Goal: Task Accomplishment & Management: Manage account settings

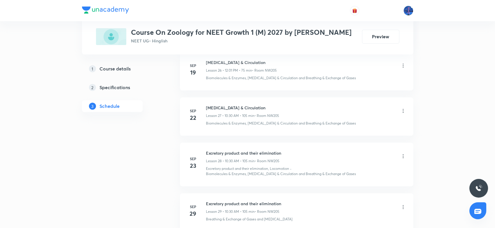
scroll to position [1555, 0]
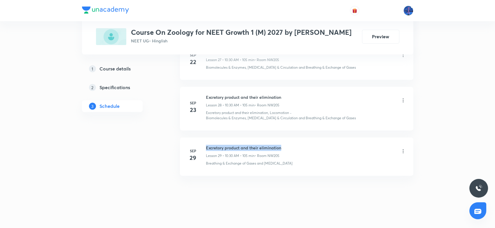
drag, startPoint x: 206, startPoint y: 145, endPoint x: 281, endPoint y: 142, distance: 74.4
click at [281, 144] on h6 "Excretory product and their elimination" at bounding box center [243, 147] width 75 height 6
copy h6 "Excretory product and their elimination"
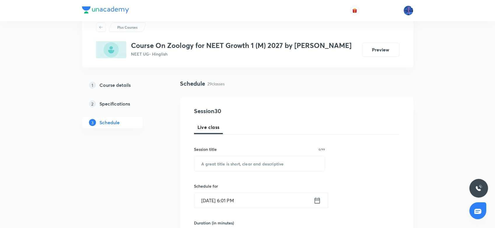
scroll to position [61, 0]
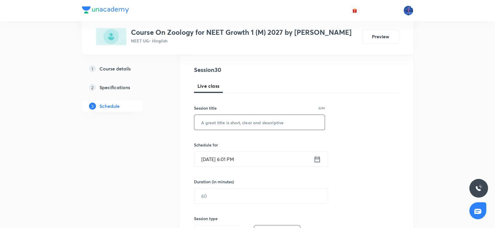
click at [243, 125] on input "text" at bounding box center [259, 122] width 131 height 15
paste input "Excretory product and their elimination"
type input "Excretory product and their elimination"
click at [262, 161] on input "Oct 5, 2025, 6:01 PM" at bounding box center [253, 158] width 119 height 15
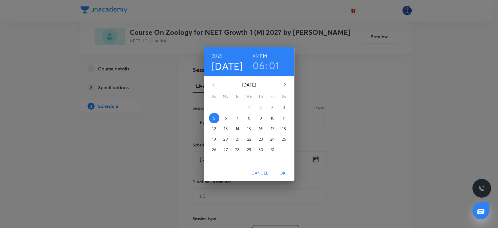
click at [226, 118] on p "6" at bounding box center [225, 118] width 2 height 6
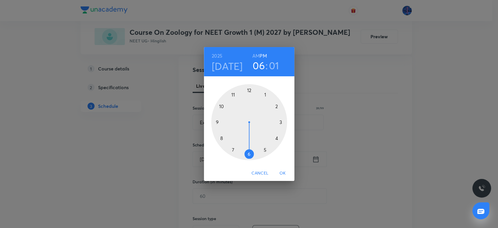
click at [254, 56] on h6 "AM" at bounding box center [255, 56] width 7 height 8
click at [223, 106] on div at bounding box center [249, 122] width 76 height 76
click at [249, 152] on div at bounding box center [249, 122] width 76 height 76
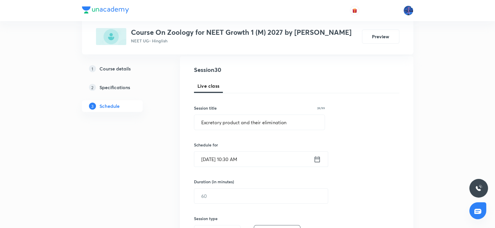
click at [262, 160] on input "Oct 6, 2025, 10:30 AM" at bounding box center [253, 158] width 119 height 15
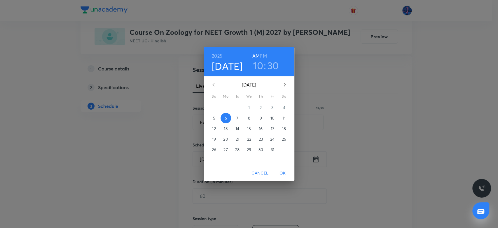
click at [266, 174] on span "Cancel" at bounding box center [259, 172] width 17 height 7
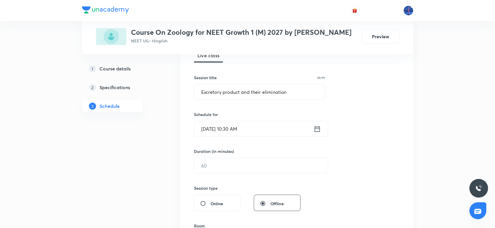
scroll to position [132, 0]
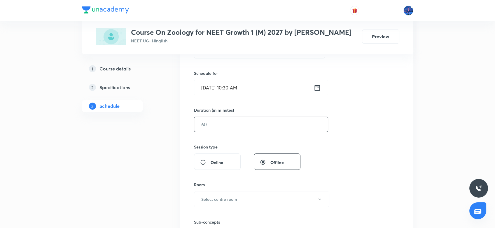
click at [244, 126] on input "text" at bounding box center [261, 124] width 134 height 15
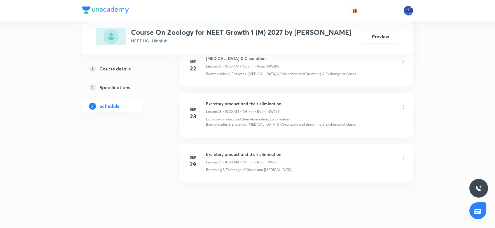
scroll to position [1555, 0]
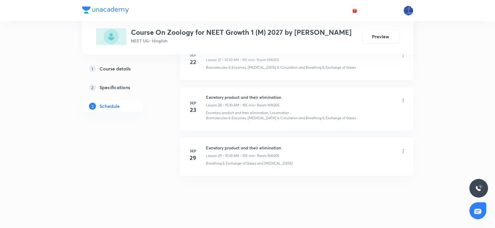
type input "105"
click at [300, 161] on div "Breathing & Exchange of Gases and Body Fluids" at bounding box center [306, 162] width 200 height 5
drag, startPoint x: 289, startPoint y: 166, endPoint x: 247, endPoint y: 169, distance: 41.6
click at [247, 169] on li "Sep 29 Excretory product and their elimination Lesson 29 • 10:30 AM • 105 min •…" at bounding box center [296, 156] width 233 height 38
copy p "Gases and Body Fluids"
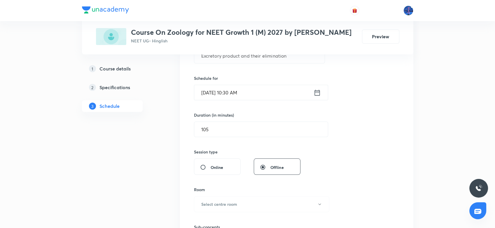
scroll to position [174, 0]
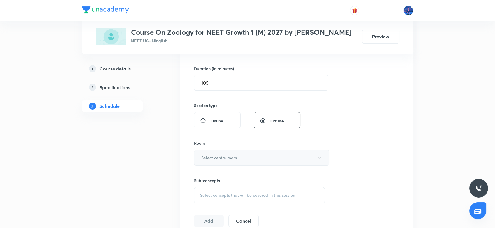
click at [257, 157] on button "Select centre room" at bounding box center [261, 157] width 135 height 16
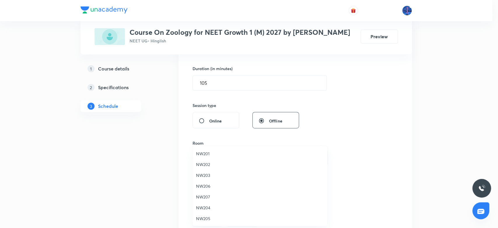
click at [205, 216] on span "NW205" at bounding box center [260, 218] width 128 height 6
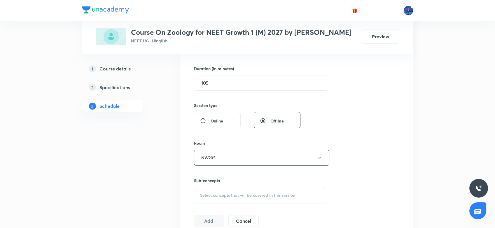
click at [243, 191] on div "Select concepts that wil be covered in this session" at bounding box center [259, 195] width 131 height 16
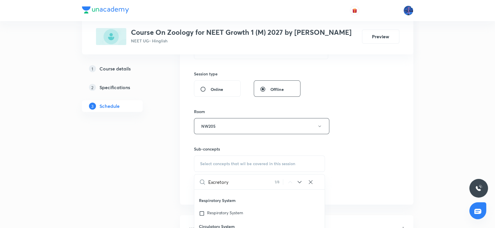
scroll to position [257, 0]
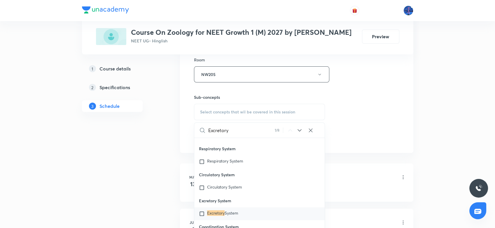
type input "Excretory"
click at [299, 131] on icon at bounding box center [299, 130] width 7 height 7
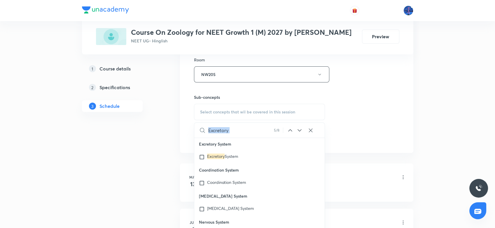
click at [299, 131] on icon at bounding box center [299, 130] width 7 height 7
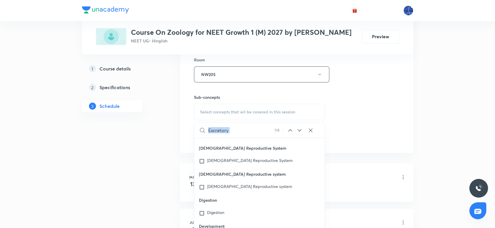
click at [299, 131] on icon at bounding box center [299, 130] width 7 height 7
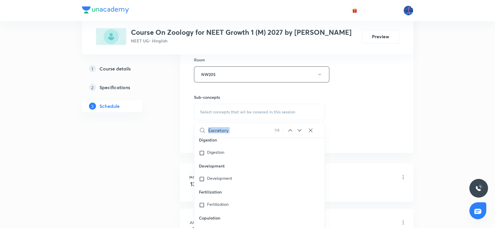
click at [299, 131] on icon at bounding box center [299, 130] width 7 height 7
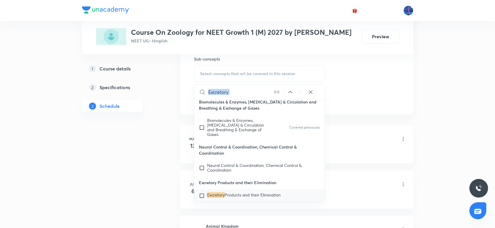
scroll to position [297, 0]
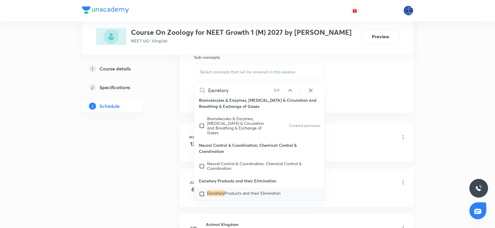
click at [257, 193] on span "Products and their Elimination" at bounding box center [253, 193] width 56 height 6
checkbox input "true"
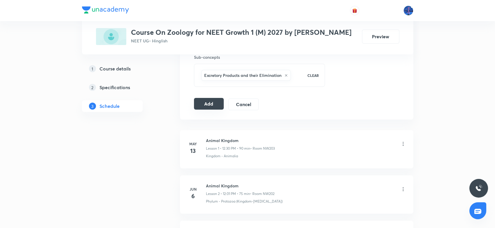
click at [215, 102] on button "Add" at bounding box center [209, 104] width 30 height 12
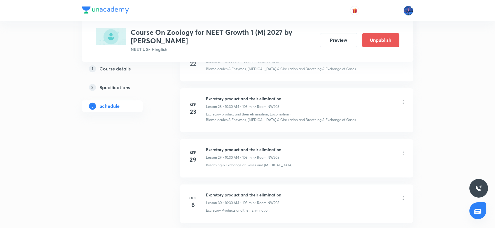
scroll to position [1339, 0]
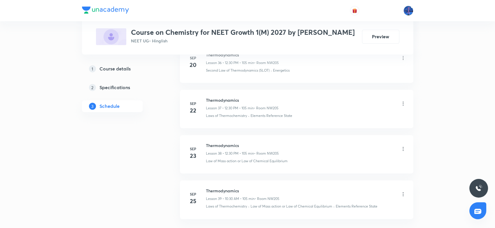
scroll to position [2014, 0]
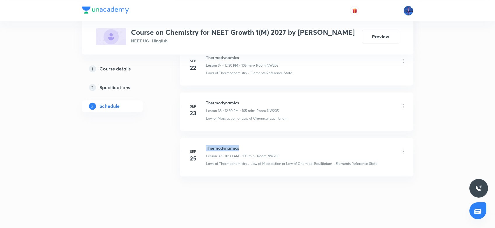
drag, startPoint x: 206, startPoint y: 145, endPoint x: 246, endPoint y: 142, distance: 39.8
click at [246, 145] on h6 "Thermodynamics" at bounding box center [243, 148] width 74 height 6
copy h6 "Thermodynamics"
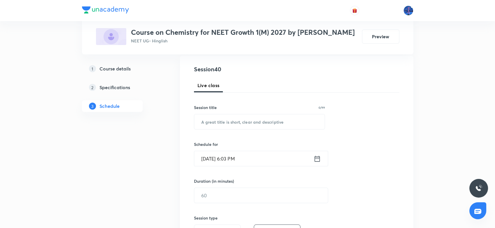
scroll to position [62, 0]
click at [230, 123] on input "text" at bounding box center [259, 120] width 131 height 15
paste input "Thermodynamics"
type input "Thermodynamics"
click at [277, 153] on input "Oct 5, 2025, 6:03 PM" at bounding box center [253, 157] width 119 height 15
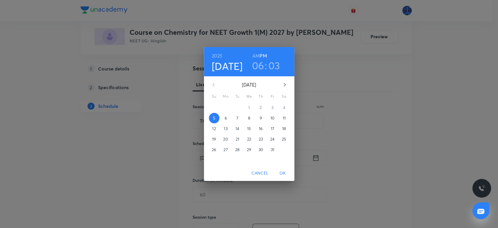
click at [224, 116] on p "6" at bounding box center [225, 118] width 2 height 6
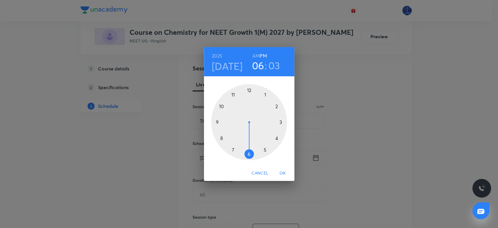
click at [249, 90] on div at bounding box center [249, 122] width 76 height 76
click at [249, 153] on div at bounding box center [249, 122] width 76 height 76
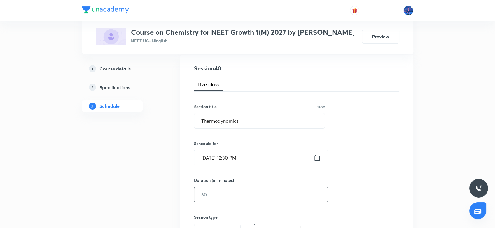
click at [228, 194] on input "text" at bounding box center [261, 194] width 134 height 15
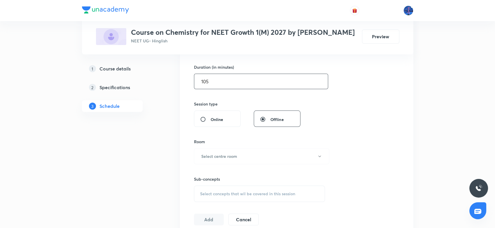
scroll to position [177, 0]
type input "105"
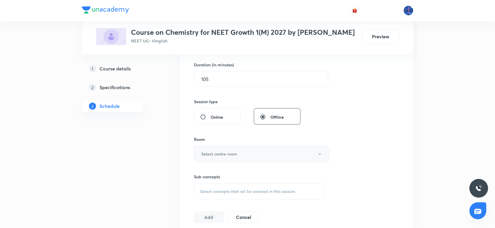
click at [253, 155] on button "Select centre room" at bounding box center [261, 154] width 135 height 16
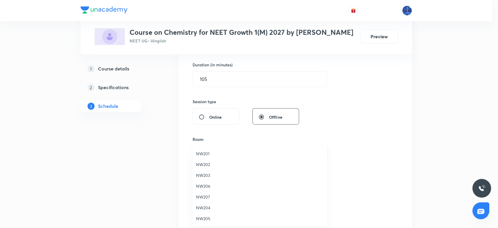
click at [204, 216] on span "NW205" at bounding box center [260, 218] width 128 height 6
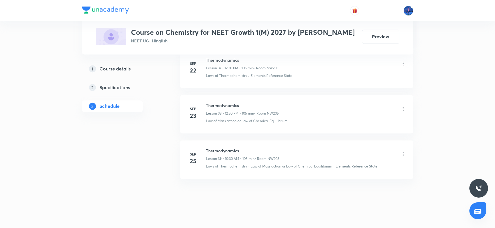
scroll to position [2014, 0]
drag, startPoint x: 381, startPoint y: 163, endPoint x: 336, endPoint y: 169, distance: 45.4
click at [336, 169] on li "Sep 25 Thermodynamics Lesson 39 • 10:30 AM • 105 min • Room NW205 Laws of Therm…" at bounding box center [296, 156] width 233 height 38
copy p "Elements Reference State"
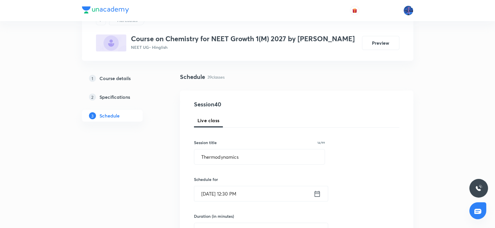
scroll to position [227, 0]
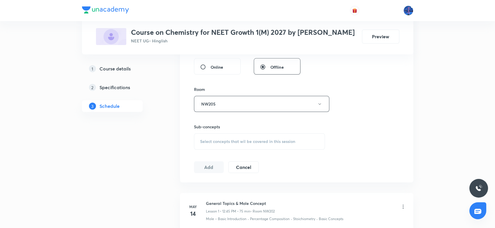
click at [275, 146] on div "Select concepts that wil be covered in this session" at bounding box center [259, 141] width 131 height 16
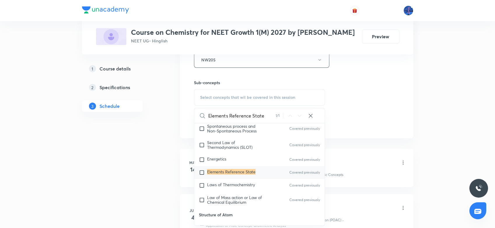
scroll to position [5210, 0]
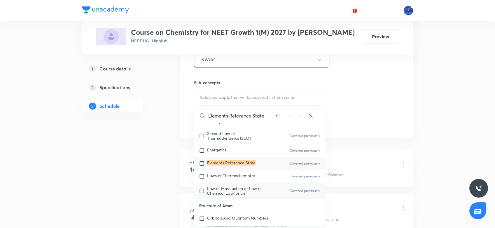
type input "Elements Reference State"
click at [252, 186] on p "Law of Mass action or Law of Chemical Equilibrium" at bounding box center [236, 190] width 59 height 9
checkbox input "true"
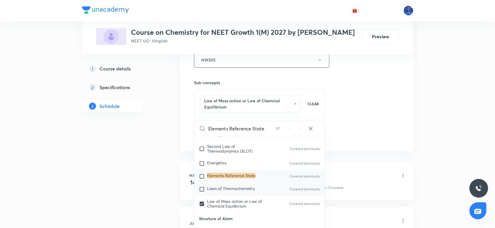
click at [242, 185] on span "Laws of Thermochemistry" at bounding box center [231, 188] width 48 height 6
checkbox input "true"
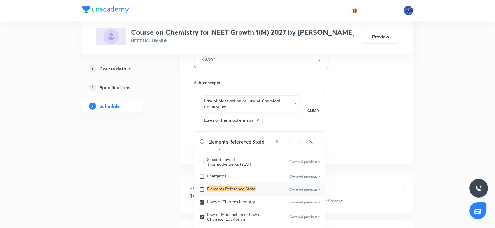
click at [335, 132] on div "Session 40 Live class Session title 14/99 Thermodynamics ​ Schedule for Oct 6, …" at bounding box center [296, 5] width 205 height 300
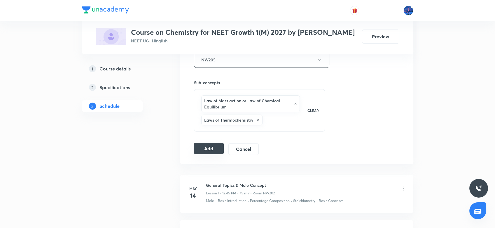
click at [217, 146] on button "Add" at bounding box center [209, 148] width 30 height 12
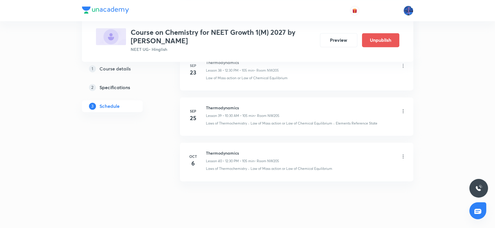
scroll to position [1799, 0]
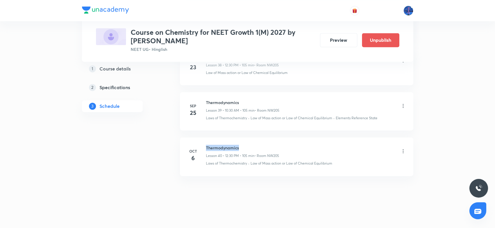
drag, startPoint x: 206, startPoint y: 145, endPoint x: 245, endPoint y: 144, distance: 39.1
click at [245, 144] on h6 "Thermodynamics" at bounding box center [242, 147] width 73 height 6
copy h6 "Thermodynamics"
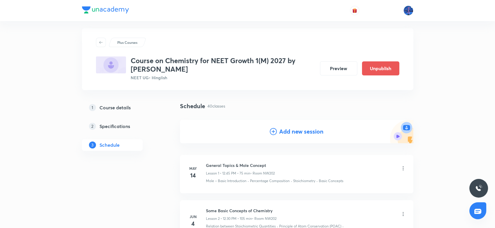
scroll to position [6, 0]
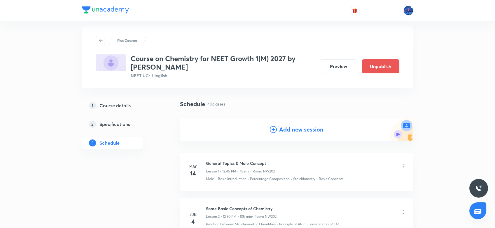
click at [285, 129] on h4 "Add new session" at bounding box center [301, 129] width 44 height 9
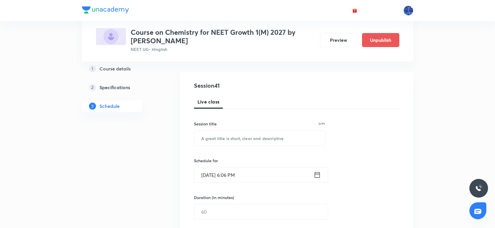
scroll to position [58, 0]
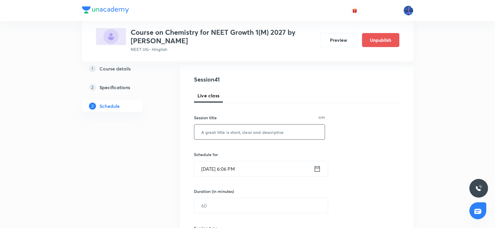
click at [258, 129] on input "text" at bounding box center [259, 131] width 131 height 15
paste input "Thermodynamics"
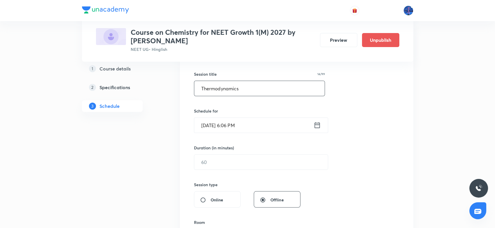
scroll to position [102, 0]
type input "Thermodynamics"
click at [265, 127] on input "Oct 5, 2025, 6:06 PM" at bounding box center [253, 124] width 119 height 15
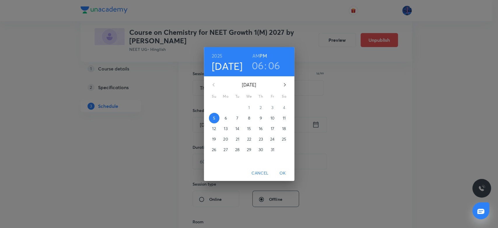
click at [236, 119] on p "7" at bounding box center [237, 118] width 2 height 6
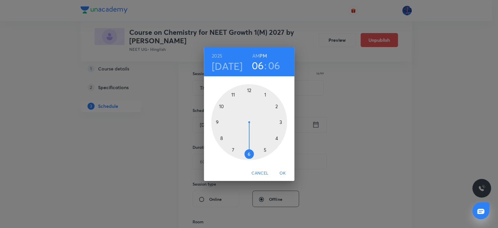
click at [249, 88] on div at bounding box center [249, 122] width 76 height 76
click at [249, 155] on div at bounding box center [249, 122] width 76 height 76
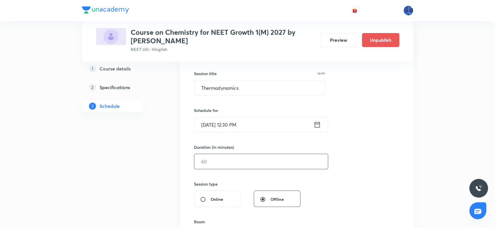
click at [241, 160] on input "text" at bounding box center [261, 161] width 134 height 15
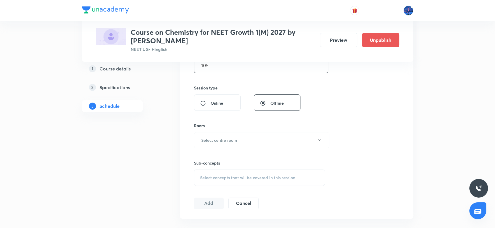
scroll to position [200, 0]
type input "105"
click at [263, 141] on button "Select centre room" at bounding box center [261, 139] width 135 height 16
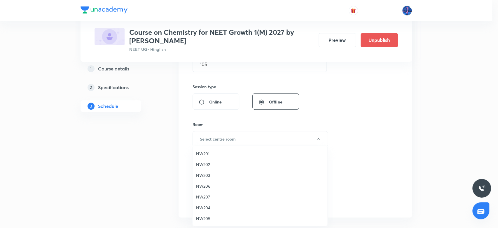
click at [208, 216] on span "NW205" at bounding box center [260, 218] width 128 height 6
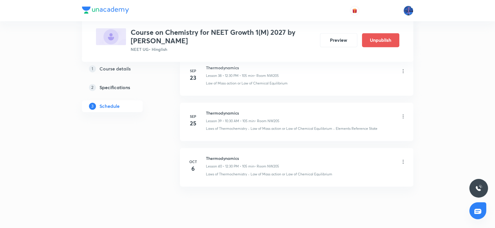
scroll to position [2067, 0]
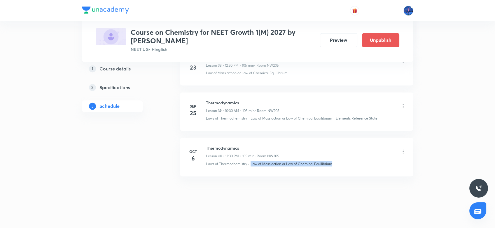
drag, startPoint x: 341, startPoint y: 163, endPoint x: 251, endPoint y: 175, distance: 90.9
copy p "Law of Mass action or Law of Chemical Equilibrium"
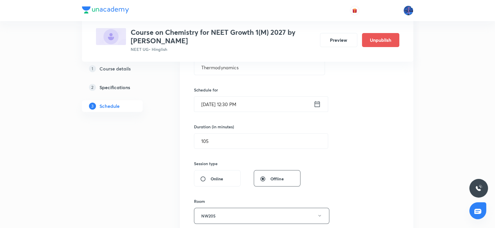
scroll to position [244, 0]
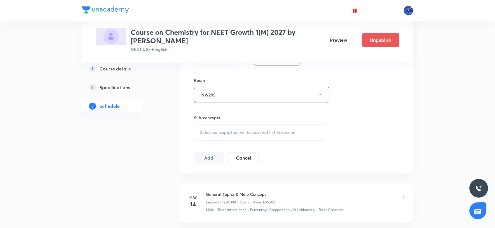
click at [261, 139] on div "Select concepts that wil be covered in this session" at bounding box center [259, 132] width 131 height 16
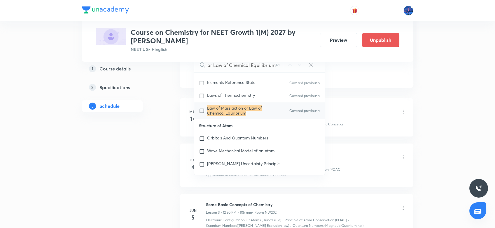
scroll to position [5241, 0]
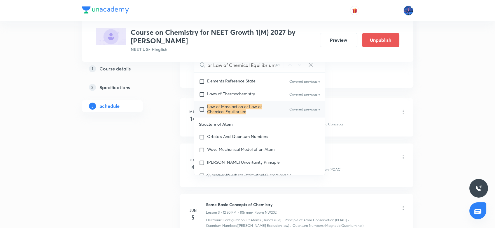
type input "Law of Mass action or Law of Chemical Equilibrium"
click at [245, 104] on mark "Law of Mass action or Law of Chemical Equilibrium" at bounding box center [234, 109] width 55 height 10
checkbox input "true"
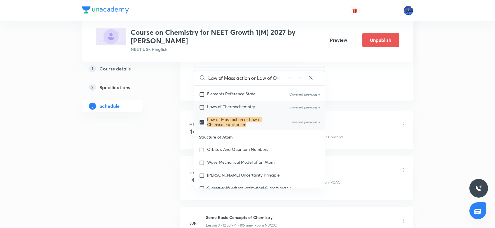
click at [233, 101] on div "Laws of Thermochemistry Covered previously" at bounding box center [259, 107] width 131 height 13
checkbox input "true"
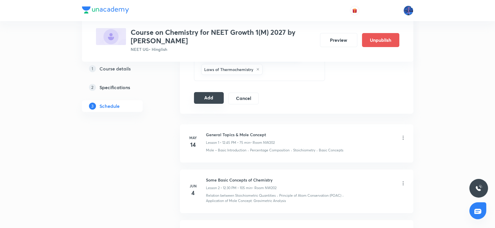
click at [214, 95] on button "Add" at bounding box center [209, 98] width 30 height 12
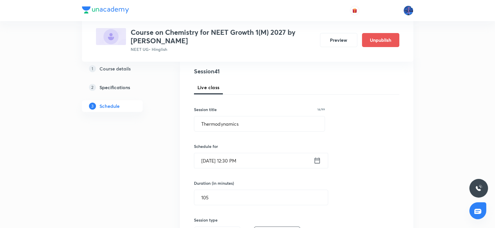
scroll to position [58, 0]
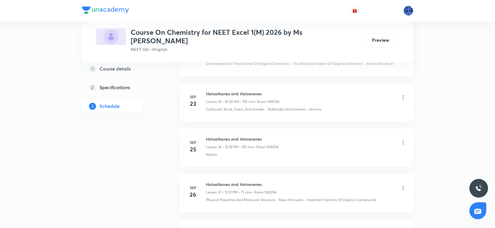
scroll to position [1980, 0]
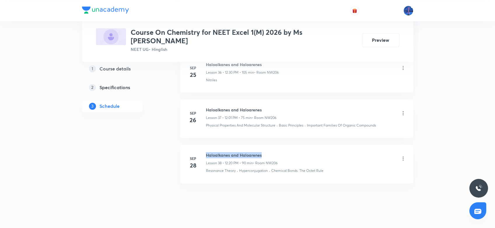
drag, startPoint x: 206, startPoint y: 145, endPoint x: 262, endPoint y: 146, distance: 55.4
click at [262, 152] on h6 "Haloalkanes and Haloarenes" at bounding box center [242, 155] width 72 height 6
copy h6 "Haloalkanes and Haloarenes"
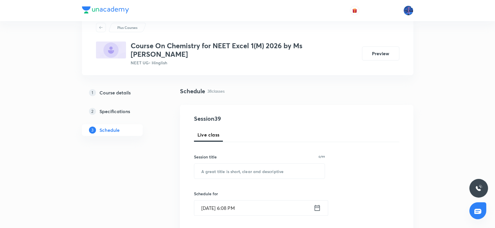
scroll to position [54, 0]
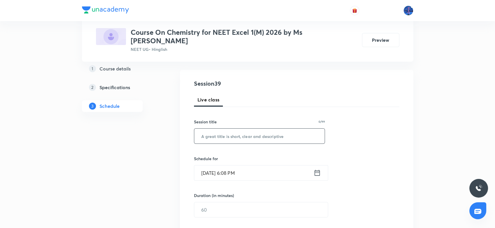
click at [244, 130] on input "text" at bounding box center [259, 135] width 131 height 15
paste input "Haloalkanes and Haloarenes"
type input "Haloalkanes and Haloarenes"
click at [270, 167] on input "Oct 5, 2025, 6:08 PM" at bounding box center [253, 172] width 119 height 15
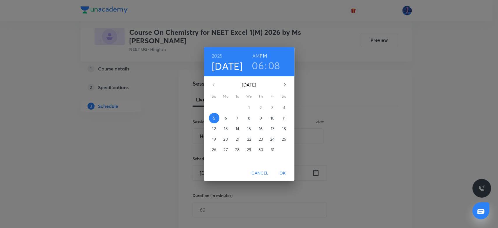
click at [226, 117] on p "6" at bounding box center [225, 118] width 2 height 6
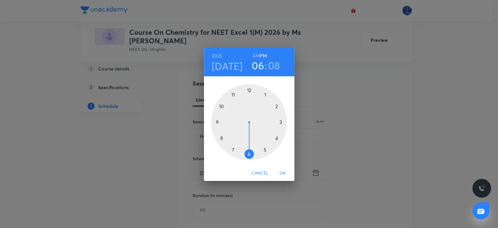
click at [255, 57] on h6 "AM" at bounding box center [255, 56] width 7 height 8
click at [222, 105] on div at bounding box center [249, 122] width 76 height 76
click at [249, 152] on div at bounding box center [249, 122] width 76 height 76
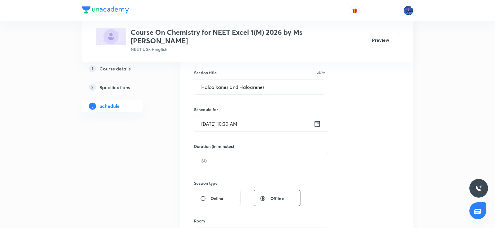
scroll to position [104, 0]
click at [242, 153] on input "text" at bounding box center [261, 160] width 134 height 15
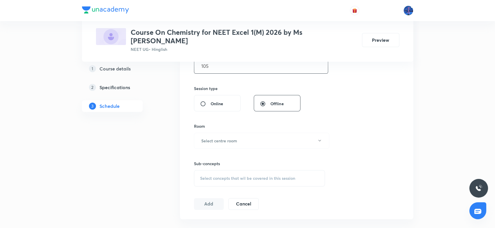
scroll to position [198, 0]
type input "105"
click at [259, 137] on button "Select centre room" at bounding box center [261, 140] width 135 height 16
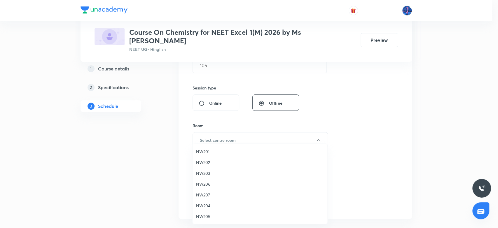
click at [205, 184] on span "NW206" at bounding box center [260, 184] width 128 height 6
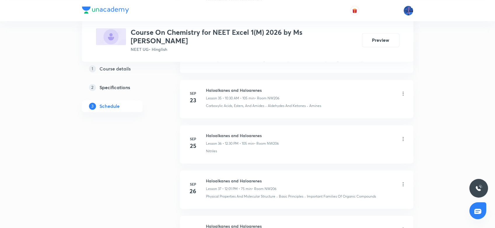
scroll to position [1980, 0]
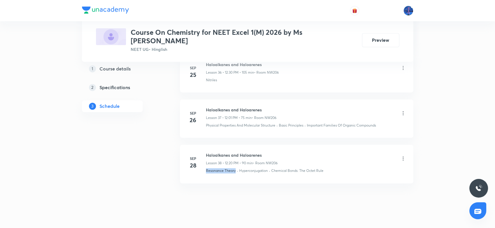
drag, startPoint x: 205, startPoint y: 161, endPoint x: 235, endPoint y: 165, distance: 30.0
click at [235, 165] on li "Sep 28 Haloalkanes and Haloarenes Lesson 38 • 12:20 PM • 90 min • Room NW206 Re…" at bounding box center [296, 163] width 233 height 38
copy p "Resonance Theory"
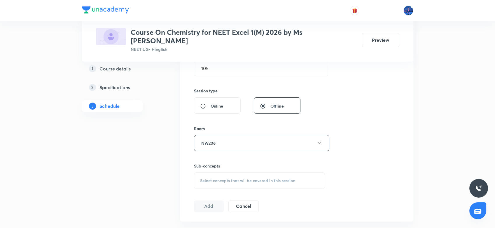
scroll to position [197, 0]
click at [262, 176] on div "Select concepts that wil be covered in this session" at bounding box center [259, 179] width 131 height 16
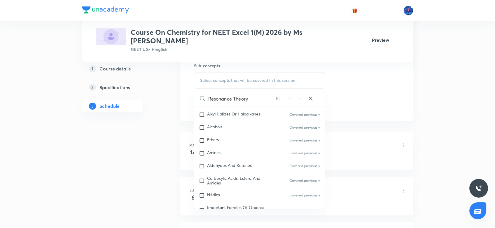
scroll to position [11105, 0]
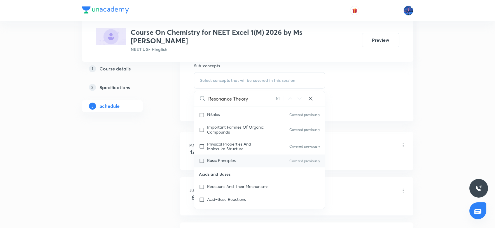
type input "Resonance Theory"
click at [254, 154] on div "Basic Principles Covered previously" at bounding box center [259, 160] width 131 height 13
checkbox input "true"
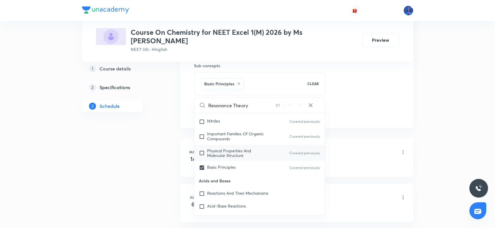
click at [238, 147] on span "Physical Properties And Molecular Structure" at bounding box center [229, 152] width 44 height 10
checkbox input "true"
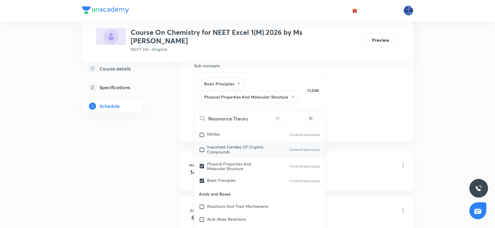
click at [228, 144] on span "Important Families Of Organic Compounds" at bounding box center [235, 149] width 57 height 10
checkbox input "true"
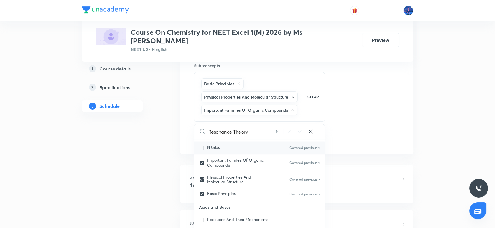
click at [219, 144] on span "Nitriles" at bounding box center [213, 147] width 13 height 6
checkbox input "true"
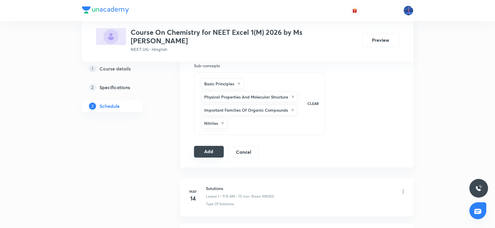
click at [212, 146] on button "Add" at bounding box center [209, 152] width 30 height 12
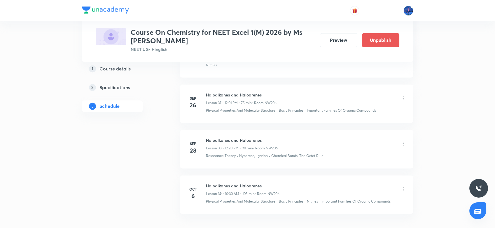
scroll to position [1765, 0]
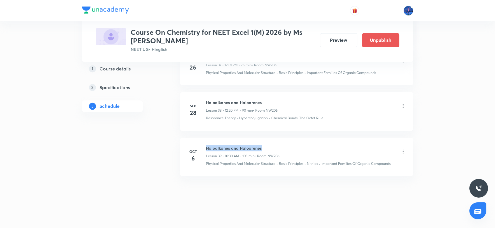
drag, startPoint x: 206, startPoint y: 146, endPoint x: 268, endPoint y: 144, distance: 62.7
click at [268, 145] on h6 "Haloalkanes and Haloarenes" at bounding box center [243, 148] width 74 height 6
copy h6 "Haloalkanes and Haloarenes"
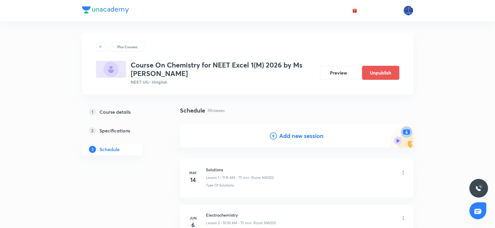
scroll to position [0, 0]
click at [289, 137] on h4 "Add new session" at bounding box center [301, 135] width 44 height 9
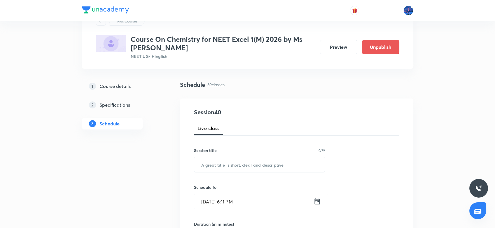
scroll to position [60, 0]
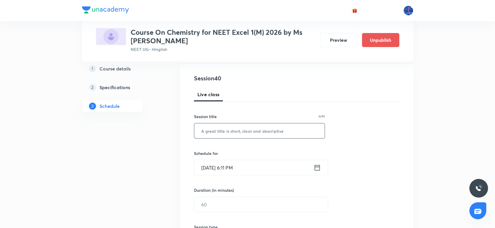
click at [255, 135] on input "text" at bounding box center [259, 130] width 131 height 15
paste input "Haloalkanes and Haloarenes"
type input "Haloalkanes and Haloarenes"
click at [277, 170] on input "Oct 5, 2025, 6:11 PM" at bounding box center [253, 167] width 119 height 15
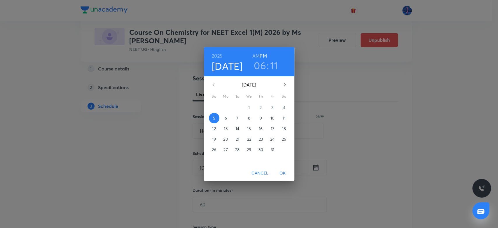
click at [237, 120] on p "7" at bounding box center [237, 118] width 2 height 6
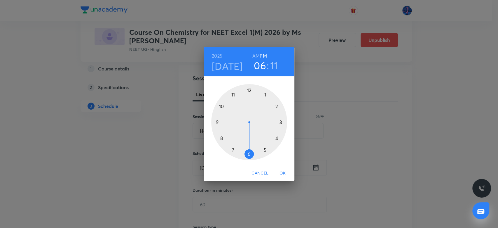
click at [256, 56] on h6 "AM" at bounding box center [255, 56] width 7 height 8
click at [223, 106] on div at bounding box center [249, 122] width 76 height 76
click at [248, 153] on div at bounding box center [249, 122] width 76 height 76
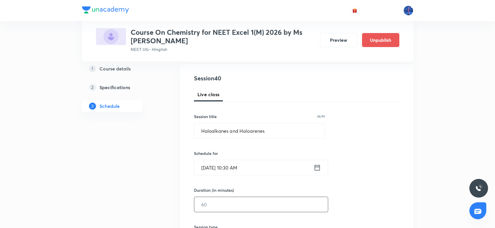
click at [223, 200] on input "text" at bounding box center [261, 204] width 134 height 15
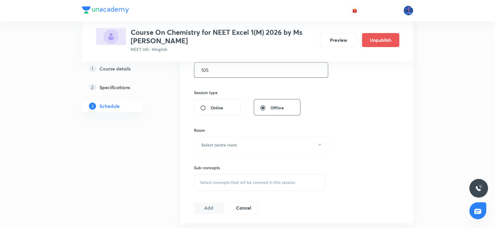
scroll to position [194, 0]
type input "105"
drag, startPoint x: 263, startPoint y: 152, endPoint x: 256, endPoint y: 148, distance: 7.5
click at [256, 148] on div "Session 40 Live class Session title 26/99 Haloalkanes and Haloarenes ​ Schedule…" at bounding box center [296, 76] width 205 height 274
click at [256, 148] on button "Select centre room" at bounding box center [261, 144] width 135 height 16
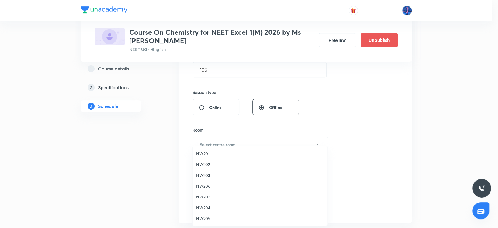
click at [208, 188] on span "NW206" at bounding box center [260, 186] width 128 height 6
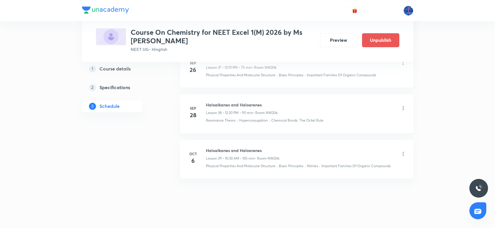
scroll to position [2033, 0]
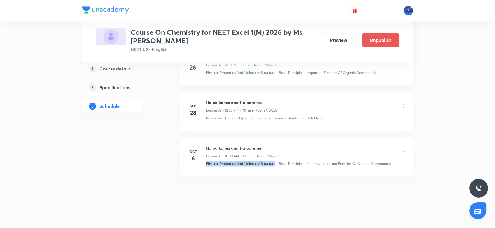
drag, startPoint x: 206, startPoint y: 163, endPoint x: 275, endPoint y: 168, distance: 69.6
click at [275, 168] on li "Oct 6 Haloalkanes and Haloarenes Lesson 39 • 10:30 AM • 105 min • Room NW206 Ph…" at bounding box center [296, 156] width 233 height 38
copy p "Physical Properties And Molecular Structure"
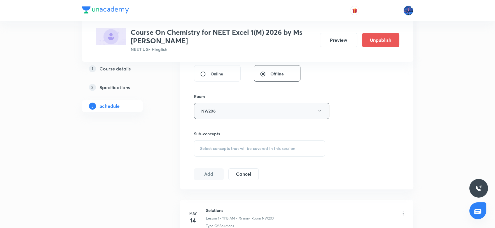
scroll to position [229, 0]
click at [245, 148] on span "Select concepts that wil be covered in this session" at bounding box center [247, 146] width 95 height 5
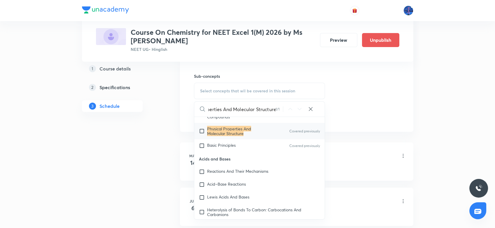
scroll to position [11132, 0]
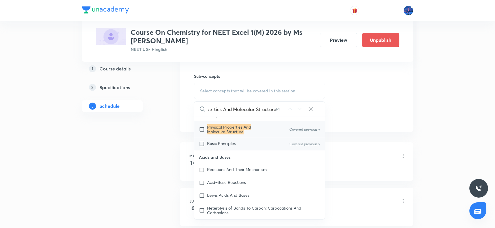
type input "Physical Properties And Molecular Structure"
click at [231, 144] on span "Basic Principles" at bounding box center [221, 143] width 29 height 6
checkbox input "true"
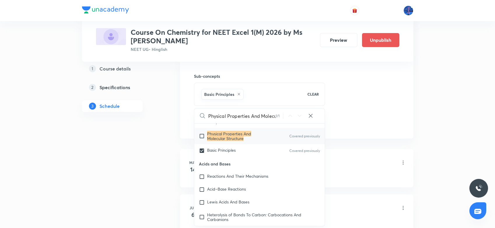
click at [225, 137] on mark "Physical Properties And Molecular Structure" at bounding box center [229, 135] width 44 height 10
checkbox input "true"
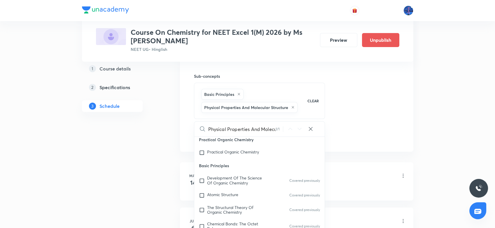
scroll to position [10782, 0]
click at [250, 185] on span "Development Of The Science Of Organic Chemistry" at bounding box center [234, 179] width 55 height 10
checkbox input "true"
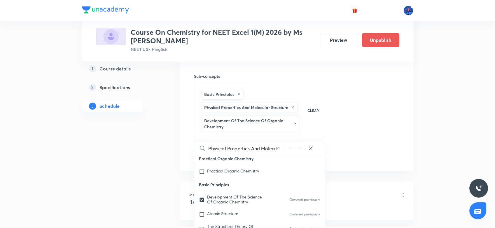
click at [373, 114] on div "Session 40 Live class Session title 26/99 Haloalkanes and Haloarenes ​ Schedule…" at bounding box center [296, 4] width 205 height 313
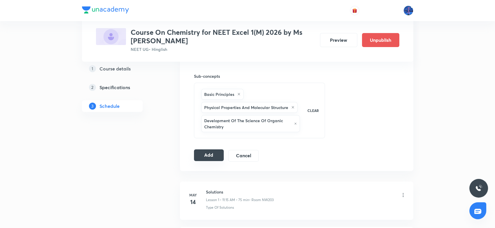
click at [212, 151] on button "Add" at bounding box center [209, 155] width 30 height 12
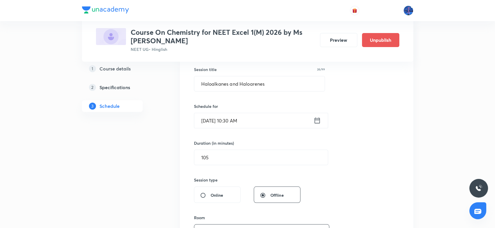
scroll to position [106, 0]
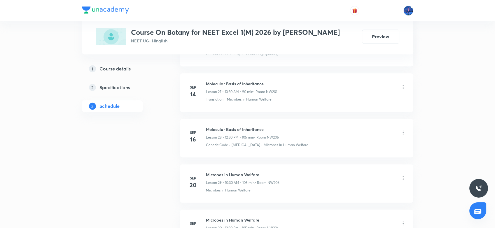
scroll to position [1596, 0]
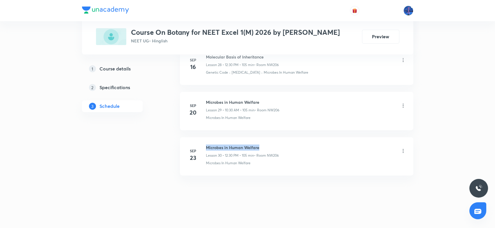
drag, startPoint x: 206, startPoint y: 144, endPoint x: 264, endPoint y: 139, distance: 58.0
click at [264, 139] on li "[DATE] Microbes in Human Welfare Lesson 30 • 12:30 PM • 105 min • Room NW206 Mi…" at bounding box center [296, 156] width 233 height 38
copy h6 "Microbes in Human Welfare"
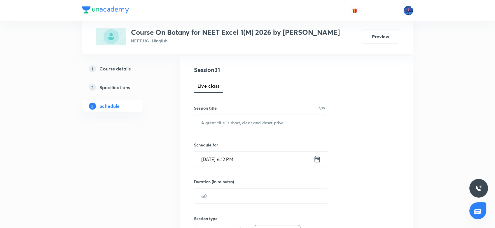
scroll to position [75, 0]
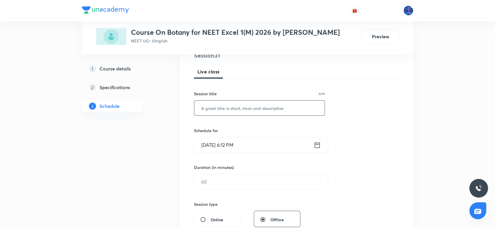
click at [233, 109] on input "text" at bounding box center [259, 107] width 131 height 15
paste input "Microbes in Human Welfare"
type input "Microbes in Human Welfare"
click at [258, 141] on input "[DATE] 6:12 PM" at bounding box center [253, 144] width 119 height 15
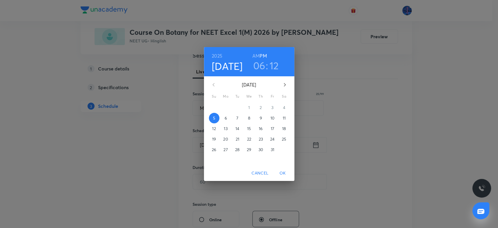
click at [237, 119] on p "7" at bounding box center [237, 118] width 2 height 6
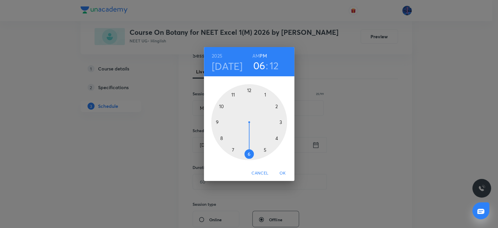
click at [248, 90] on div at bounding box center [249, 122] width 76 height 76
click at [249, 154] on div at bounding box center [249, 122] width 76 height 76
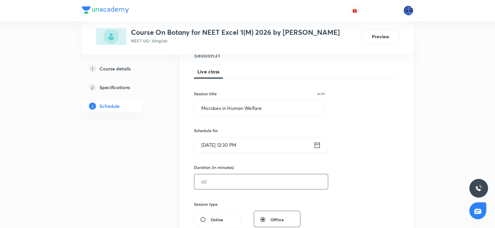
click at [236, 177] on input "text" at bounding box center [261, 181] width 134 height 15
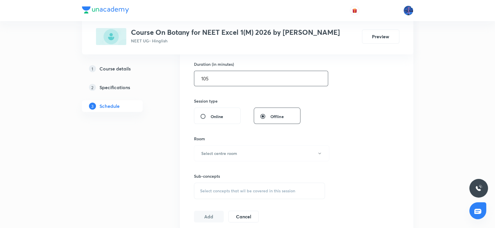
scroll to position [180, 0]
type input "105"
click at [262, 153] on button "Select centre room" at bounding box center [261, 151] width 135 height 16
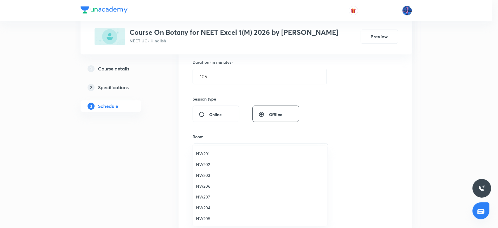
click at [208, 185] on span "NW206" at bounding box center [260, 186] width 128 height 6
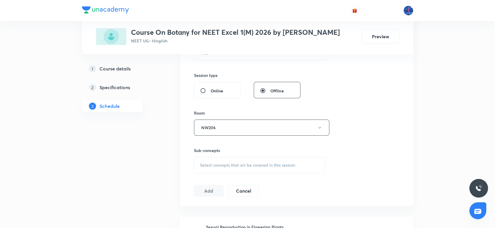
scroll to position [211, 0]
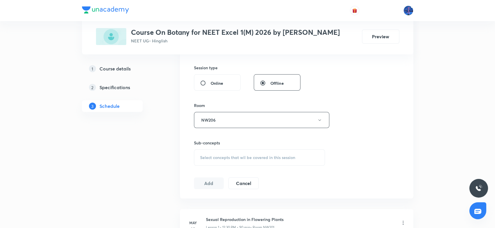
click at [242, 162] on div "Select concepts that wil be covered in this session" at bounding box center [259, 157] width 131 height 16
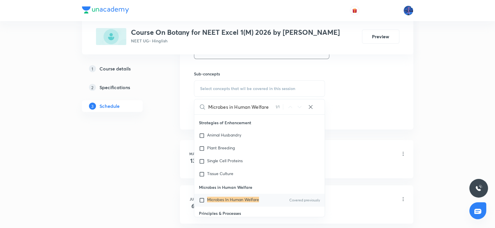
scroll to position [4772, 0]
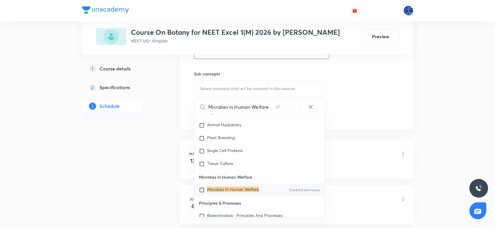
type input "Microbes in Human Welfare"
click at [235, 188] on mark "Microbes In Human Welfare" at bounding box center [233, 189] width 52 height 6
checkbox input "true"
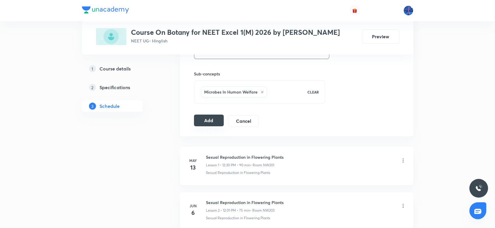
click at [214, 120] on button "Add" at bounding box center [209, 120] width 30 height 12
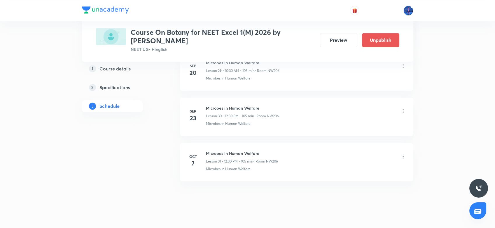
scroll to position [1381, 0]
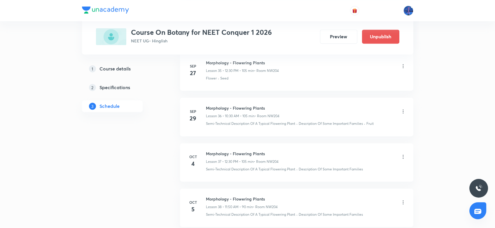
scroll to position [1957, 0]
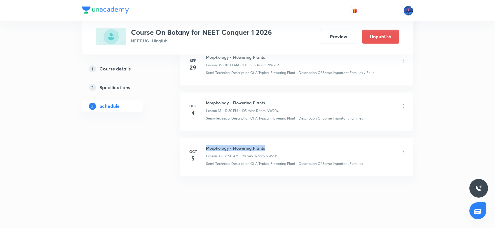
drag, startPoint x: 207, startPoint y: 144, endPoint x: 270, endPoint y: 144, distance: 63.0
click at [270, 145] on h6 "Morphology - Flowering Plants" at bounding box center [242, 148] width 72 height 6
copy h6 "Morphology - Flowering Plants"
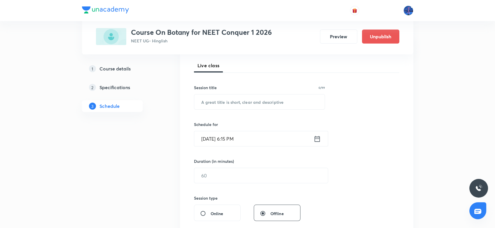
scroll to position [82, 0]
click at [250, 102] on input "text" at bounding box center [259, 101] width 131 height 15
paste input "Morphology - Flowering Plants"
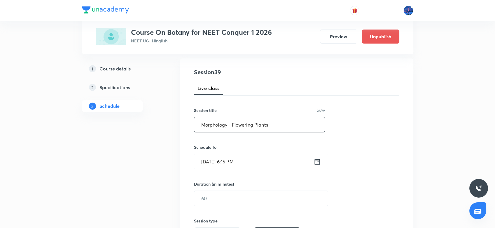
scroll to position [56, 0]
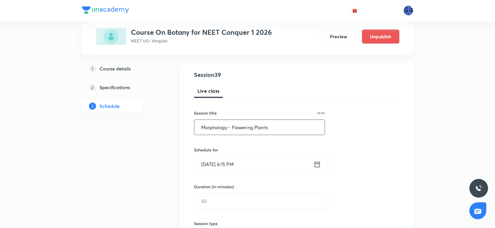
type input "Morphology - Flowering Plants"
click at [272, 161] on input "[DATE] 6:15 PM" at bounding box center [253, 163] width 119 height 15
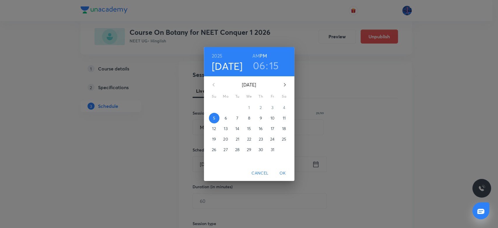
click at [224, 111] on div "29" at bounding box center [226, 107] width 12 height 11
click at [226, 116] on p "6" at bounding box center [225, 118] width 2 height 6
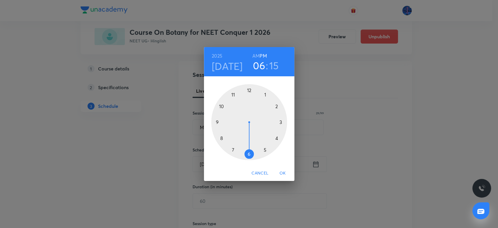
click at [256, 56] on h6 "AM" at bounding box center [255, 56] width 7 height 8
click at [222, 106] on div at bounding box center [249, 122] width 76 height 76
click at [250, 153] on div at bounding box center [249, 122] width 76 height 76
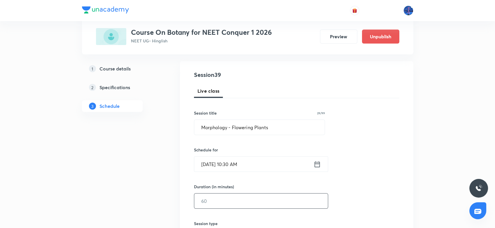
click at [222, 198] on input "text" at bounding box center [261, 200] width 134 height 15
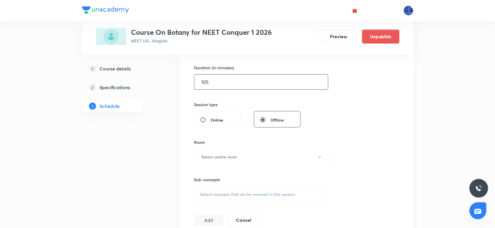
scroll to position [187, 0]
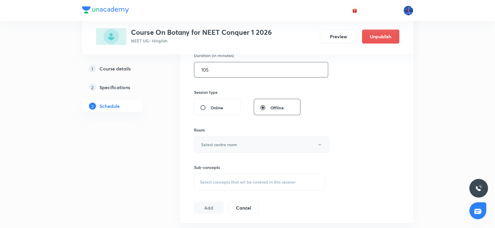
type input "105"
click at [257, 146] on button "Select centre room" at bounding box center [261, 144] width 135 height 16
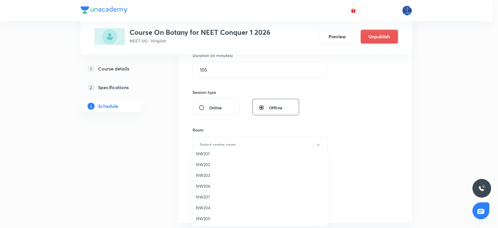
click at [207, 166] on span "NW202" at bounding box center [260, 164] width 128 height 6
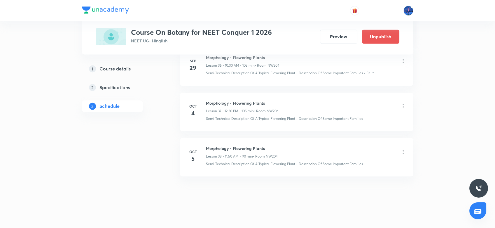
scroll to position [1957, 0]
drag, startPoint x: 367, startPoint y: 163, endPoint x: 300, endPoint y: 167, distance: 67.2
click at [300, 167] on li "Oct 5 Morphology - Flowering Plants Lesson 38 • 11:50 AM • 90 min • Room NW204 …" at bounding box center [296, 156] width 233 height 38
copy p "Description Of Some Important Families"
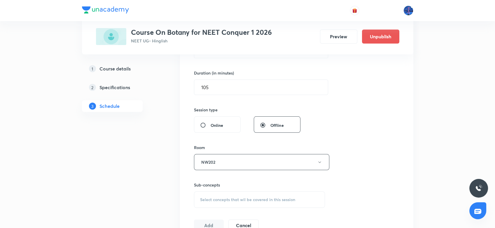
scroll to position [175, 0]
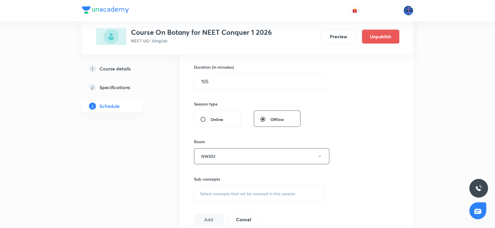
click at [238, 191] on span "Select concepts that wil be covered in this session" at bounding box center [247, 193] width 95 height 5
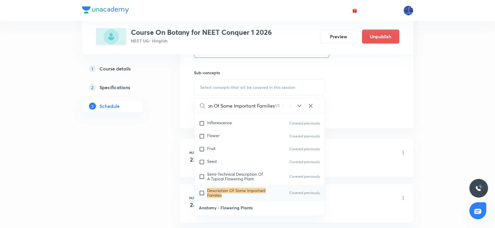
scroll to position [527, 0]
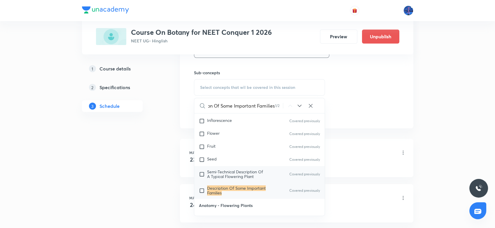
type input "Description Of Some Important Families"
click at [261, 172] on span "Semi-Technical Description Of A Typical Flowering Plant" at bounding box center [235, 174] width 56 height 10
checkbox input "true"
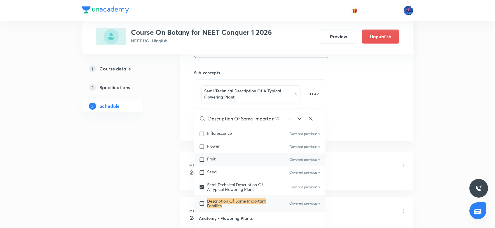
click at [241, 164] on div "Fruit Covered previously" at bounding box center [259, 159] width 131 height 13
checkbox input "true"
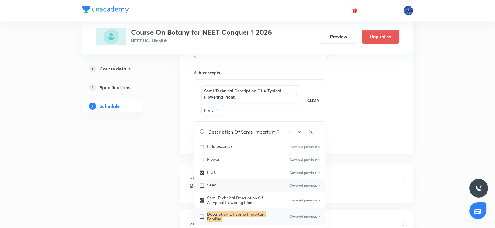
click at [221, 186] on div "Seed Covered previously" at bounding box center [259, 185] width 131 height 13
checkbox input "true"
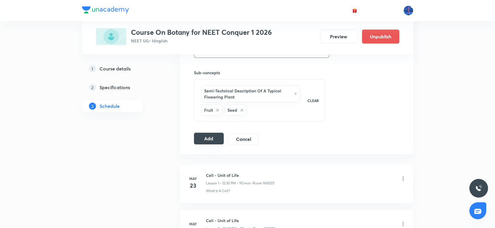
click at [210, 139] on button "Add" at bounding box center [209, 138] width 30 height 12
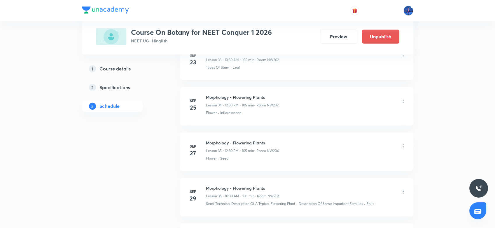
scroll to position [1735, 0]
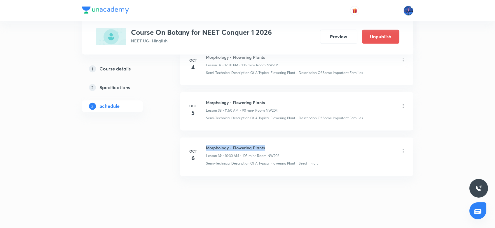
drag, startPoint x: 206, startPoint y: 144, endPoint x: 268, endPoint y: 140, distance: 62.3
click at [268, 140] on li "Oct 6 Morphology - Flowering Plants Lesson 39 • 10:30 AM • 105 min • Room NW202…" at bounding box center [296, 156] width 233 height 38
copy h6 "Morphology - Flowering Plants"
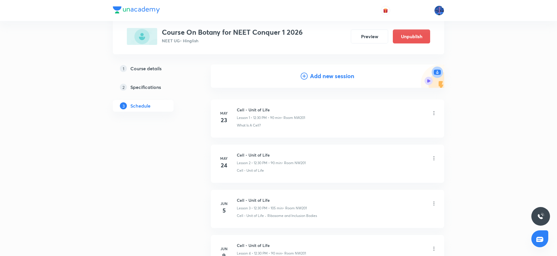
scroll to position [0, 0]
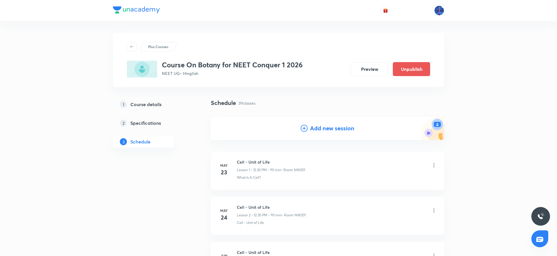
click at [319, 132] on h4 "Add new session" at bounding box center [332, 128] width 44 height 9
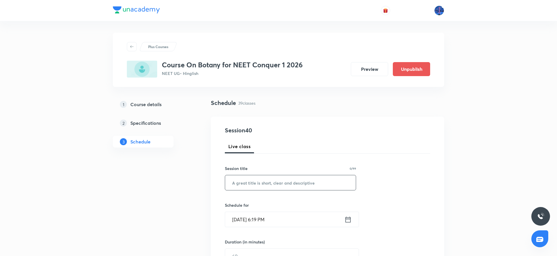
click at [270, 179] on input "text" at bounding box center [290, 182] width 131 height 15
paste input "Morphology - Flowering Plants"
type input "Morphology - Flowering Plants"
click at [293, 216] on input "Oct 5, 2025, 6:19 PM" at bounding box center [284, 219] width 119 height 15
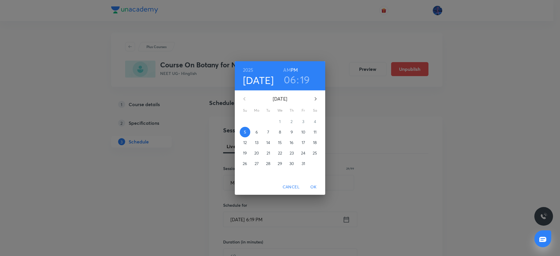
click at [268, 130] on p "7" at bounding box center [268, 132] width 2 height 6
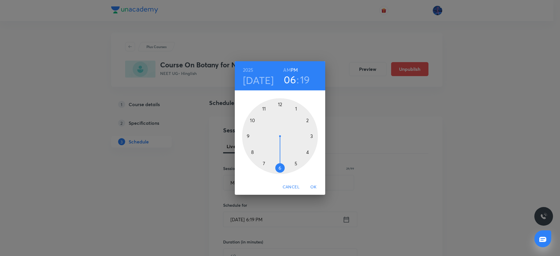
click at [254, 120] on div at bounding box center [280, 136] width 76 height 76
click at [280, 167] on div at bounding box center [280, 136] width 76 height 76
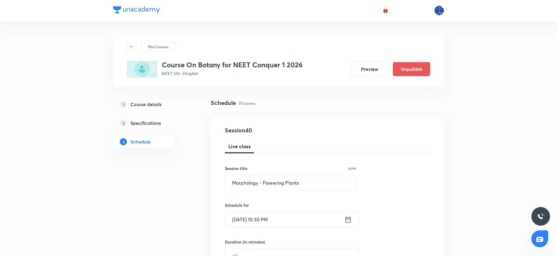
click at [256, 219] on input "Oct 7, 2025, 10:30 PM" at bounding box center [284, 219] width 119 height 15
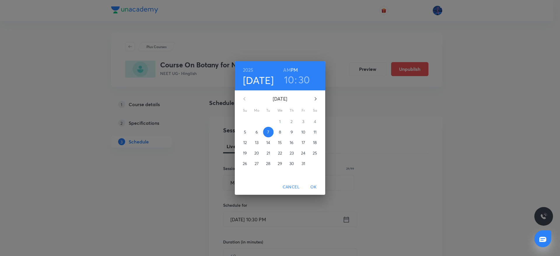
click at [288, 69] on h6 "AM" at bounding box center [286, 70] width 7 height 8
click at [314, 186] on span "OK" at bounding box center [314, 186] width 14 height 7
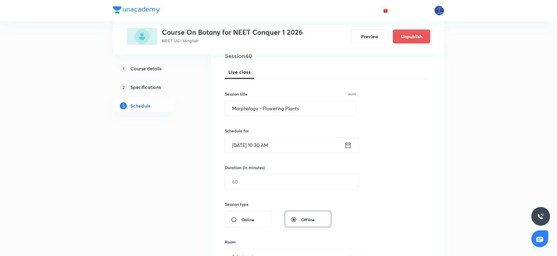
scroll to position [85, 0]
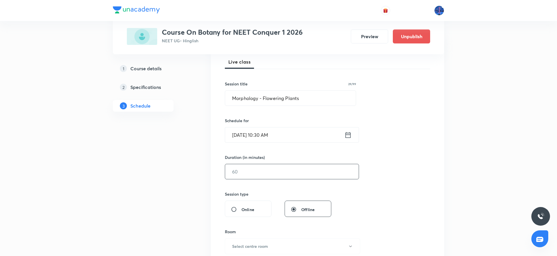
click at [297, 174] on input "text" at bounding box center [292, 171] width 134 height 15
type input "9"
type input "0"
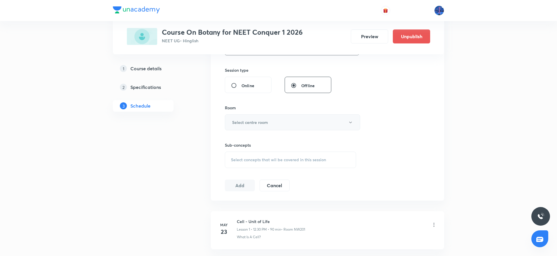
type input "105"
click at [289, 127] on button "Select centre room" at bounding box center [292, 122] width 135 height 16
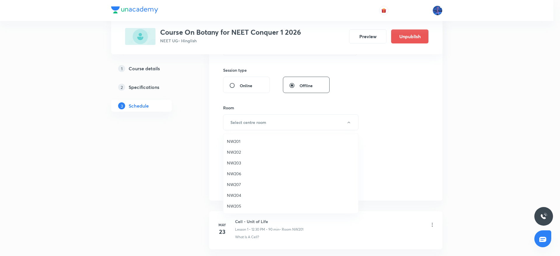
click at [244, 150] on span "NW202" at bounding box center [291, 152] width 128 height 6
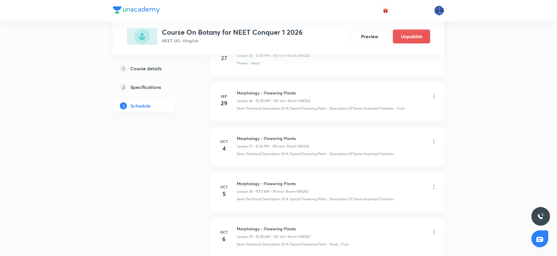
scroll to position [1977, 0]
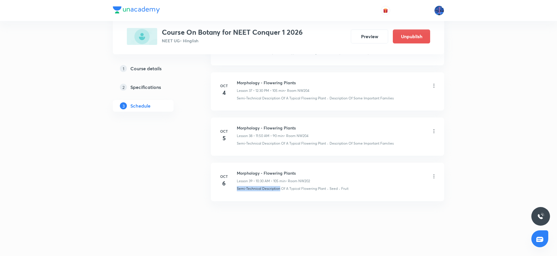
drag, startPoint x: 237, startPoint y: 193, endPoint x: 280, endPoint y: 197, distance: 43.4
click at [280, 197] on li "Oct 6 Morphology - Flowering Plants Lesson 39 • 10:30 AM • 105 min • Room NW202…" at bounding box center [327, 182] width 233 height 38
copy p "Semi-Technical Description"
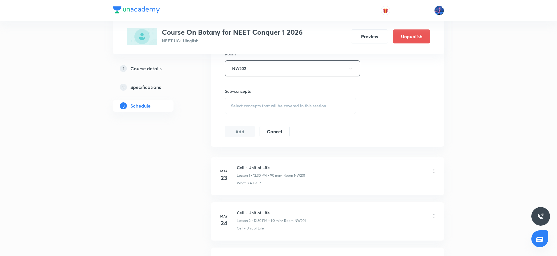
scroll to position [261, 0]
click at [266, 111] on div "Select concepts that wil be covered in this session" at bounding box center [290, 107] width 131 height 16
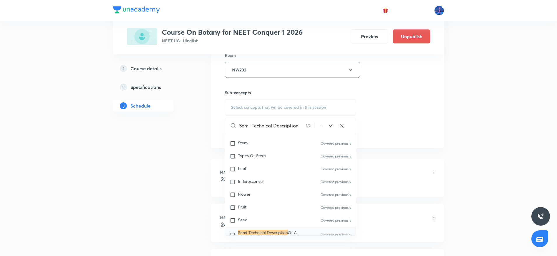
scroll to position [511, 0]
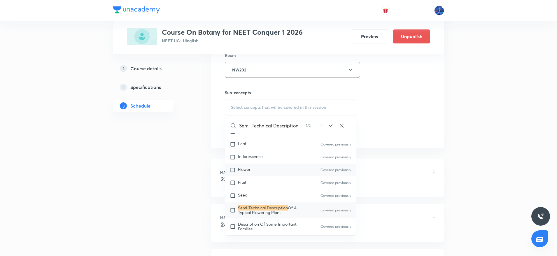
type input "Semi-Technical Description"
click at [274, 175] on div "Flower Covered previously" at bounding box center [290, 170] width 131 height 13
checkbox input "true"
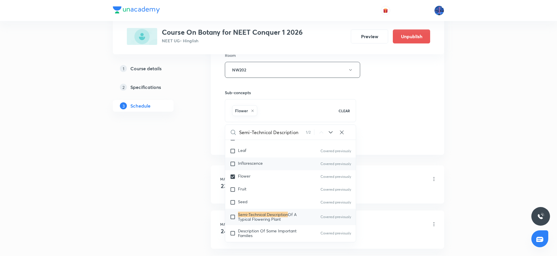
click at [263, 167] on div "Inflorescence Covered previously" at bounding box center [290, 164] width 131 height 13
checkbox input "true"
click at [248, 155] on div "Leaf Covered previously" at bounding box center [290, 151] width 131 height 13
checkbox input "true"
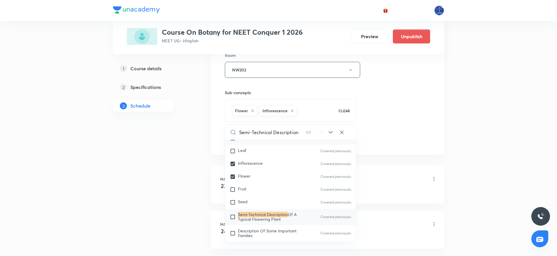
checkbox input "true"
click at [401, 134] on div "Session 40 Live class Session title 29/99 Morphology - Flowering Plants ​ Sched…" at bounding box center [327, 5] width 205 height 281
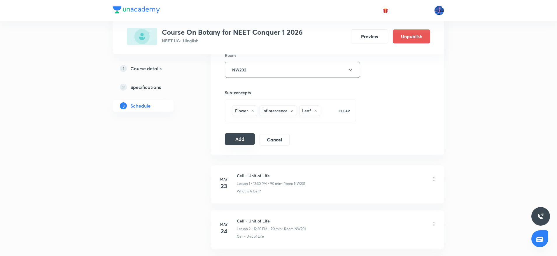
click at [232, 143] on button "Add" at bounding box center [240, 139] width 30 height 12
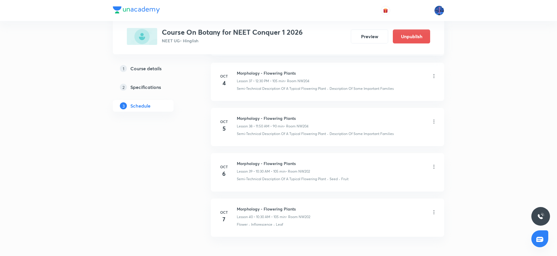
scroll to position [1754, 0]
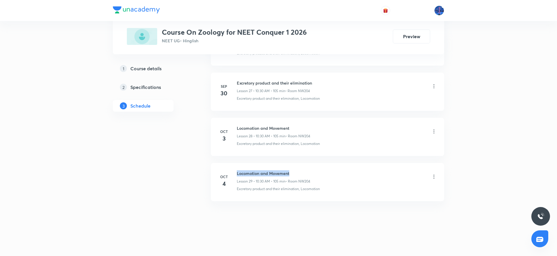
drag, startPoint x: 237, startPoint y: 173, endPoint x: 300, endPoint y: 170, distance: 63.3
click at [300, 170] on h6 "Locomotion and Movement" at bounding box center [274, 173] width 74 height 6
copy h6 "Locomotion and Movement"
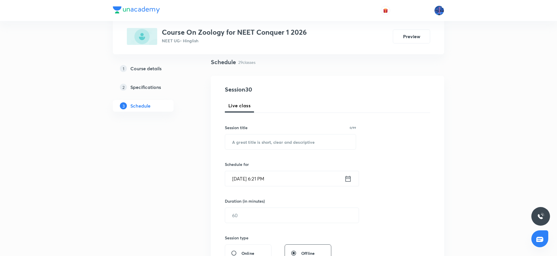
scroll to position [98, 0]
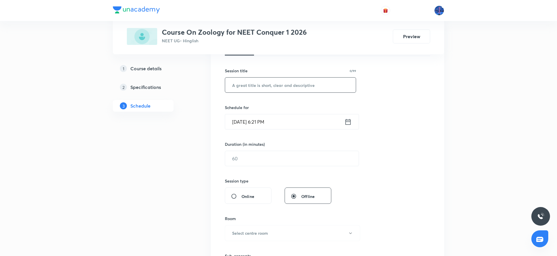
click at [284, 85] on input "text" at bounding box center [290, 85] width 131 height 15
paste input "Locomotion and Movement"
type input "Locomotion and Movement"
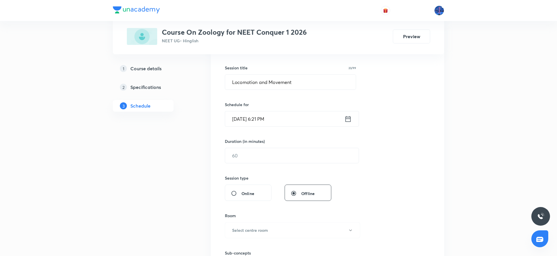
click at [292, 119] on input "[DATE] 6:21 PM" at bounding box center [284, 118] width 119 height 15
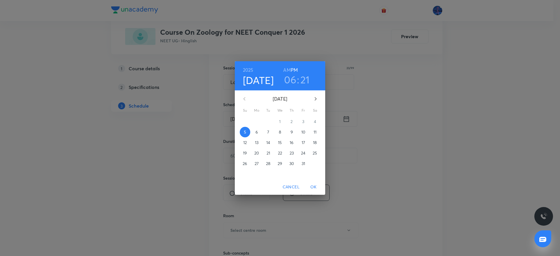
click at [258, 132] on p "6" at bounding box center [257, 132] width 2 height 6
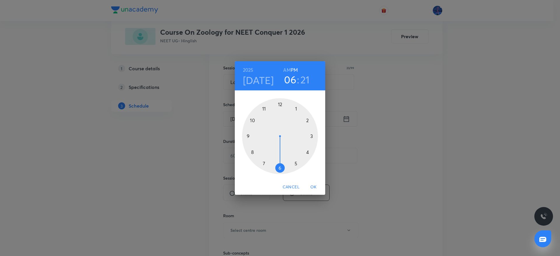
click at [280, 105] on div at bounding box center [280, 136] width 76 height 76
click at [280, 167] on div at bounding box center [280, 136] width 76 height 76
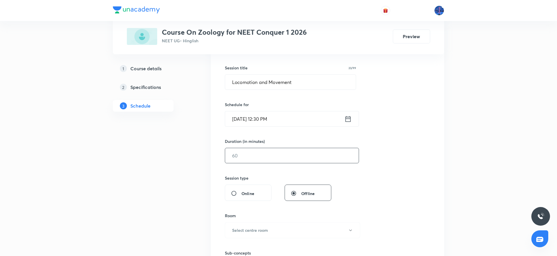
click at [268, 155] on input "text" at bounding box center [292, 155] width 134 height 15
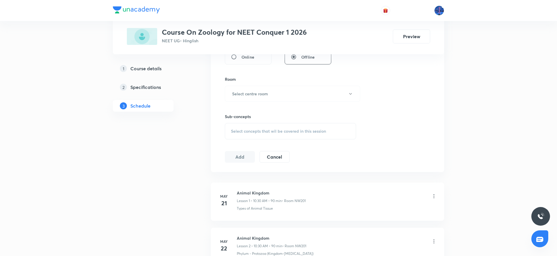
scroll to position [238, 0]
type input "105"
click at [288, 99] on button "Select centre room" at bounding box center [292, 93] width 135 height 16
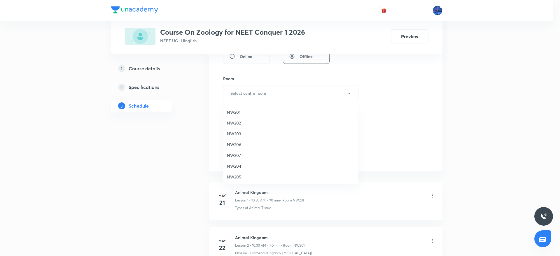
click at [237, 123] on span "NW202" at bounding box center [291, 123] width 128 height 6
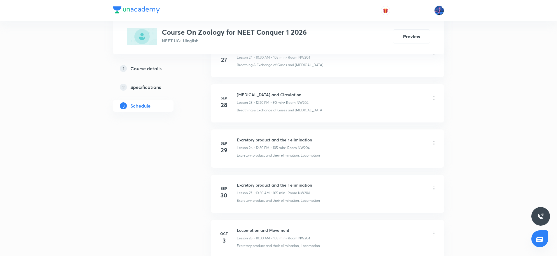
scroll to position [1523, 0]
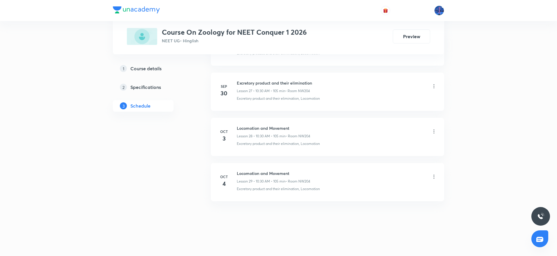
click at [235, 193] on li "[DATE] Locomotion and Movement Lesson 29 • 10:30 AM • 105 min • Room NW204 Excr…" at bounding box center [327, 182] width 233 height 38
drag, startPoint x: 332, startPoint y: 193, endPoint x: 302, endPoint y: 199, distance: 30.3
click at [302, 199] on li "[DATE] Locomotion and Movement Lesson 29 • 10:30 AM • 105 min • Room NW204 Excr…" at bounding box center [327, 182] width 233 height 38
copy p "Locomotion"
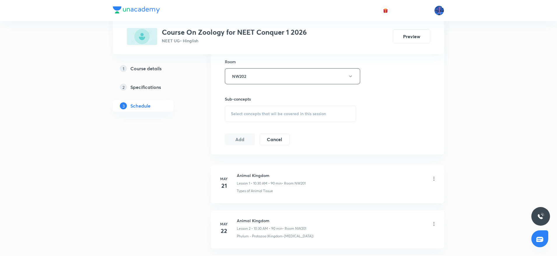
scroll to position [257, 0]
click at [260, 115] on div "Select concepts that wil be covered in this session" at bounding box center [290, 112] width 131 height 16
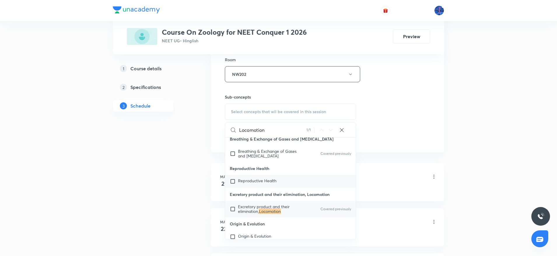
scroll to position [10649, 0]
type input "Locomotion"
click at [260, 214] on span "Excretory product and their elimination," at bounding box center [264, 208] width 52 height 10
checkbox input "true"
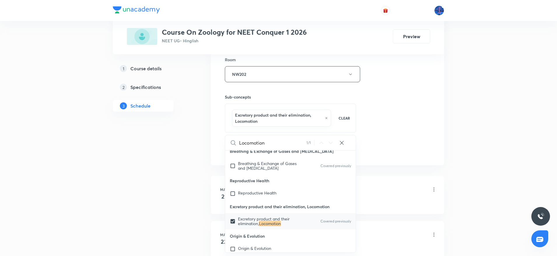
click at [382, 109] on div "Session 30 Live class Session title 23/99 Locomotion and Movement ​ Schedule fo…" at bounding box center [327, 12] width 205 height 287
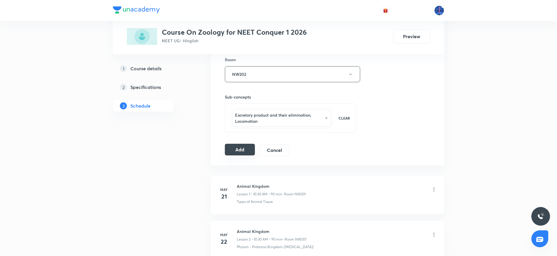
click at [239, 147] on button "Add" at bounding box center [240, 150] width 30 height 12
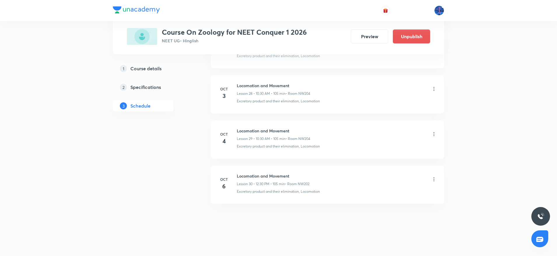
scroll to position [1300, 0]
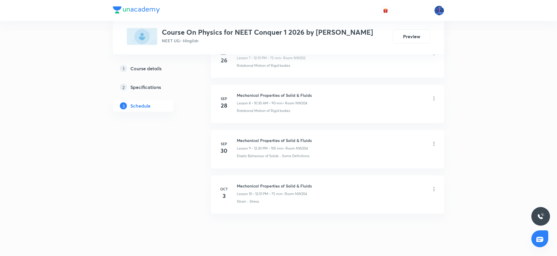
scroll to position [664, 0]
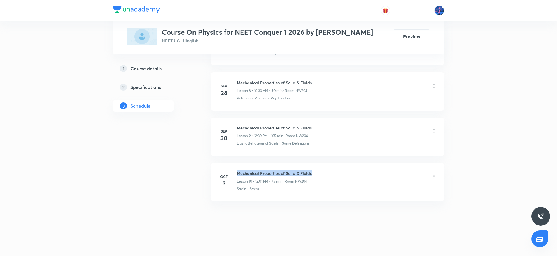
drag, startPoint x: 237, startPoint y: 172, endPoint x: 346, endPoint y: 164, distance: 109.4
click at [346, 164] on li "[DATE] Mechanical Properties of Solid & Fluids Lesson 10 • 12:01 PM • 75 min • …" at bounding box center [327, 182] width 233 height 38
copy h6 "Mechanical Properties of Solid & Fluids"
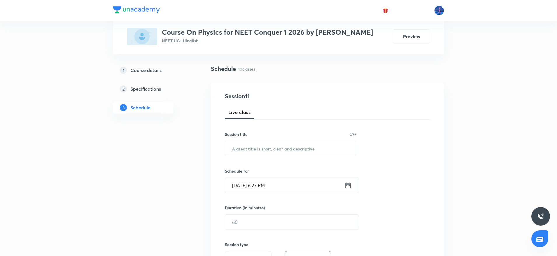
scroll to position [39, 0]
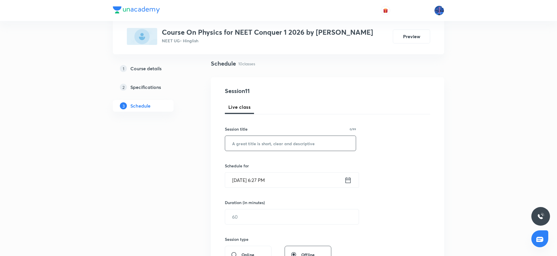
click at [306, 140] on input "text" at bounding box center [290, 143] width 131 height 15
paste input "Mechanical Properties of Solid & Fluids"
type input "Mechanical Properties of Solid & Fluids"
click at [301, 185] on input "[DATE] 6:27 PM" at bounding box center [284, 180] width 119 height 15
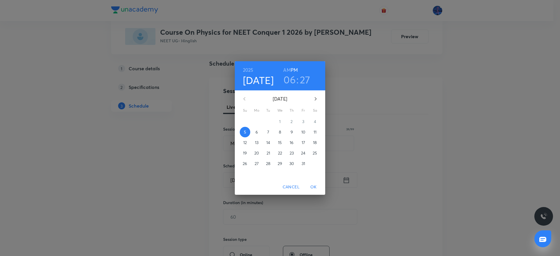
click at [258, 134] on p "6" at bounding box center [257, 132] width 2 height 6
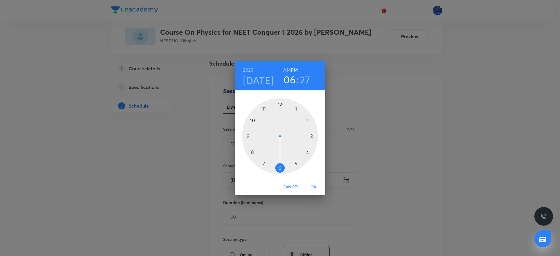
click at [280, 104] on div at bounding box center [280, 136] width 76 height 76
click at [281, 167] on div at bounding box center [280, 136] width 76 height 76
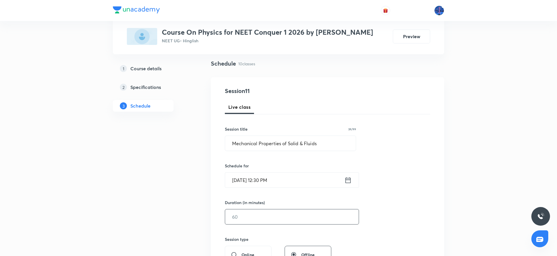
click at [260, 225] on div "Session 11 Live class Session title 39/99 Mechanical Properties of Solid & Flui…" at bounding box center [327, 224] width 205 height 274
click at [256, 223] on input "text" at bounding box center [292, 216] width 134 height 15
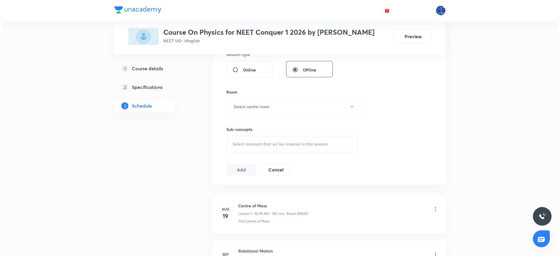
scroll to position [225, 0]
type input "105"
click at [285, 110] on button "Select centre room" at bounding box center [292, 106] width 135 height 16
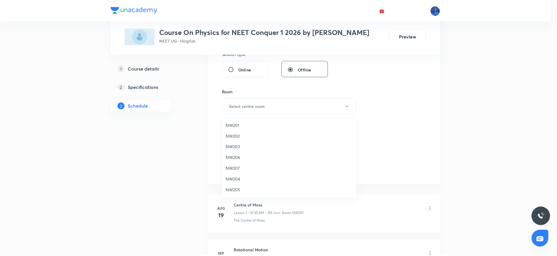
scroll to position [0, 0]
click at [239, 136] on span "NW202" at bounding box center [291, 136] width 128 height 6
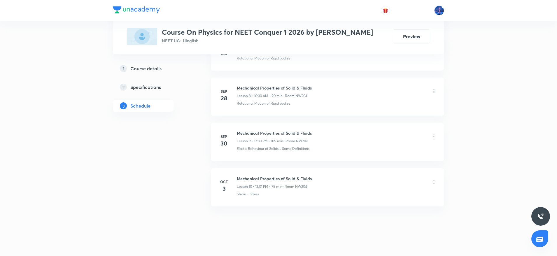
scroll to position [664, 0]
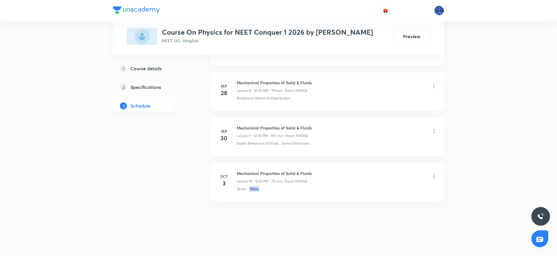
drag, startPoint x: 267, startPoint y: 192, endPoint x: 251, endPoint y: 195, distance: 16.8
click at [251, 195] on li "Oct 3 Mechanical Properties of Solid & Fluids Lesson 10 • 12:01 PM • 75 min • R…" at bounding box center [327, 182] width 233 height 38
copy p "Stress"
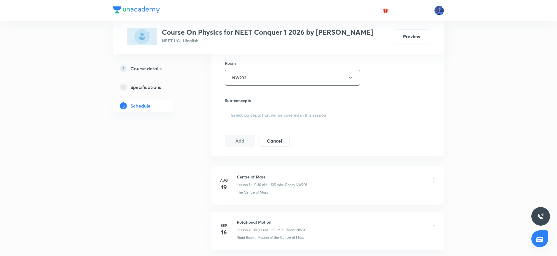
scroll to position [254, 0]
click at [279, 119] on div "Select concepts that wil be covered in this session" at bounding box center [290, 114] width 131 height 16
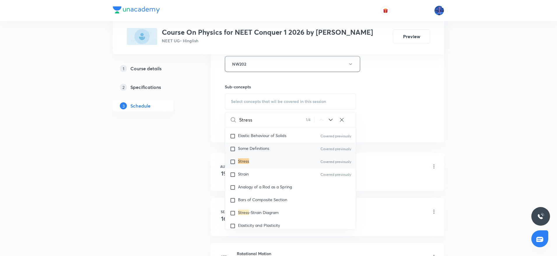
scroll to position [3533, 0]
type input "Stress"
click at [270, 188] on span "Analogy of a Rod as a Spring" at bounding box center [265, 185] width 54 height 6
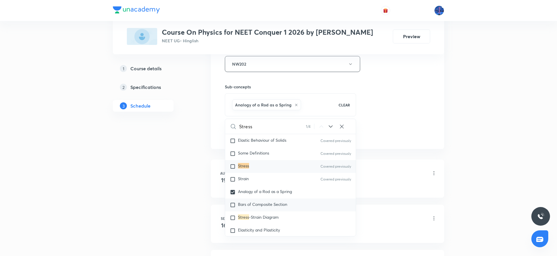
click at [258, 207] on span "Bars of Composite Section" at bounding box center [262, 205] width 49 height 6
checkbox input "true"
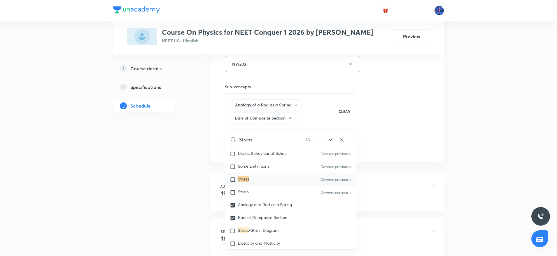
click at [353, 142] on div "Stress 1 / 4 ​" at bounding box center [290, 139] width 131 height 15
click at [367, 140] on div "Session 11 Live class Session title 39/99 Mechanical Properties of Solid & Flui…" at bounding box center [327, 6] width 205 height 294
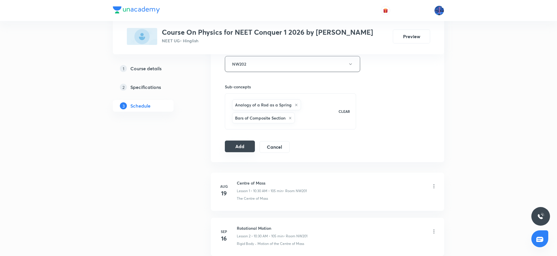
click at [244, 145] on button "Add" at bounding box center [240, 147] width 30 height 12
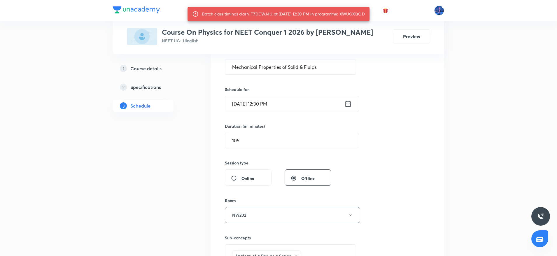
scroll to position [114, 0]
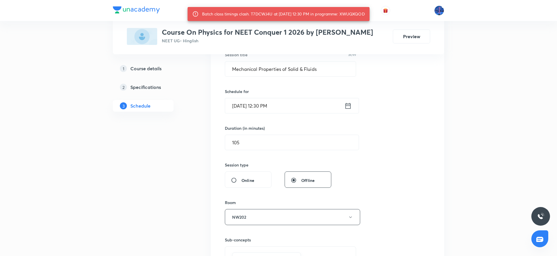
click at [268, 106] on input "[DATE] 12:30 PM" at bounding box center [284, 105] width 119 height 15
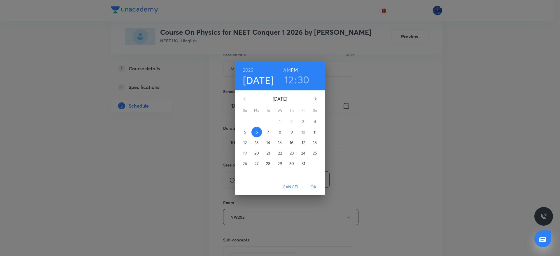
click at [269, 131] on p "7" at bounding box center [268, 132] width 2 height 6
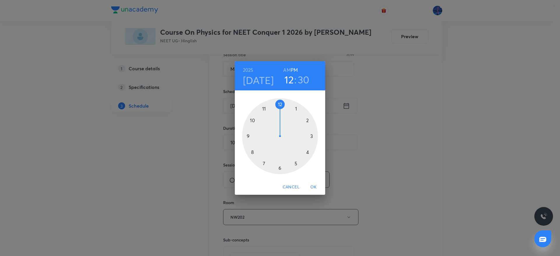
click at [311, 185] on span "OK" at bounding box center [314, 186] width 14 height 7
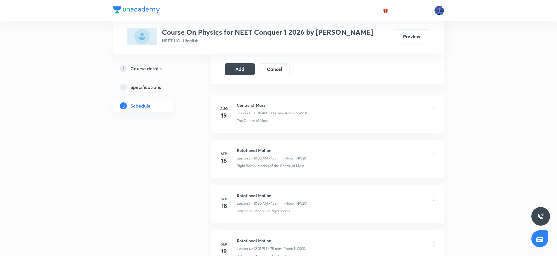
scroll to position [345, 0]
click at [232, 69] on button "Add" at bounding box center [240, 68] width 30 height 12
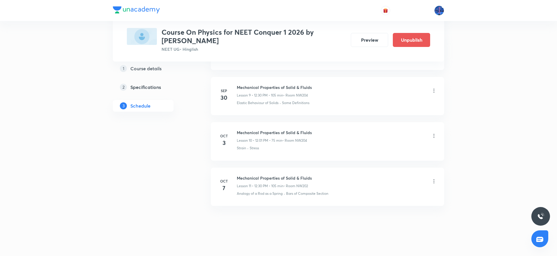
scroll to position [448, 0]
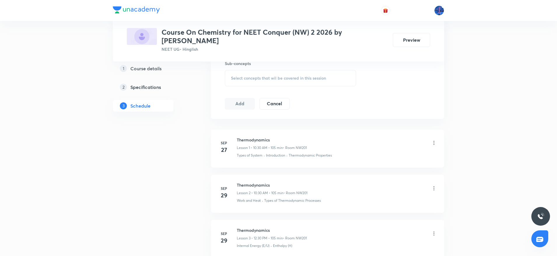
scroll to position [347, 0]
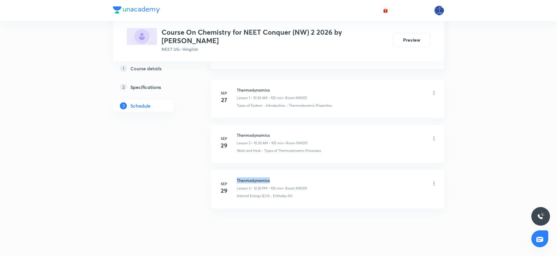
drag, startPoint x: 237, startPoint y: 172, endPoint x: 280, endPoint y: 172, distance: 42.9
click at [280, 177] on h6 "Thermodynamics" at bounding box center [272, 180] width 70 height 6
copy h6 "Thermodynamics"
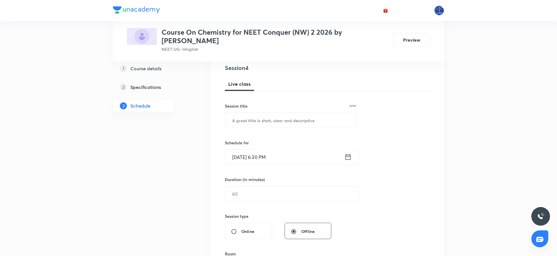
scroll to position [73, 0]
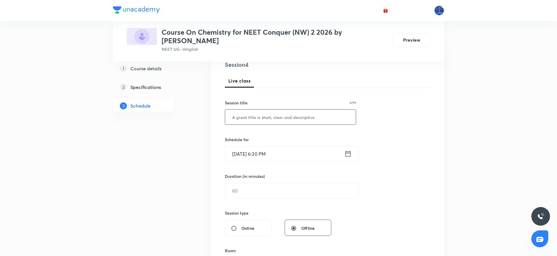
click at [296, 112] on input "text" at bounding box center [290, 117] width 131 height 15
paste input "Thermodynamics"
type input "Thermodynamics"
drag, startPoint x: 323, startPoint y: 156, endPoint x: 300, endPoint y: 141, distance: 27.8
click at [300, 141] on div "Session 4 Live class Session title 14/99 Thermodynamics ​ Schedule for [DATE] 6…" at bounding box center [327, 197] width 205 height 274
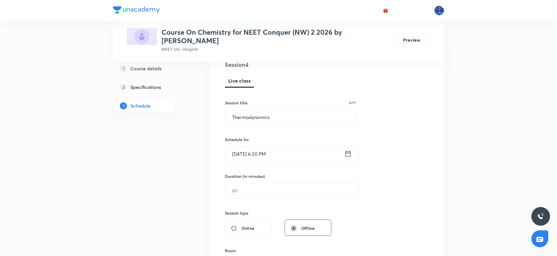
click at [300, 146] on input "[DATE] 6:30 PM" at bounding box center [284, 153] width 119 height 15
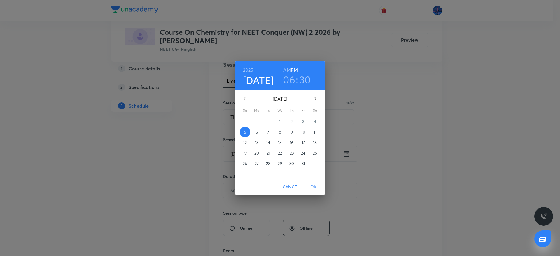
click at [257, 132] on p "6" at bounding box center [257, 132] width 2 height 6
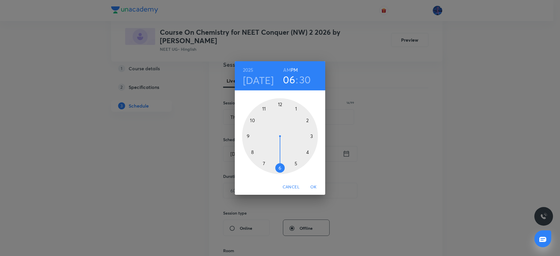
click at [284, 71] on h6 "AM" at bounding box center [286, 70] width 7 height 8
click at [254, 119] on div at bounding box center [280, 136] width 76 height 76
click at [279, 165] on div at bounding box center [280, 136] width 76 height 76
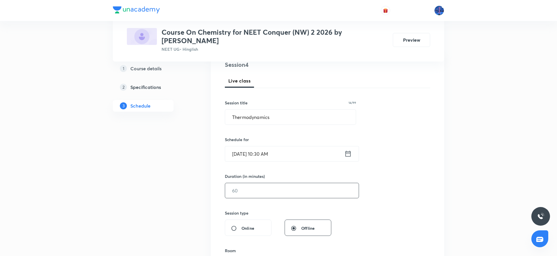
click at [260, 188] on input "text" at bounding box center [292, 190] width 134 height 15
type input "9"
type input "0"
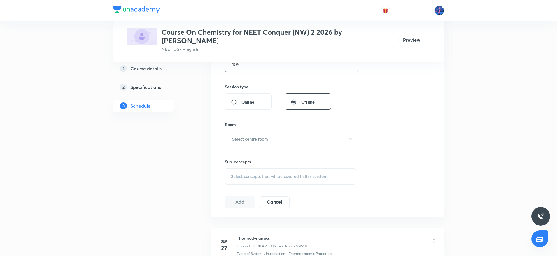
scroll to position [200, 0]
type input "105"
click at [304, 137] on button "Select centre room" at bounding box center [292, 138] width 135 height 16
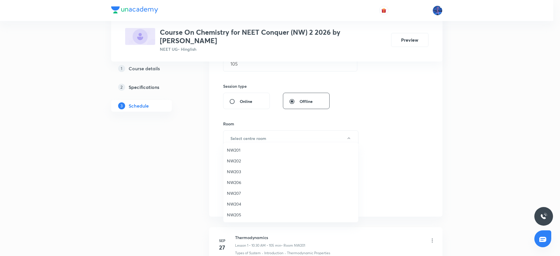
click at [248, 148] on span "NW201" at bounding box center [291, 150] width 128 height 6
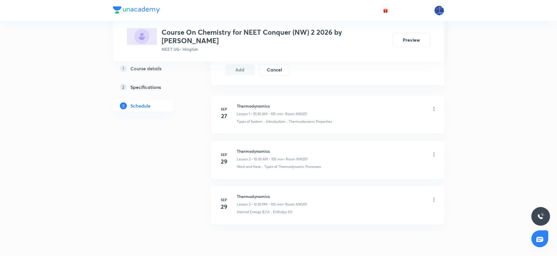
scroll to position [347, 0]
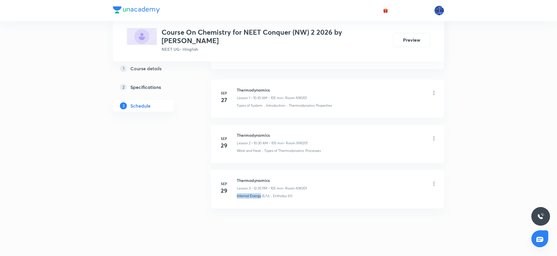
drag, startPoint x: 233, startPoint y: 192, endPoint x: 261, endPoint y: 196, distance: 27.9
click at [261, 196] on li "Sep 29 Thermodynamics Lesson 3 • 12:30 PM • 105 min • Room NW201 Internal Energ…" at bounding box center [327, 189] width 233 height 38
copy p "Internal Energy"
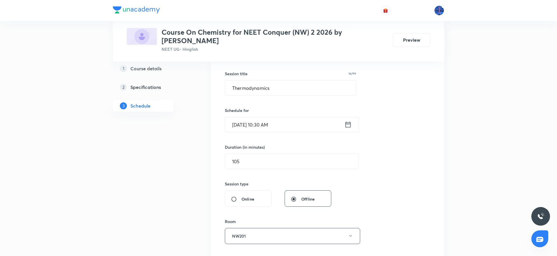
scroll to position [225, 0]
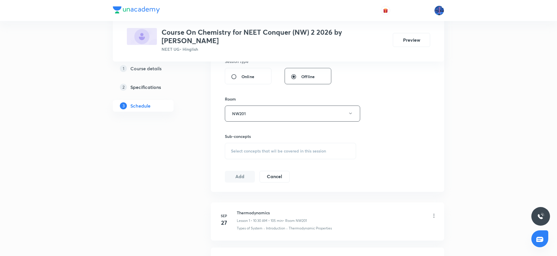
click at [307, 149] on span "Select concepts that wil be covered in this session" at bounding box center [278, 151] width 95 height 5
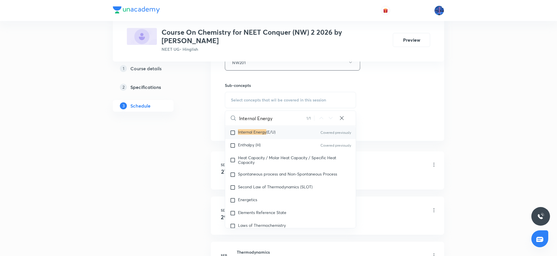
scroll to position [5061, 0]
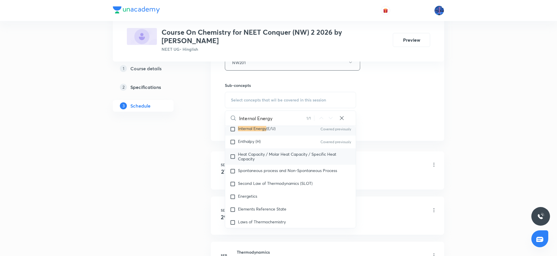
type input "Internal Energy"
click at [261, 156] on span "Heat Capacity / Molar Heat Capacity / Specific Heat Capacity" at bounding box center [287, 156] width 98 height 10
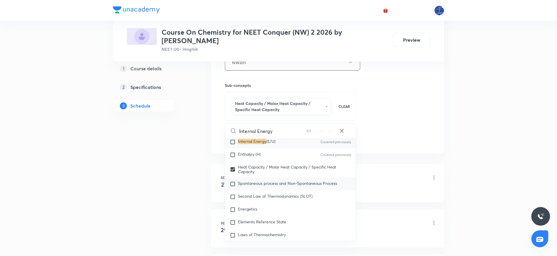
click at [256, 183] on div "Spontaneous process and Non-Spontaneous Process" at bounding box center [290, 184] width 131 height 13
checkbox input "true"
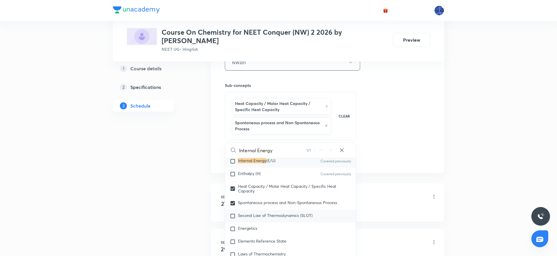
click at [250, 217] on span "Second Law of Thermodynamics (SLOT)" at bounding box center [275, 216] width 75 height 6
checkbox input "true"
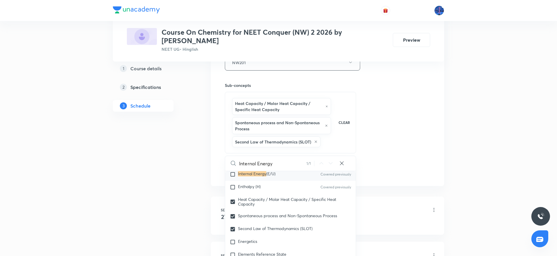
click at [381, 143] on div "Session 4 Live class Session title 14/99 Thermodynamics ​ Schedule for Oct 6, 2…" at bounding box center [327, 17] width 205 height 319
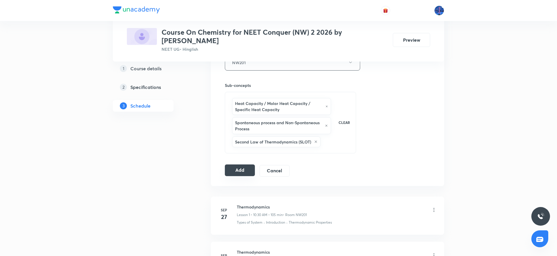
click at [238, 165] on button "Add" at bounding box center [240, 171] width 30 height 12
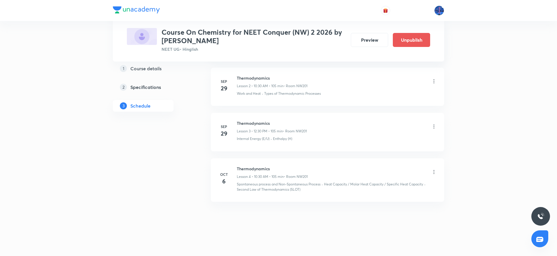
scroll to position [137, 0]
click at [237, 166] on div "Oct 6 Thermodynamics Lesson 4 • 10:30 AM • 105 min • Room NW201 Spontaneous pro…" at bounding box center [327, 178] width 219 height 27
drag, startPoint x: 237, startPoint y: 166, endPoint x: 282, endPoint y: 163, distance: 45.6
click at [282, 163] on li "Oct 6 Thermodynamics Lesson 4 • 10:30 AM • 105 min • Room NW201 Spontaneous pro…" at bounding box center [327, 179] width 233 height 43
copy h6 "Thermodynamics"
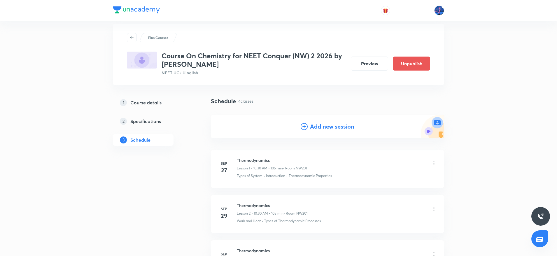
scroll to position [0, 0]
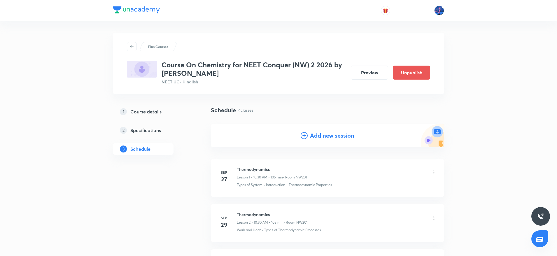
click at [326, 134] on h4 "Add new session" at bounding box center [332, 135] width 44 height 9
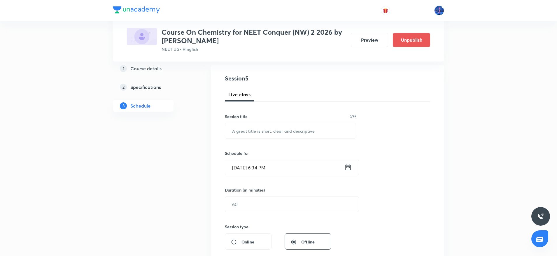
scroll to position [71, 0]
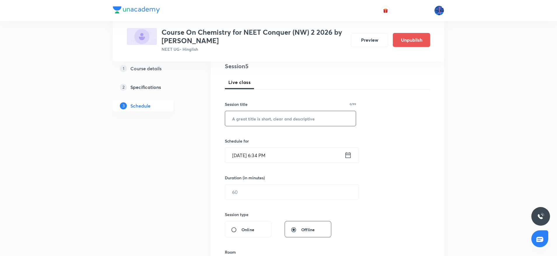
click at [284, 122] on input "text" at bounding box center [290, 118] width 131 height 15
paste input "Thermodynamics"
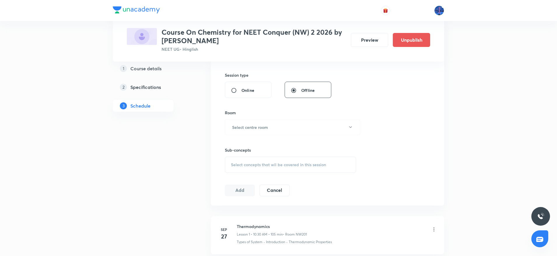
scroll to position [207, 0]
type input "Thermodynamics"
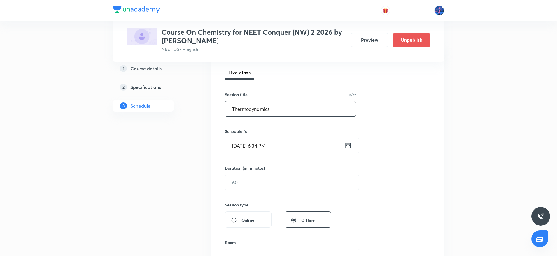
scroll to position [81, 0]
click at [301, 146] on input "Oct 5, 2025, 6:34 PM" at bounding box center [284, 146] width 119 height 15
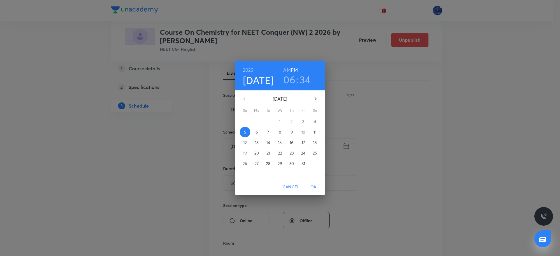
click at [268, 133] on p "7" at bounding box center [268, 132] width 2 height 6
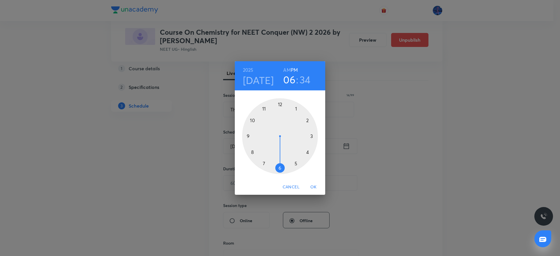
click at [280, 104] on div at bounding box center [280, 136] width 76 height 76
click at [280, 166] on div at bounding box center [280, 136] width 76 height 76
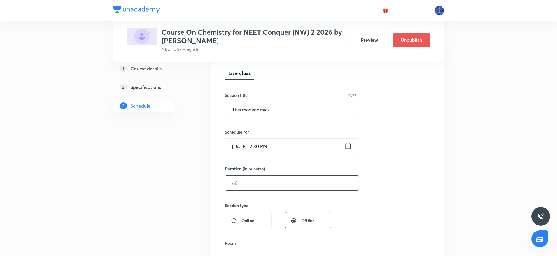
click at [264, 180] on input "text" at bounding box center [292, 183] width 134 height 15
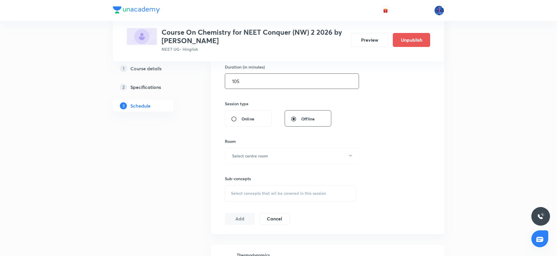
scroll to position [183, 0]
type input "105"
click at [311, 150] on button "Select centre room" at bounding box center [292, 156] width 135 height 16
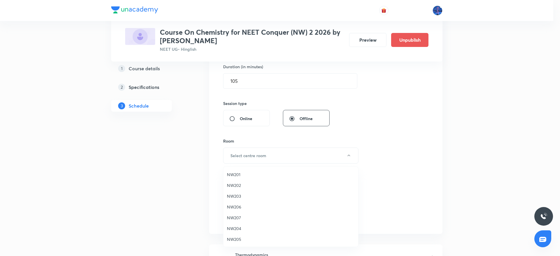
click at [243, 173] on span "NW201" at bounding box center [291, 175] width 128 height 6
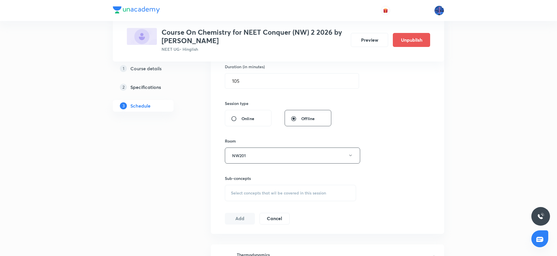
scroll to position [405, 0]
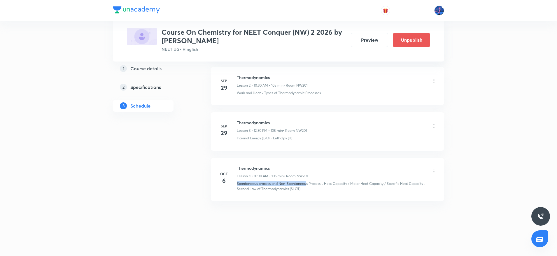
drag, startPoint x: 237, startPoint y: 182, endPoint x: 307, endPoint y: 182, distance: 70.6
click at [307, 182] on p "Spontaneous process and Non-Spontaneous Process" at bounding box center [279, 183] width 84 height 5
copy p "Spontaneous process and Non-Spontaneous Process"
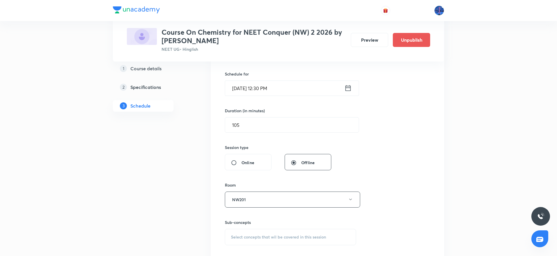
scroll to position [242, 0]
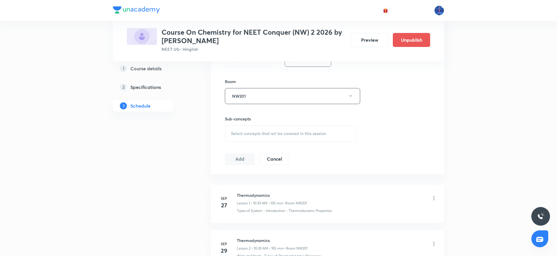
click at [280, 137] on div "Select concepts that wil be covered in this session" at bounding box center [290, 133] width 131 height 16
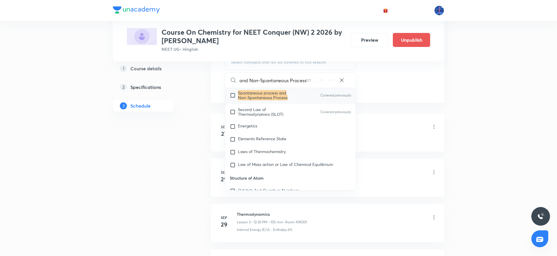
scroll to position [5108, 0]
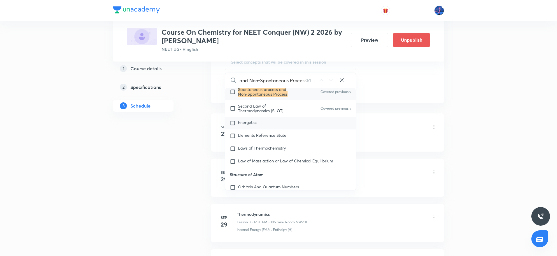
type input "Spontaneous process and Non-Spontaneous Process"
click at [271, 130] on div "Energetics" at bounding box center [290, 123] width 131 height 13
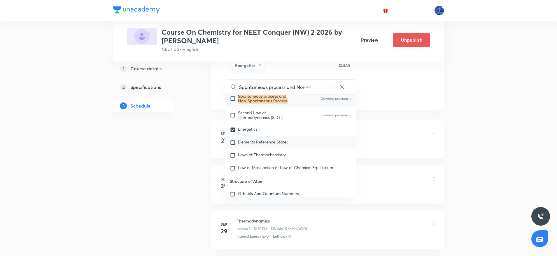
click at [266, 145] on span "Elements Reference State" at bounding box center [262, 142] width 48 height 6
checkbox input "true"
click at [273, 158] on span "Laws of Thermochemistry" at bounding box center [262, 155] width 48 height 6
checkbox input "true"
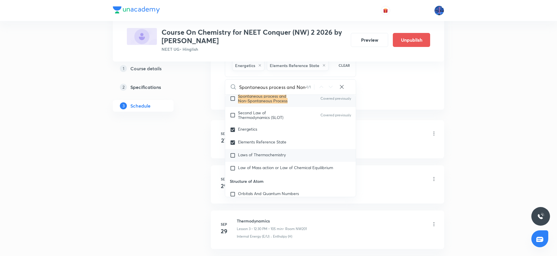
checkbox input "true"
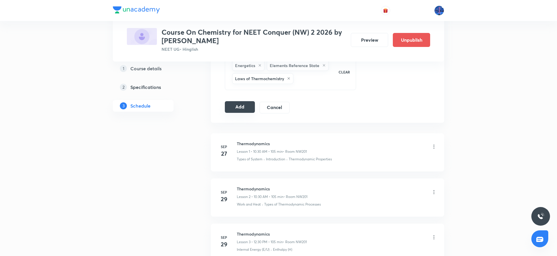
click at [243, 106] on button "Add" at bounding box center [240, 107] width 30 height 12
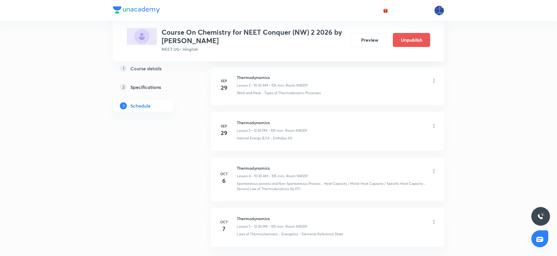
scroll to position [183, 0]
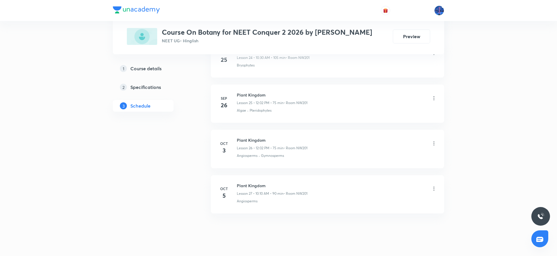
scroll to position [1434, 0]
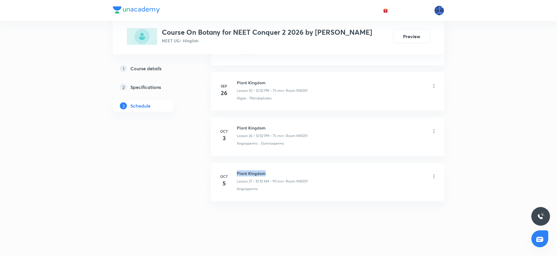
drag, startPoint x: 237, startPoint y: 174, endPoint x: 292, endPoint y: 172, distance: 54.9
click at [292, 172] on h6 "Plant Kingdom" at bounding box center [272, 173] width 71 height 6
copy h6 "Plant Kingdom"
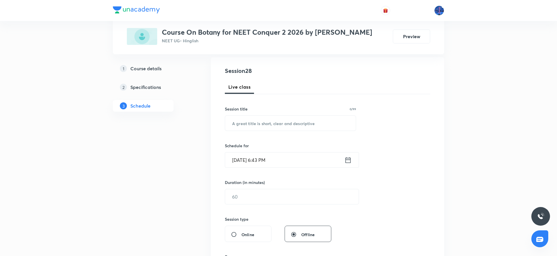
scroll to position [60, 0]
click at [267, 122] on input "text" at bounding box center [290, 123] width 131 height 15
paste input "Plant Kingdom"
type input "Plant Kingdom"
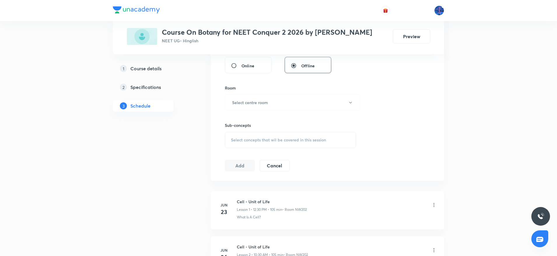
scroll to position [229, 0]
click at [290, 144] on div "Select concepts that wil be covered in this session" at bounding box center [290, 139] width 131 height 16
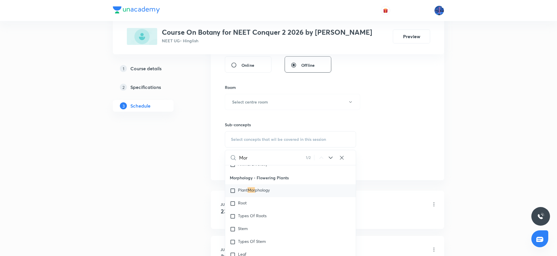
scroll to position [437, 0]
type input "Mor"
drag, startPoint x: 230, startPoint y: 175, endPoint x: 296, endPoint y: 174, distance: 65.1
click at [296, 174] on p "Morphology - Flowering Plants" at bounding box center [290, 176] width 131 height 13
copy p "Morphology - Flowering Plants"
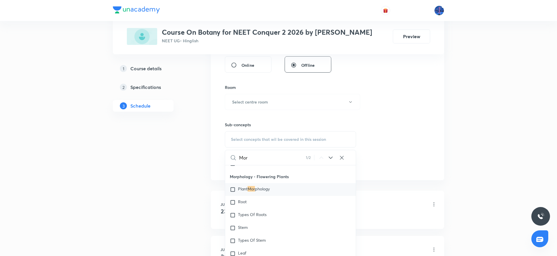
click at [257, 188] on span "phology" at bounding box center [262, 189] width 15 height 6
checkbox input "true"
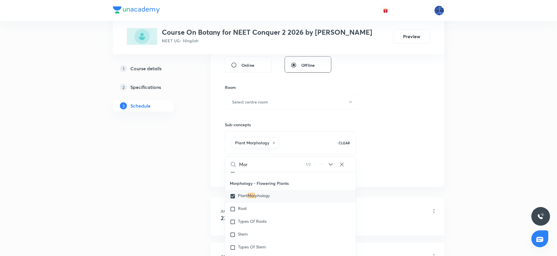
click at [398, 134] on div "Session 28 Live class Session title 13/99 Plant Kingdom ​ Schedule for [DATE] 6…" at bounding box center [327, 37] width 205 height 281
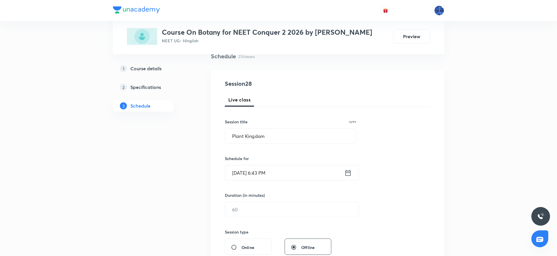
scroll to position [39, 0]
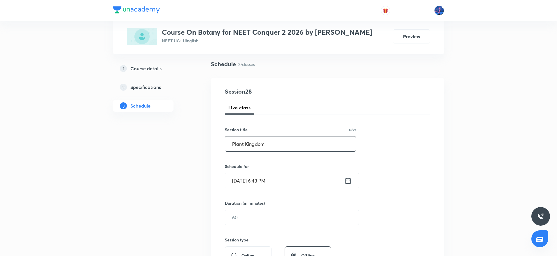
click at [289, 144] on input "Plant Kingdom" at bounding box center [290, 144] width 131 height 15
paste input "Morphology - Flowering Plants"
type input "Morphology - Flowering Plants"
click at [296, 185] on input "[DATE] 6:43 PM" at bounding box center [284, 180] width 119 height 15
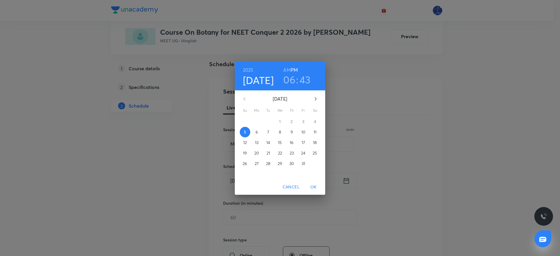
click at [256, 133] on p "6" at bounding box center [257, 132] width 2 height 6
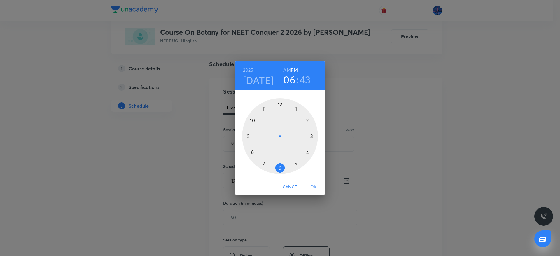
click at [280, 104] on div at bounding box center [280, 136] width 76 height 76
click at [279, 168] on div at bounding box center [280, 136] width 76 height 76
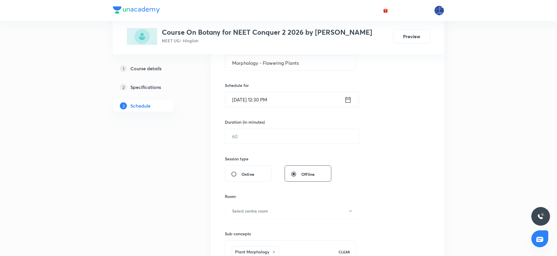
scroll to position [120, 0]
click at [269, 138] on input "text" at bounding box center [292, 135] width 134 height 15
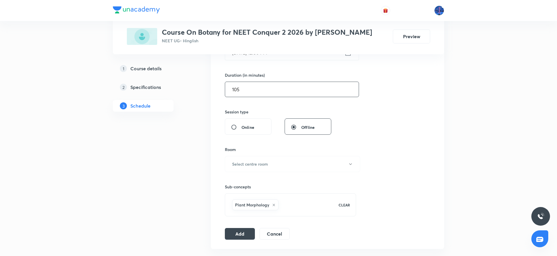
scroll to position [169, 0]
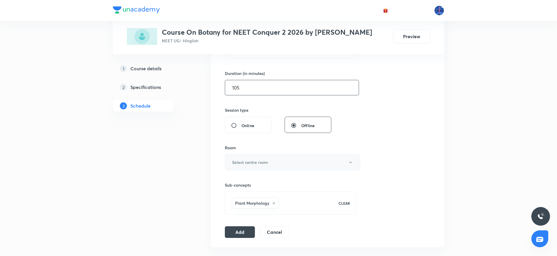
type input "105"
click at [292, 163] on button "Select centre room" at bounding box center [292, 162] width 135 height 16
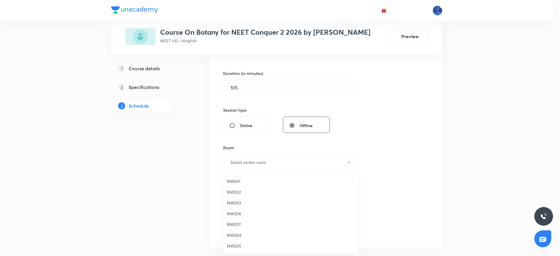
click at [242, 181] on span "NW201" at bounding box center [291, 181] width 128 height 6
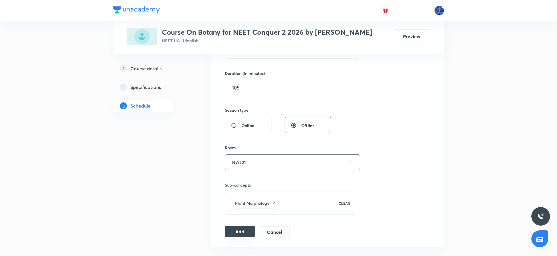
click at [238, 231] on button "Add" at bounding box center [240, 232] width 30 height 12
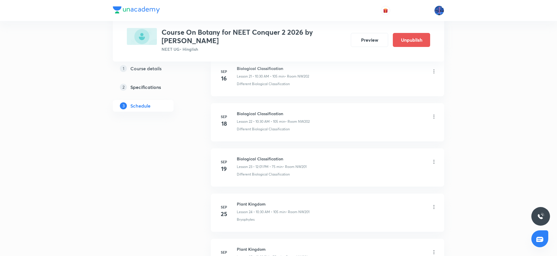
scroll to position [1218, 0]
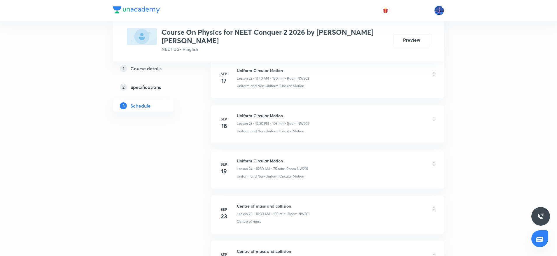
scroll to position [1532, 0]
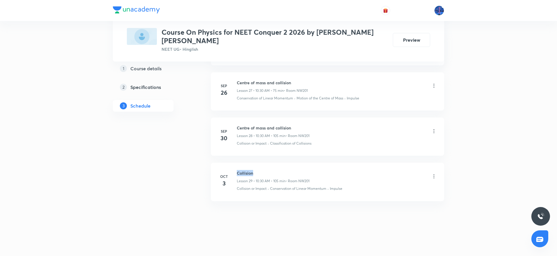
drag, startPoint x: 237, startPoint y: 173, endPoint x: 254, endPoint y: 172, distance: 16.9
click at [254, 172] on h6 "Collision" at bounding box center [273, 173] width 73 height 6
copy h6 "Collision"
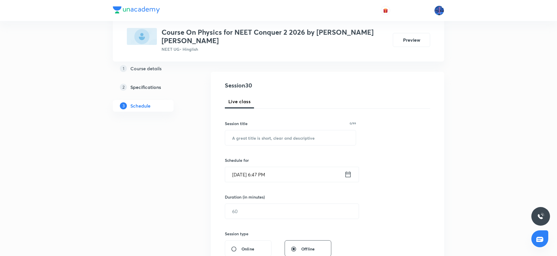
scroll to position [61, 0]
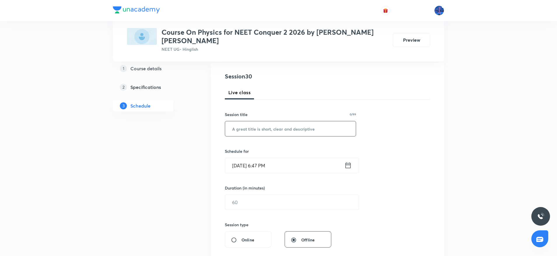
click at [275, 130] on input "text" at bounding box center [290, 128] width 131 height 15
paste input "Collision"
type input "Collision"
click at [296, 166] on input "[DATE] 6:47 PM" at bounding box center [284, 165] width 119 height 15
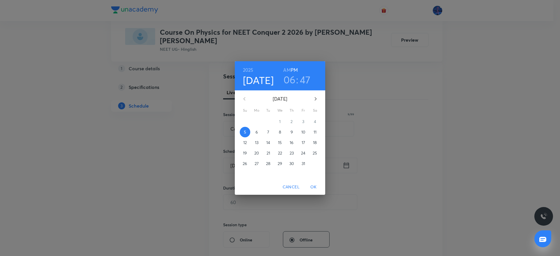
click at [268, 134] on p "7" at bounding box center [268, 132] width 2 height 6
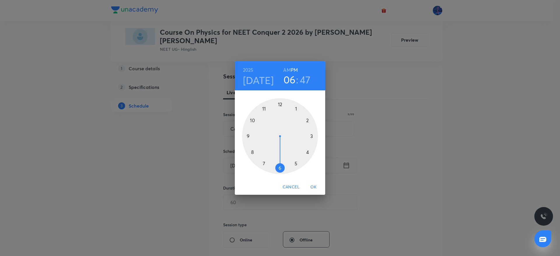
click at [286, 70] on h6 "AM" at bounding box center [286, 70] width 7 height 8
click at [253, 120] on div at bounding box center [280, 136] width 76 height 76
click at [281, 167] on div at bounding box center [280, 136] width 76 height 76
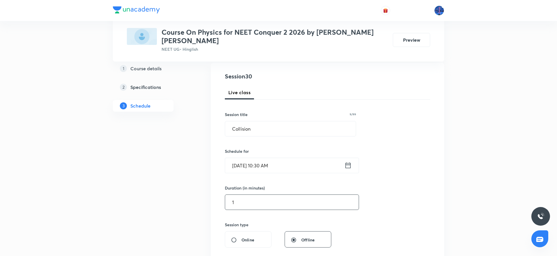
click at [267, 202] on input "1" at bounding box center [292, 202] width 134 height 15
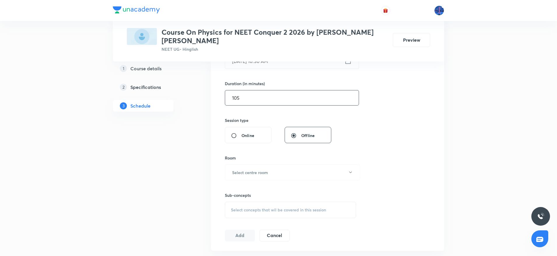
scroll to position [166, 0]
type input "105"
click at [295, 174] on button "Select centre room" at bounding box center [292, 172] width 135 height 16
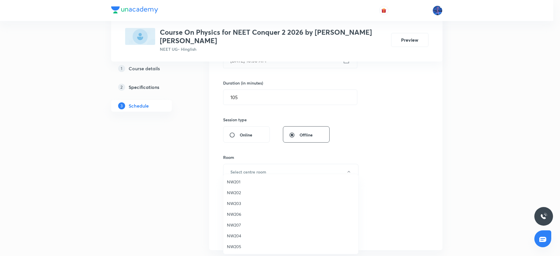
click at [255, 179] on span "NW201" at bounding box center [291, 182] width 128 height 6
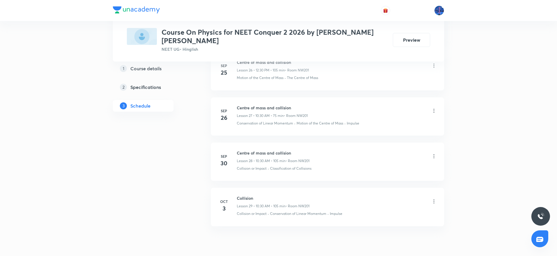
scroll to position [1532, 0]
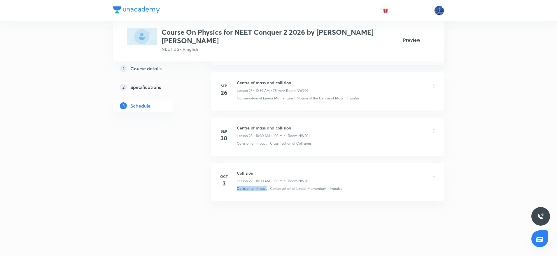
drag, startPoint x: 236, startPoint y: 191, endPoint x: 267, endPoint y: 194, distance: 31.6
click at [267, 194] on li "Oct 3 Collision Lesson 29 • 10:30 AM • 105 min • Room NW201 Collision or Impact…" at bounding box center [327, 182] width 233 height 38
copy p "Collision or Impact"
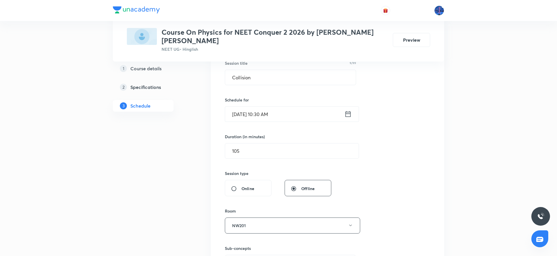
scroll to position [185, 0]
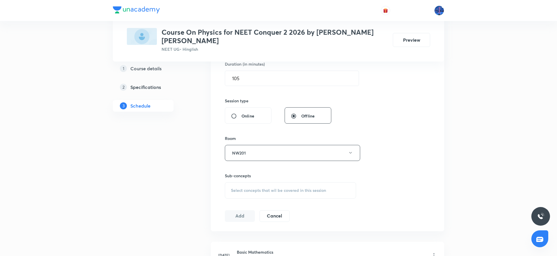
click at [297, 179] on div "Sub-concepts Select concepts that wil be covered in this session" at bounding box center [290, 186] width 131 height 26
click at [320, 191] on span "Select concepts that wil be covered in this session" at bounding box center [278, 190] width 95 height 5
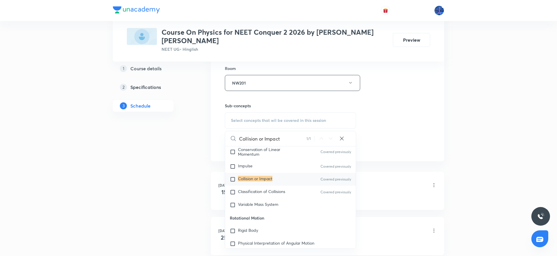
scroll to position [1667, 0]
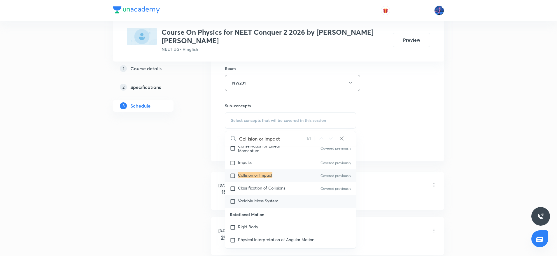
type input "Collision or Impact"
click at [281, 202] on div "Variable Mass System" at bounding box center [290, 201] width 131 height 13
checkbox input "true"
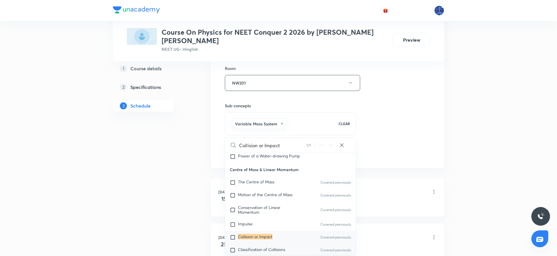
scroll to position [1604, 0]
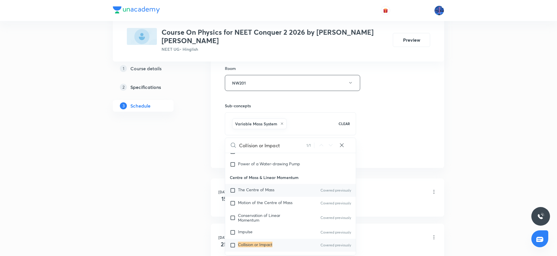
click at [270, 191] on span "The Centre of Mass" at bounding box center [256, 190] width 36 height 6
checkbox input "true"
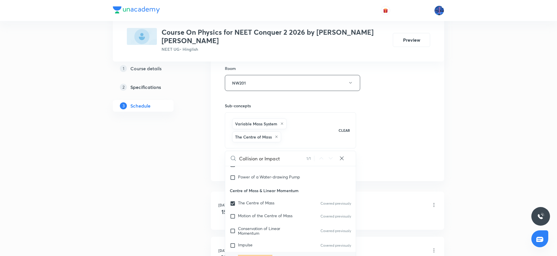
click at [396, 137] on div "Session 30 Live class Session title 9/99 Collision ​ Schedule for Oct 7, 2025, …" at bounding box center [327, 25] width 205 height 294
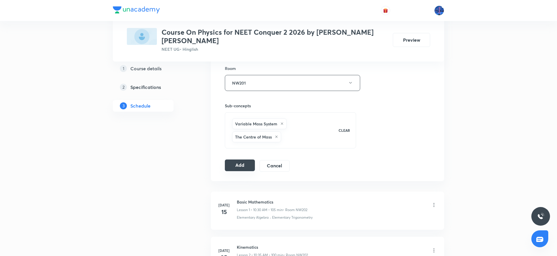
click at [240, 165] on button "Add" at bounding box center [240, 166] width 30 height 12
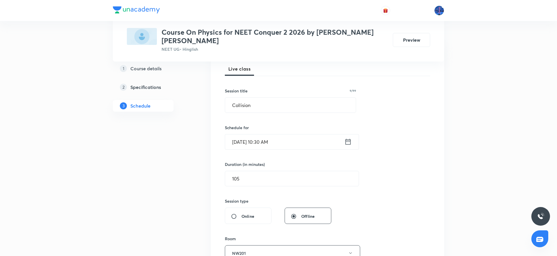
scroll to position [85, 0]
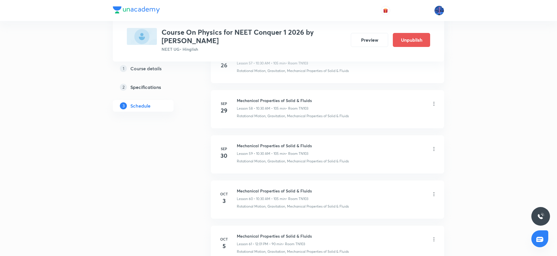
scroll to position [3002, 0]
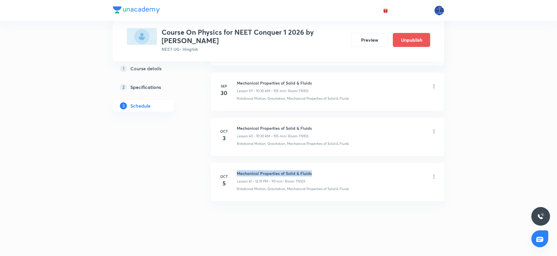
drag, startPoint x: 237, startPoint y: 172, endPoint x: 316, endPoint y: 163, distance: 79.5
click at [316, 163] on li "[DATE] Mechanical Properties of Solid & Fluids Lesson 61 • 12:01 PM • 90 min • …" at bounding box center [327, 182] width 233 height 38
copy h6 "Mechanical Properties of Solid & Fluids"
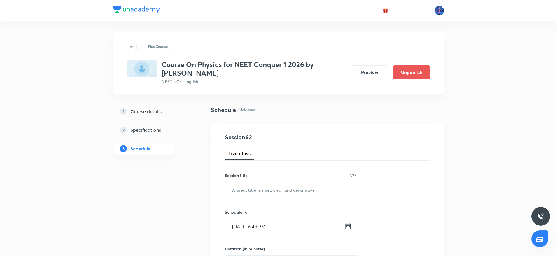
scroll to position [0, 0]
click at [297, 189] on input "text" at bounding box center [290, 190] width 131 height 15
paste input "Mechanical Properties of Solid & Fluids"
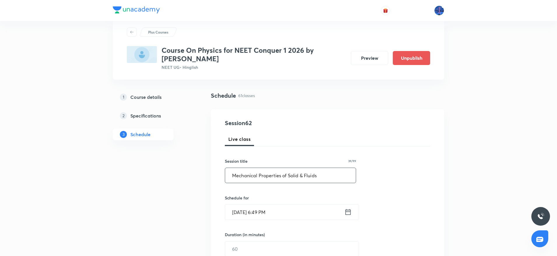
scroll to position [41, 0]
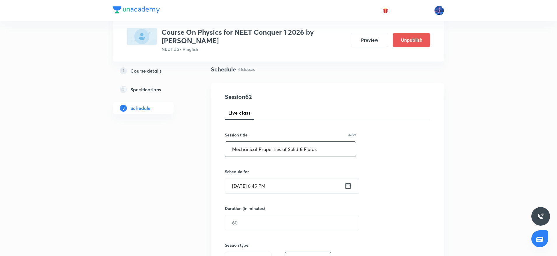
type input "Mechanical Properties of Solid & Fluids"
click at [307, 191] on input "[DATE] 6:49 PM" at bounding box center [284, 186] width 119 height 15
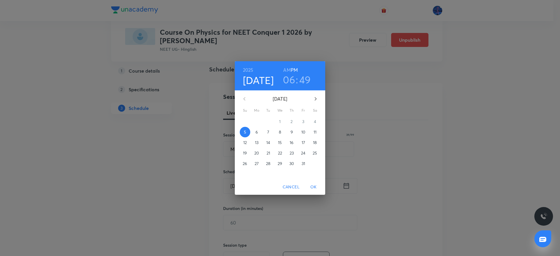
click at [257, 132] on p "6" at bounding box center [257, 132] width 2 height 6
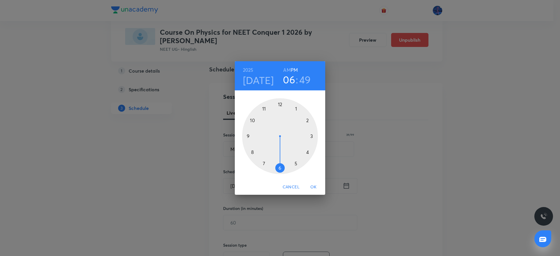
click at [286, 70] on h6 "AM" at bounding box center [286, 70] width 7 height 8
click at [252, 120] on div at bounding box center [280, 136] width 76 height 76
click at [279, 168] on div at bounding box center [280, 136] width 76 height 76
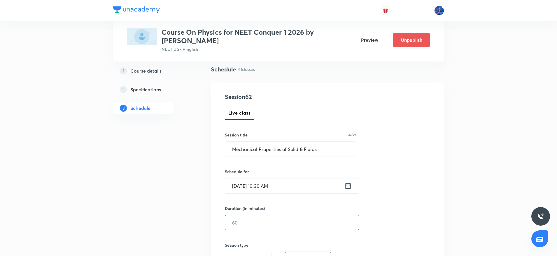
click at [264, 219] on input "text" at bounding box center [292, 222] width 134 height 15
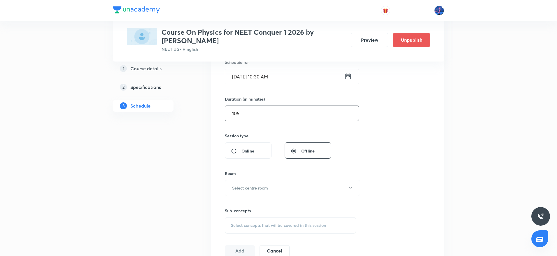
scroll to position [152, 0]
type input "105"
click at [291, 189] on button "Select centre room" at bounding box center [292, 187] width 135 height 16
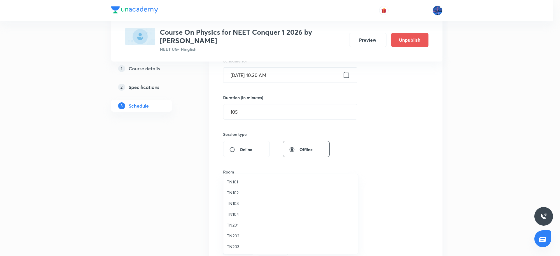
click at [230, 204] on span "TN103" at bounding box center [291, 203] width 128 height 6
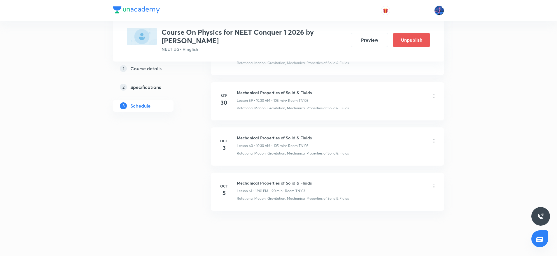
scroll to position [3002, 0]
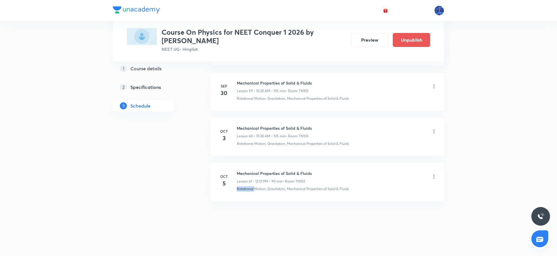
drag, startPoint x: 237, startPoint y: 190, endPoint x: 256, endPoint y: 194, distance: 19.6
click at [256, 194] on li "Oct 5 Mechanical Properties of Solid & Fluids Lesson 61 • 12:01 PM • 90 min • R…" at bounding box center [327, 182] width 233 height 38
drag, startPoint x: 360, startPoint y: 188, endPoint x: 289, endPoint y: 196, distance: 72.2
click at [289, 196] on li "Oct 5 Mechanical Properties of Solid & Fluids Lesson 61 • 12:01 PM • 90 min • R…" at bounding box center [327, 182] width 233 height 38
copy p "Mechanical Properties of Solid & Fluids"
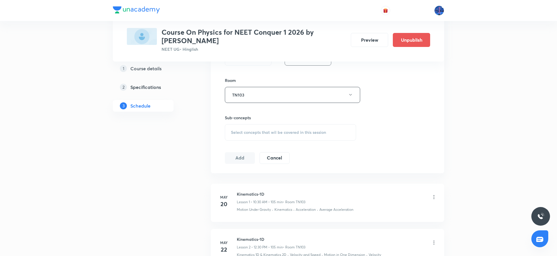
scroll to position [242, 0]
click at [271, 134] on span "Select concepts that wil be covered in this session" at bounding box center [278, 133] width 95 height 5
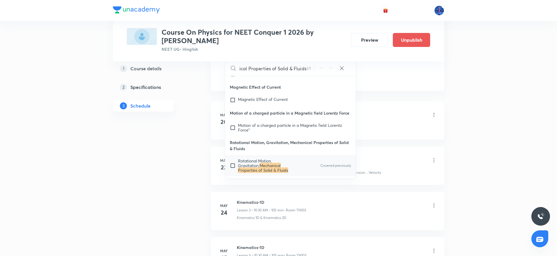
scroll to position [16922, 0]
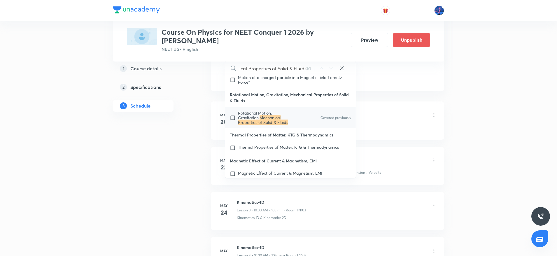
type input "Mechanical Properties of Solid & Fluids"
click at [272, 120] on span "Rotational Motion, Gravitation," at bounding box center [255, 115] width 34 height 10
checkbox input "true"
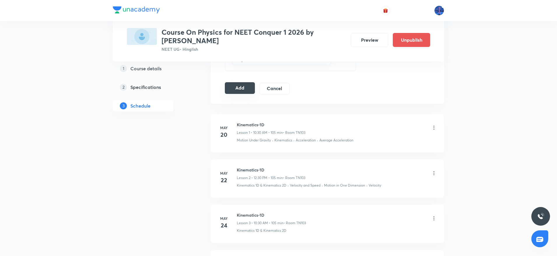
click at [248, 90] on button "Add" at bounding box center [240, 88] width 30 height 12
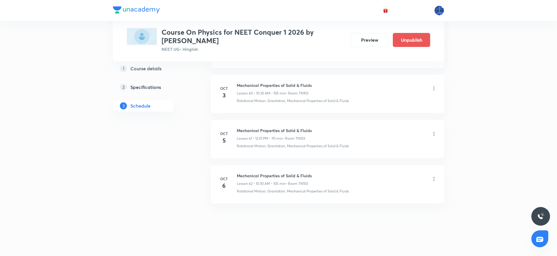
scroll to position [2779, 0]
drag, startPoint x: 237, startPoint y: 173, endPoint x: 359, endPoint y: 165, distance: 121.9
click at [359, 165] on li "Oct 6 Mechanical Properties of Solid & Fluids Lesson 62 • 10:30 AM • 105 min • …" at bounding box center [327, 182] width 233 height 38
copy h6 "Mechanical Properties of Solid & Fluids"
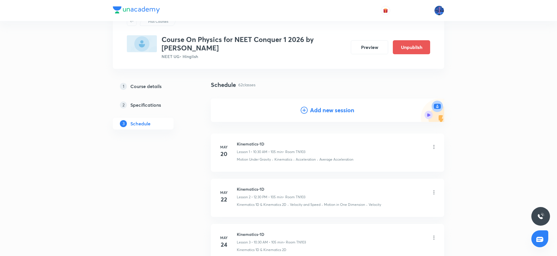
scroll to position [0, 0]
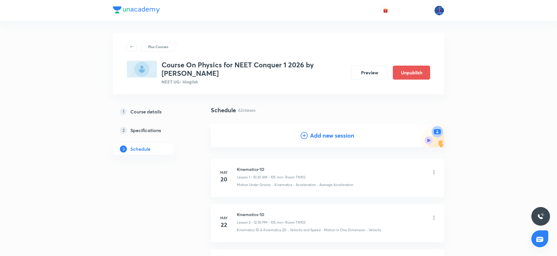
click at [329, 134] on h4 "Add new session" at bounding box center [332, 135] width 44 height 9
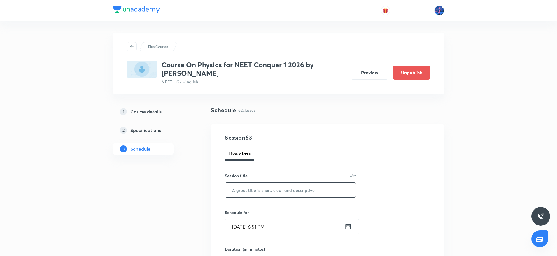
click at [291, 194] on input "text" at bounding box center [290, 190] width 131 height 15
paste input "Mechanical Properties of Solid & Fluids"
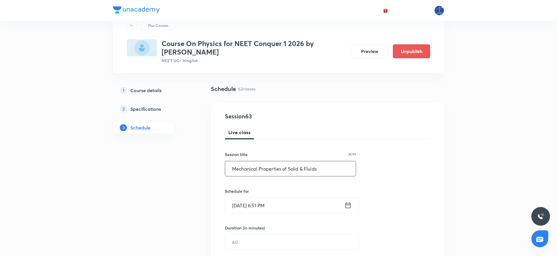
scroll to position [25, 0]
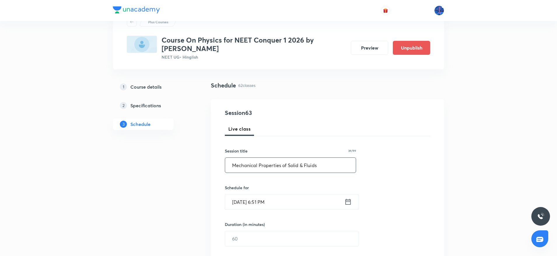
type input "Mechanical Properties of Solid & Fluids"
click at [298, 198] on input "Oct 5, 2025, 6:51 PM" at bounding box center [284, 202] width 119 height 15
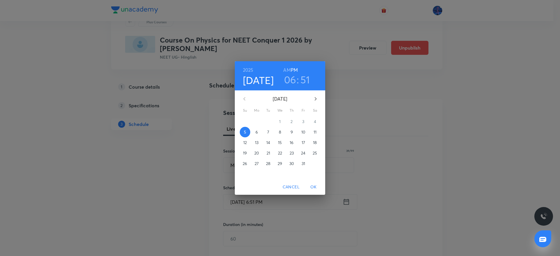
click at [271, 132] on span "7" at bounding box center [268, 132] width 11 height 6
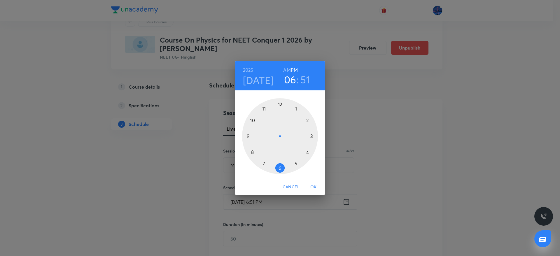
click at [286, 70] on h6 "AM" at bounding box center [286, 70] width 7 height 8
click at [254, 120] on div at bounding box center [280, 136] width 76 height 76
click at [280, 169] on div at bounding box center [280, 136] width 76 height 76
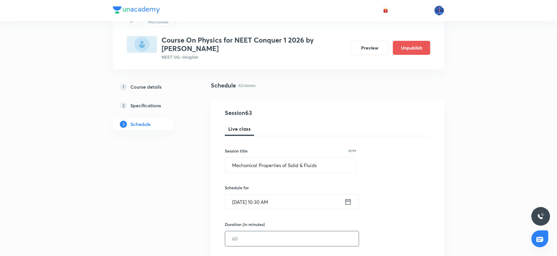
click at [270, 235] on input "text" at bounding box center [292, 238] width 134 height 15
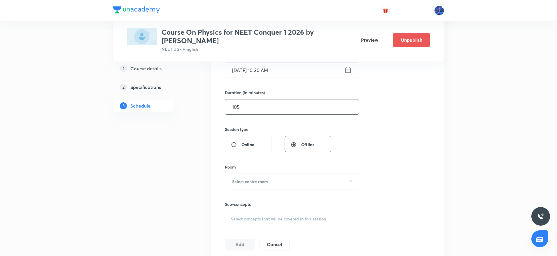
scroll to position [158, 0]
type input "105"
click at [282, 185] on button "Select centre room" at bounding box center [292, 181] width 135 height 16
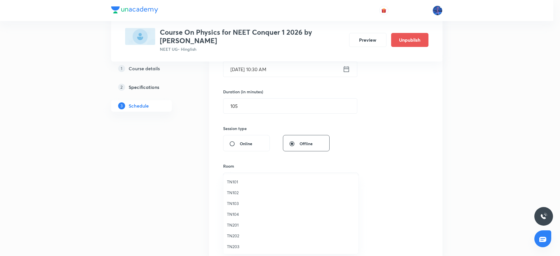
click at [239, 204] on span "TN103" at bounding box center [291, 203] width 128 height 6
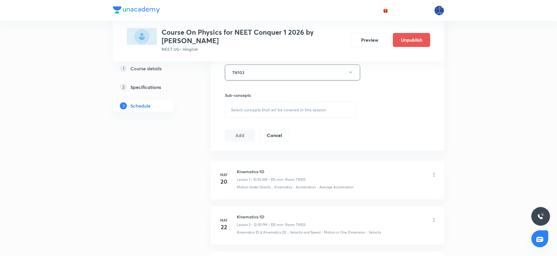
scroll to position [264, 0]
click at [296, 115] on div "Select concepts that wil be covered in this session" at bounding box center [290, 112] width 131 height 16
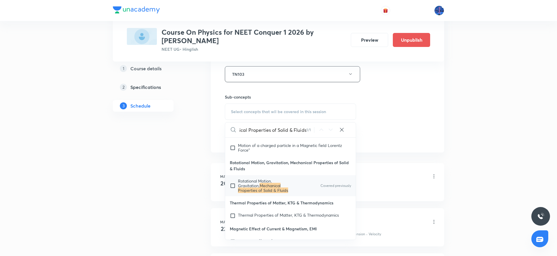
scroll to position [16922, 0]
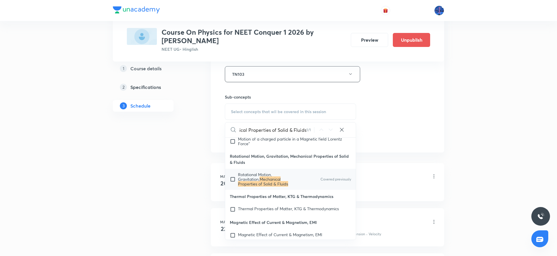
type input "Mechanical Properties of Solid & Fluids"
click at [286, 187] on mark "Mechanical Properties of Solid & Fluids" at bounding box center [263, 181] width 50 height 10
checkbox input "true"
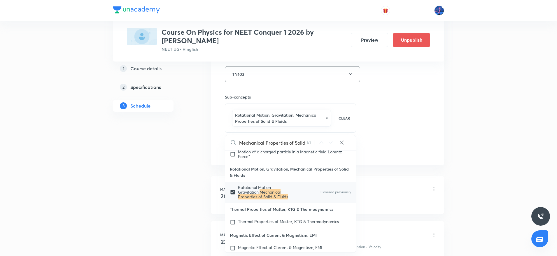
click at [400, 151] on div "Session 63 Live class Session title 39/99 Mechanical Properties of Solid & Flui…" at bounding box center [327, 12] width 205 height 287
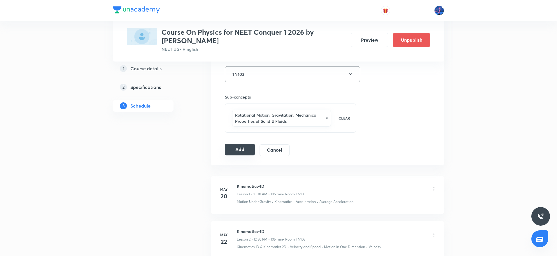
click at [246, 152] on button "Add" at bounding box center [240, 150] width 30 height 12
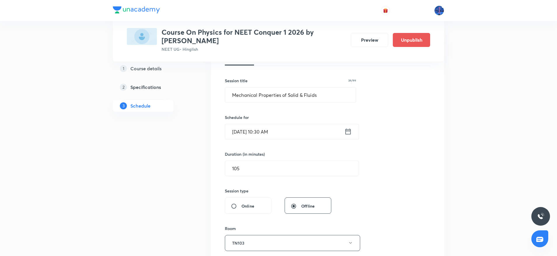
scroll to position [95, 0]
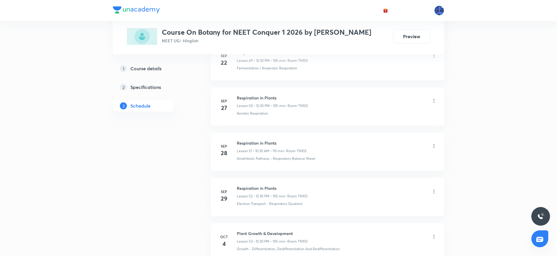
scroll to position [2610, 0]
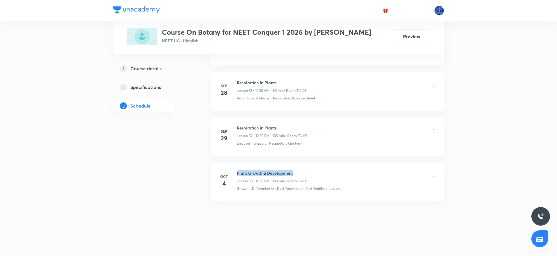
drag, startPoint x: 237, startPoint y: 171, endPoint x: 302, endPoint y: 169, distance: 65.4
click at [302, 169] on li "[DATE] Plant Growth & Development Lesson 53 • 12:30 PM • 105 min • Room TN103 G…" at bounding box center [327, 182] width 233 height 38
copy h6 "Plant Growth & Development"
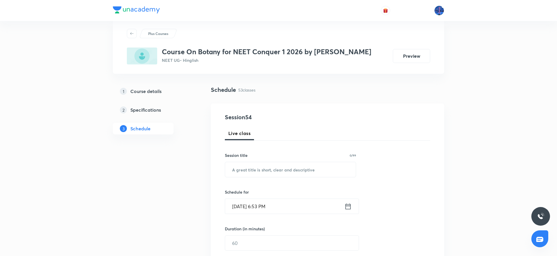
scroll to position [35, 0]
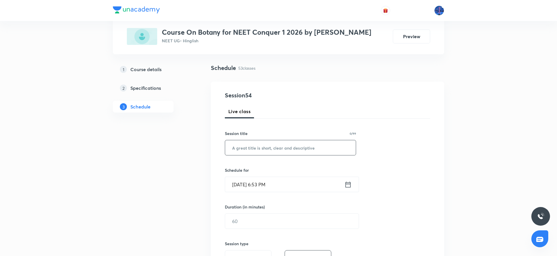
click at [285, 147] on input "text" at bounding box center [290, 147] width 131 height 15
paste input "Plant Growth & Development"
type input "Plant Growth & Development"
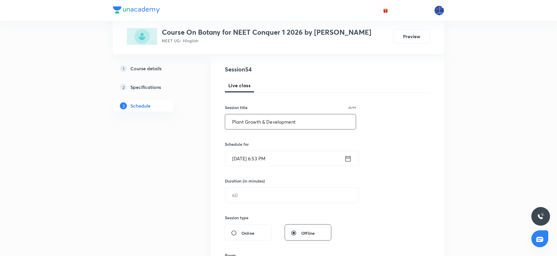
scroll to position [61, 0]
click at [297, 154] on input "[DATE] 6:53 PM" at bounding box center [284, 158] width 119 height 15
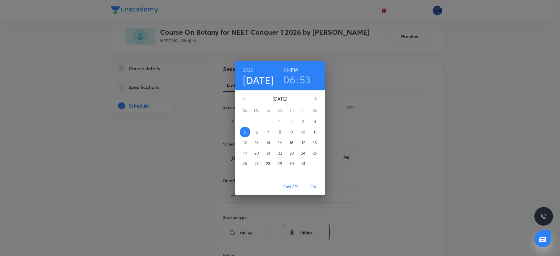
click at [256, 134] on p "6" at bounding box center [257, 132] width 2 height 6
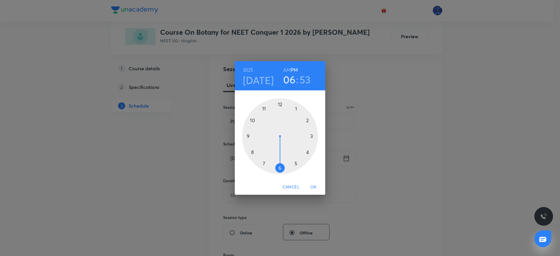
click at [280, 104] on div at bounding box center [280, 136] width 76 height 76
click at [280, 168] on div at bounding box center [280, 136] width 76 height 76
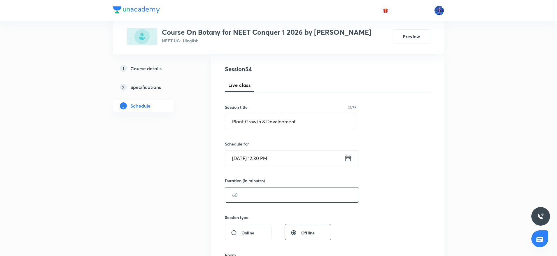
click at [260, 197] on input "text" at bounding box center [292, 195] width 134 height 15
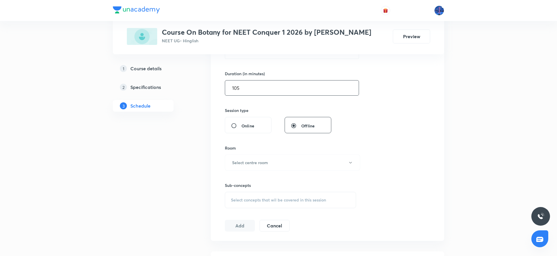
scroll to position [174, 0]
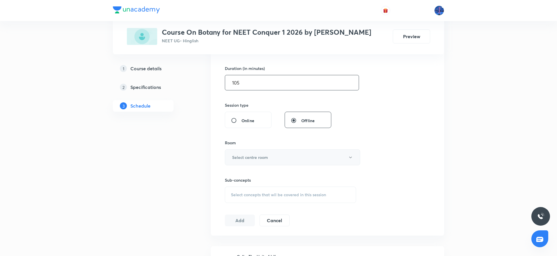
type input "105"
click at [292, 155] on button "Select centre room" at bounding box center [292, 157] width 135 height 16
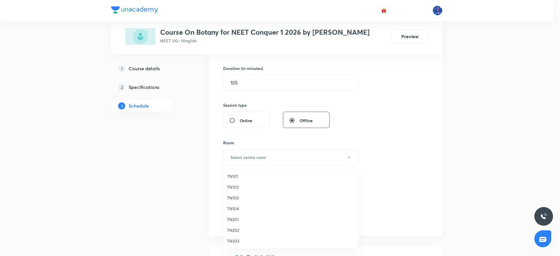
click at [240, 178] on span "TN101" at bounding box center [291, 176] width 128 height 6
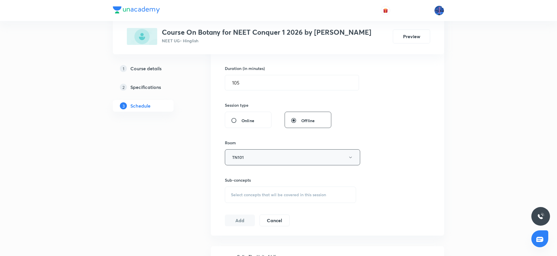
click at [277, 157] on button "TN101" at bounding box center [292, 157] width 135 height 16
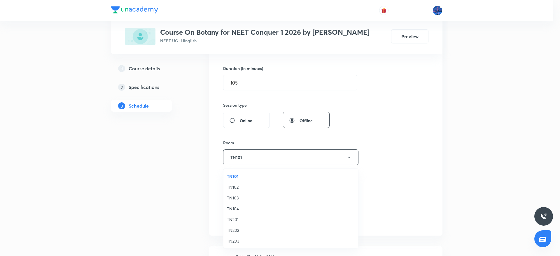
click at [237, 196] on span "TN103" at bounding box center [291, 198] width 128 height 6
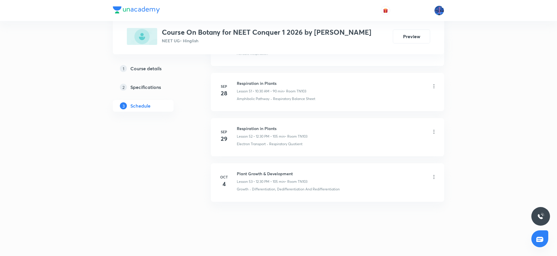
scroll to position [2610, 0]
drag, startPoint x: 347, startPoint y: 193, endPoint x: 278, endPoint y: 195, distance: 69.5
click at [278, 195] on li "[DATE] Plant Growth & Development Lesson 53 • 12:30 PM • 105 min • Room TN103 G…" at bounding box center [327, 182] width 233 height 38
copy p "Dedifferentiation And Redifferentiation"
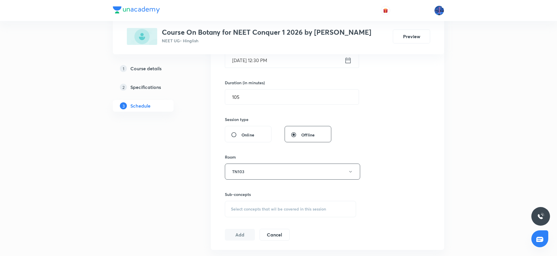
scroll to position [160, 0]
click at [276, 201] on div "Select concepts that wil be covered in this session" at bounding box center [290, 208] width 131 height 16
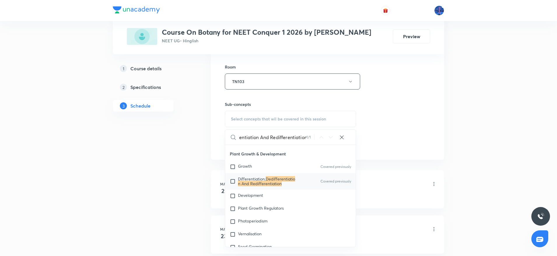
scroll to position [2021, 0]
type input "Dedifferentiation And Redifferentiation"
click at [257, 198] on span "Development" at bounding box center [250, 195] width 25 height 6
checkbox input "true"
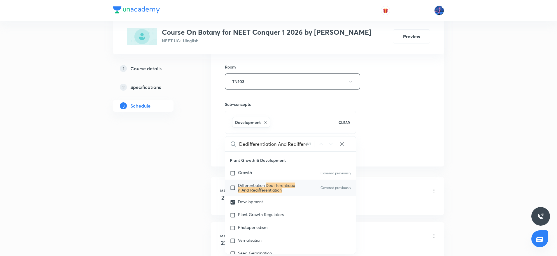
click at [389, 148] on div "Session 54 Live class Session title 26/99 Plant Growth & Development ​ Schedule…" at bounding box center [327, 17] width 205 height 281
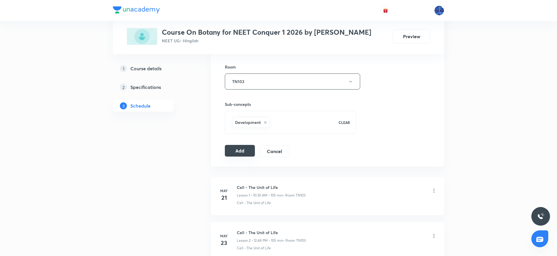
click at [237, 152] on button "Add" at bounding box center [240, 151] width 30 height 12
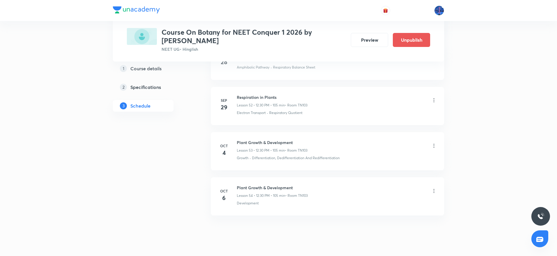
scroll to position [2394, 0]
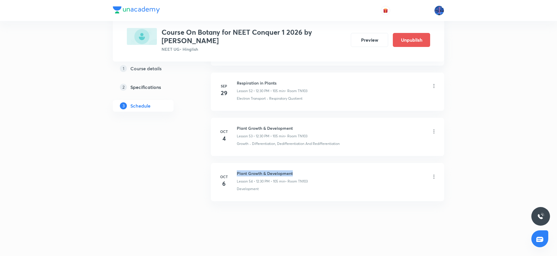
drag, startPoint x: 238, startPoint y: 171, endPoint x: 295, endPoint y: 171, distance: 57.5
click at [295, 171] on h6 "Plant Growth & Development" at bounding box center [272, 173] width 71 height 6
copy h6 "Plant Growth & Development"
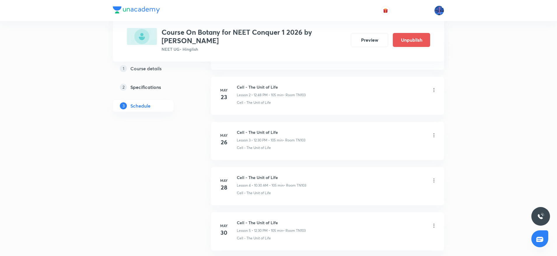
scroll to position [0, 0]
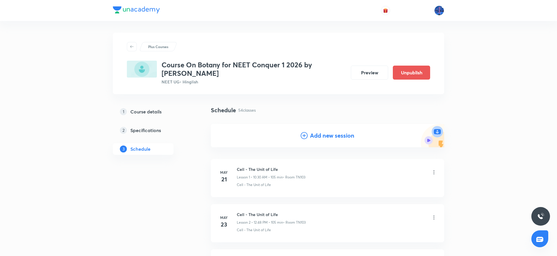
click at [323, 137] on h4 "Add new session" at bounding box center [332, 135] width 44 height 9
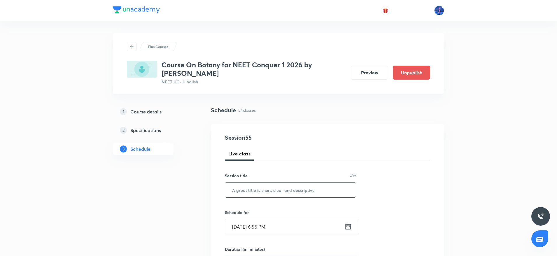
click at [280, 189] on input "text" at bounding box center [290, 190] width 131 height 15
paste input "Plant Growth & Development"
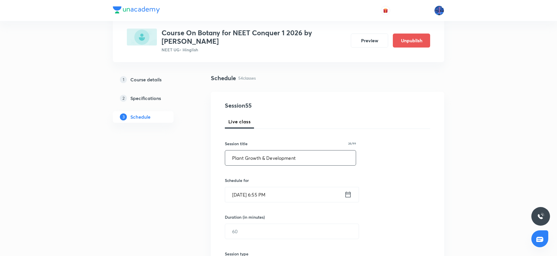
scroll to position [45, 0]
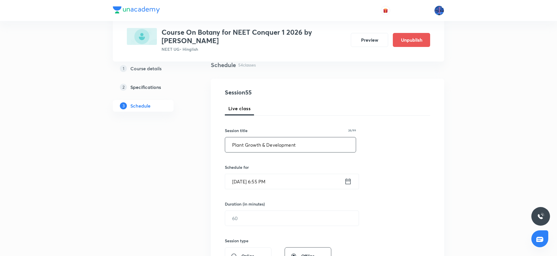
type input "Plant Growth & Development"
click at [299, 182] on input "Oct 5, 2025, 6:55 PM" at bounding box center [284, 181] width 119 height 15
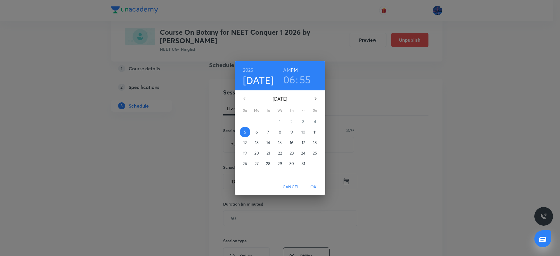
click at [269, 133] on p "7" at bounding box center [268, 132] width 2 height 6
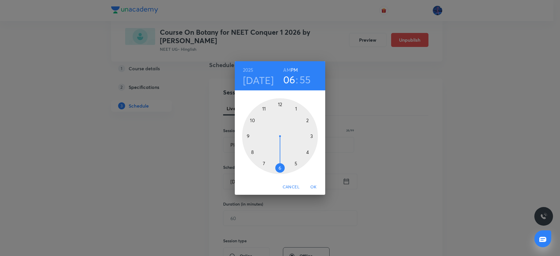
click at [280, 104] on div at bounding box center [280, 136] width 76 height 76
click at [280, 167] on div at bounding box center [280, 136] width 76 height 76
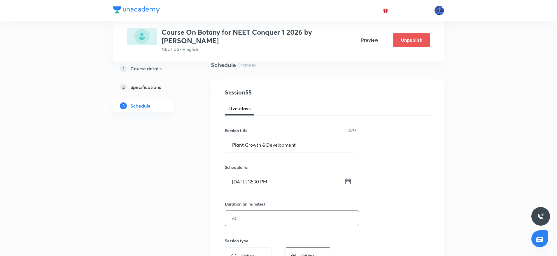
click at [253, 214] on input "text" at bounding box center [292, 218] width 134 height 15
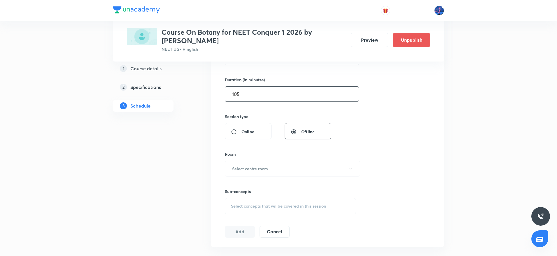
scroll to position [172, 0]
type input "105"
click at [288, 167] on button "Select centre room" at bounding box center [292, 166] width 135 height 16
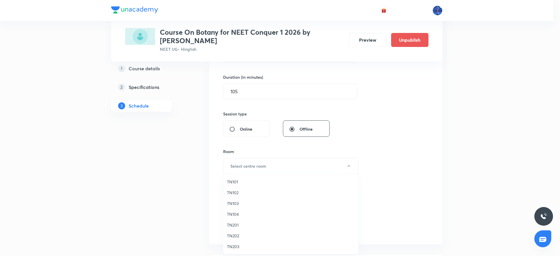
click at [233, 204] on span "TN103" at bounding box center [291, 203] width 128 height 6
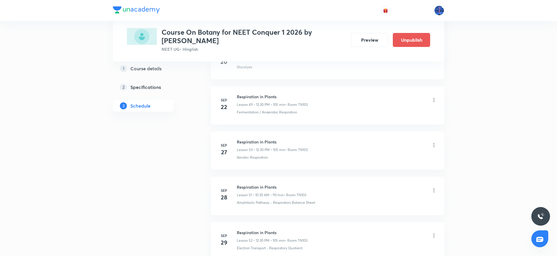
scroll to position [2663, 0]
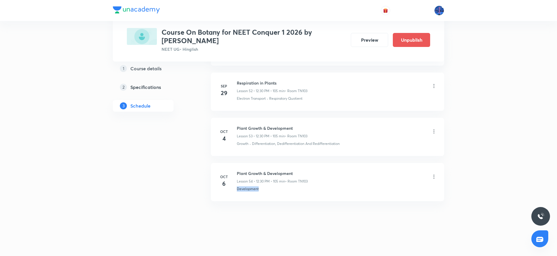
drag, startPoint x: 265, startPoint y: 193, endPoint x: 236, endPoint y: 196, distance: 29.3
click at [236, 196] on li "Oct 6 Plant Growth & Development Lesson 54 • 12:30 PM • 105 min • Room TN103 De…" at bounding box center [327, 182] width 233 height 38
copy p "Development"
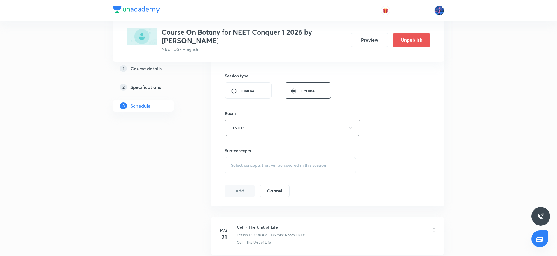
scroll to position [212, 0]
click at [276, 169] on div "Select concepts that wil be covered in this session" at bounding box center [290, 164] width 131 height 16
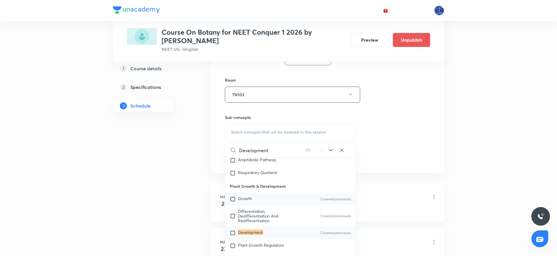
scroll to position [2009, 0]
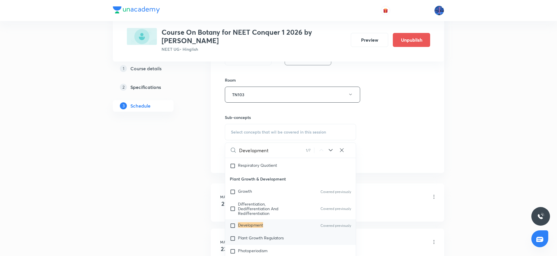
type input "Development"
click at [263, 235] on span "Plant Growth Regulators" at bounding box center [261, 238] width 46 height 6
checkbox input "true"
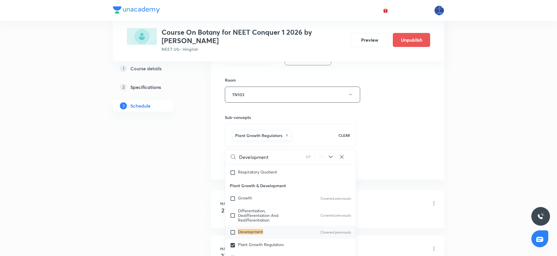
click at [396, 145] on div "Session 55 Live class Session title 26/99 Plant Growth & Development ​ Schedule…" at bounding box center [327, 30] width 205 height 281
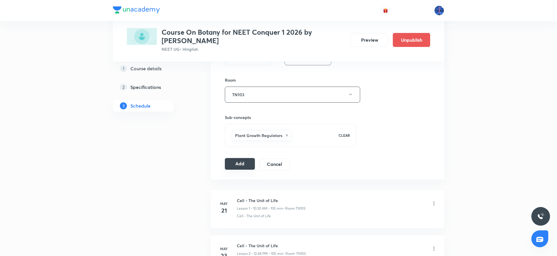
click at [241, 167] on button "Add" at bounding box center [240, 164] width 30 height 12
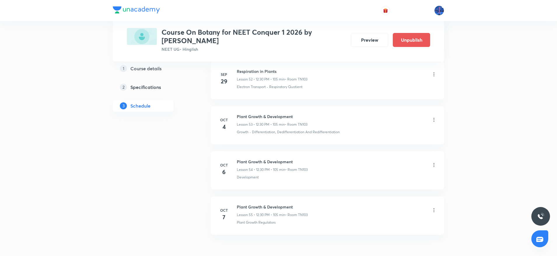
scroll to position [2440, 0]
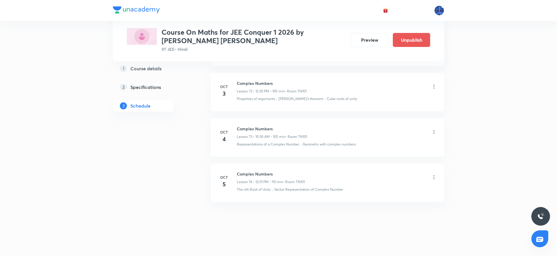
scroll to position [3624, 0]
drag, startPoint x: 238, startPoint y: 173, endPoint x: 281, endPoint y: 167, distance: 43.9
click at [281, 167] on li "Oct 5 Complex Numbers Lesson 74 • 12:01 PM • 90 min • Room TN101 The nth Root o…" at bounding box center [327, 182] width 233 height 38
copy h6 "Complex Numbers"
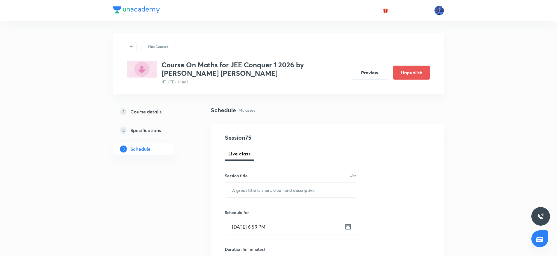
scroll to position [19, 0]
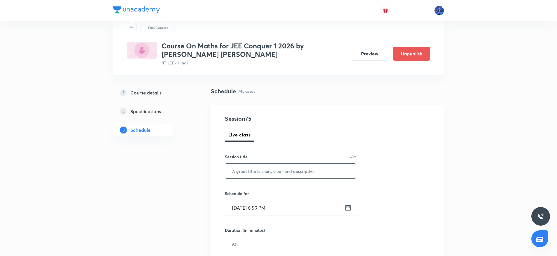
click at [273, 168] on input "text" at bounding box center [290, 171] width 131 height 15
paste input "Complex Numbers"
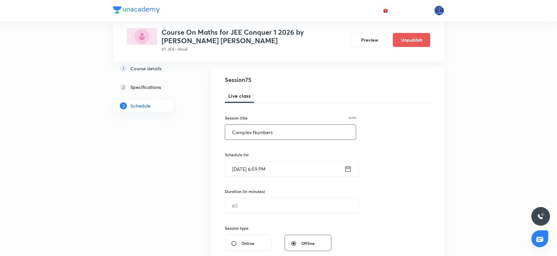
scroll to position [58, 0]
type input "Complex Numbers"
click at [290, 168] on input "Oct 5, 2025, 6:59 PM" at bounding box center [284, 168] width 119 height 15
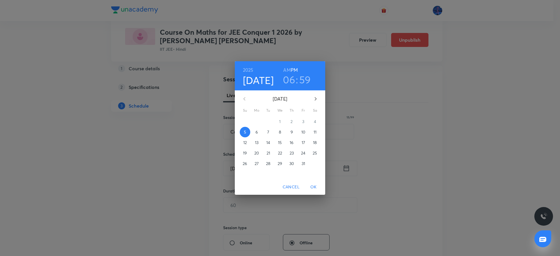
click at [258, 132] on span "6" at bounding box center [256, 132] width 11 height 6
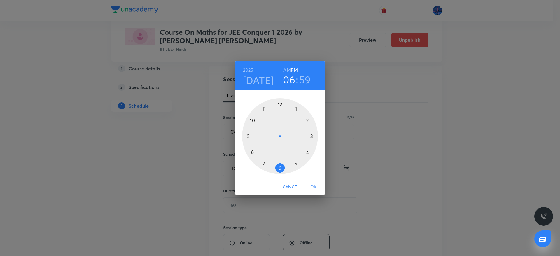
click at [286, 70] on h6 "AM" at bounding box center [286, 70] width 7 height 8
click at [253, 121] on div at bounding box center [280, 136] width 76 height 76
click at [280, 166] on div at bounding box center [280, 136] width 76 height 76
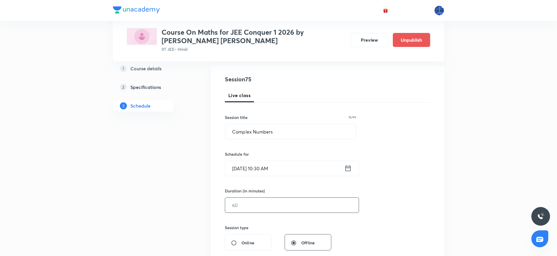
click at [263, 202] on input "text" at bounding box center [292, 205] width 134 height 15
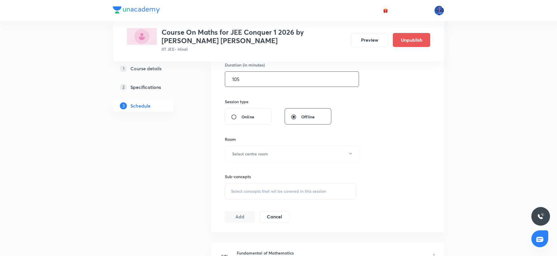
scroll to position [191, 0]
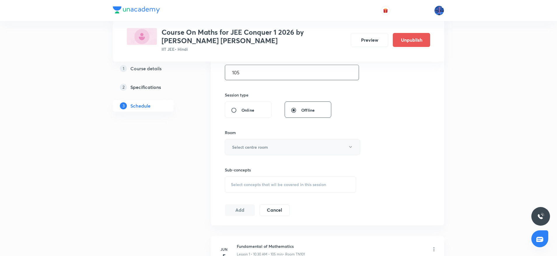
type input "105"
click at [300, 148] on button "Select centre room" at bounding box center [292, 147] width 135 height 16
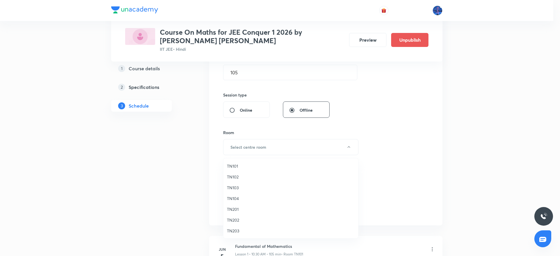
click at [246, 167] on span "TN101" at bounding box center [291, 166] width 128 height 6
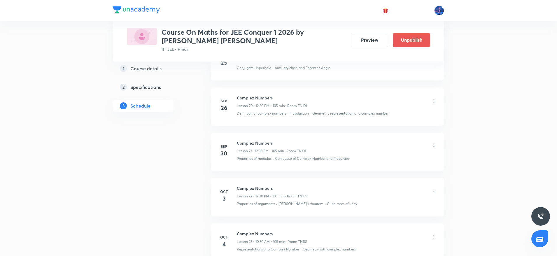
scroll to position [3624, 0]
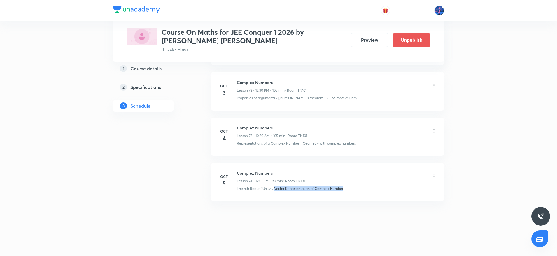
drag, startPoint x: 275, startPoint y: 188, endPoint x: 349, endPoint y: 186, distance: 74.4
click at [349, 186] on div "The nth Root of Unity · Vector Representation of Complex Number" at bounding box center [337, 188] width 200 height 5
copy p "Vector Representation of Complex Number"
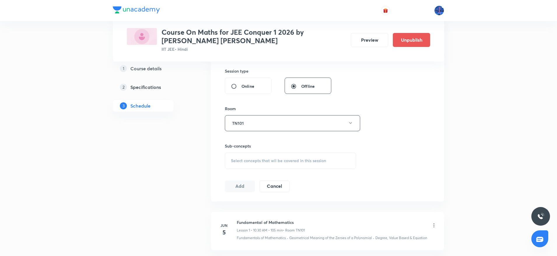
scroll to position [216, 0]
click at [270, 162] on span "Select concepts that wil be covered in this session" at bounding box center [278, 160] width 95 height 5
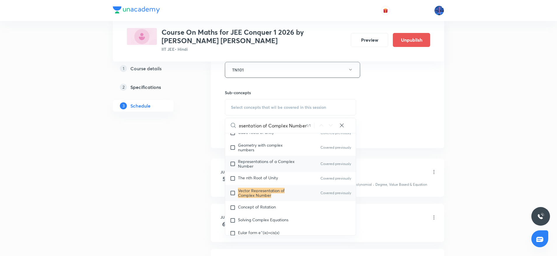
scroll to position [509, 0]
type input "Vector Representation of Complex Number"
click at [268, 204] on span "Concept of Rotation" at bounding box center [257, 207] width 38 height 6
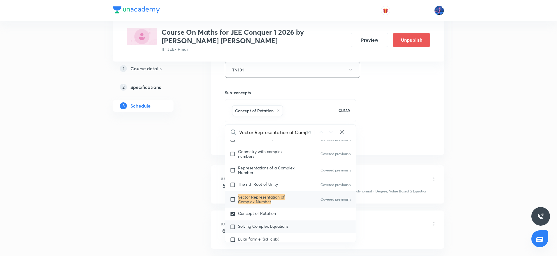
click at [265, 225] on span "Solving Complex Equations" at bounding box center [263, 226] width 50 height 6
checkbox input "true"
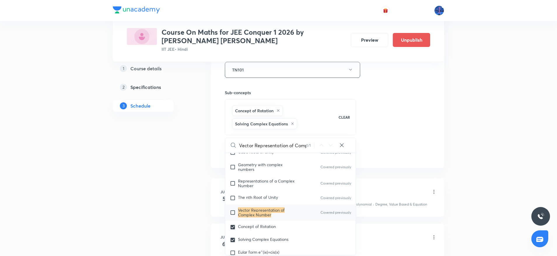
click at [408, 146] on div "Session 75 Live class Session title 15/99 Complex Numbers ​ Schedule for Oct 6,…" at bounding box center [327, 12] width 205 height 294
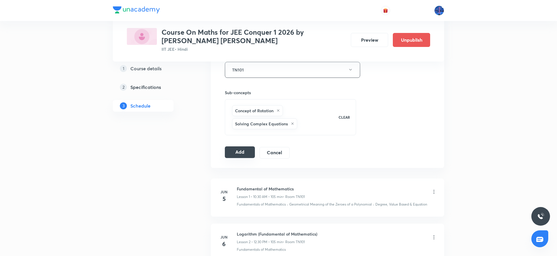
click at [242, 155] on button "Add" at bounding box center [240, 152] width 30 height 12
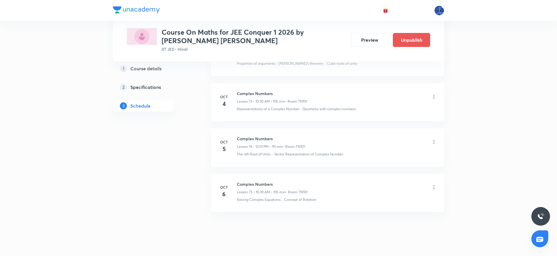
scroll to position [3401, 0]
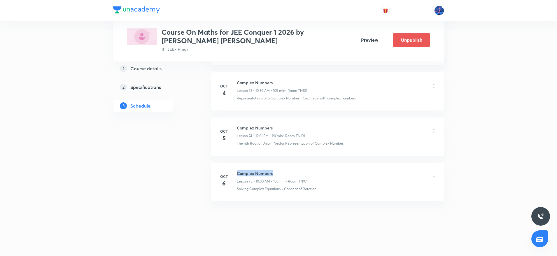
drag, startPoint x: 237, startPoint y: 172, endPoint x: 279, endPoint y: 171, distance: 42.3
click at [279, 171] on h6 "Complex Numbers" at bounding box center [272, 173] width 71 height 6
copy h6 "Complex Numbers"
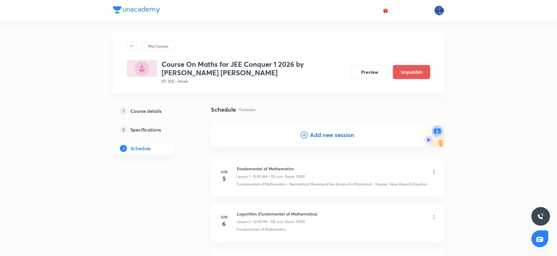
scroll to position [0, 0]
click at [325, 138] on h4 "Add new session" at bounding box center [332, 135] width 44 height 9
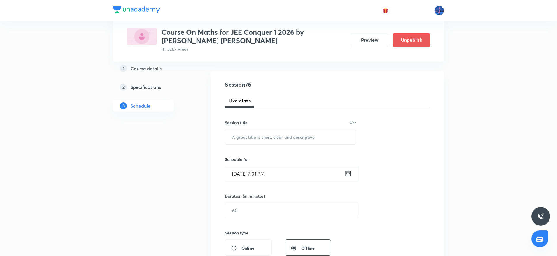
scroll to position [54, 0]
click at [301, 137] on input "text" at bounding box center [290, 136] width 131 height 15
paste input "Complex Numbers"
type input "Complex Numbers"
click at [306, 166] on input "Oct 5, 2025, 7:01 PM" at bounding box center [284, 172] width 119 height 15
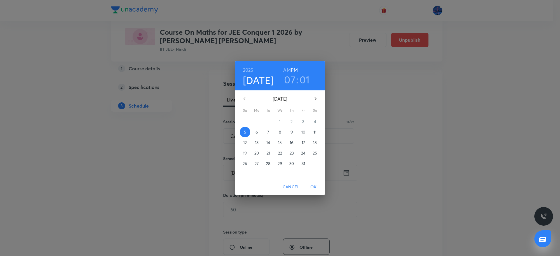
click at [266, 133] on span "7" at bounding box center [268, 132] width 11 height 6
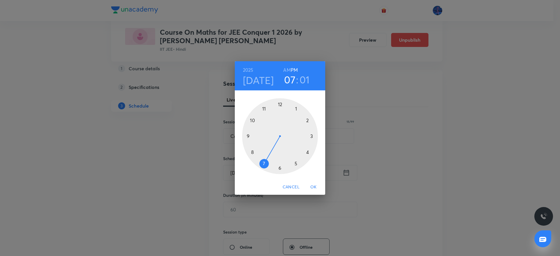
click at [280, 105] on div at bounding box center [280, 136] width 76 height 76
click at [280, 165] on div at bounding box center [280, 136] width 76 height 76
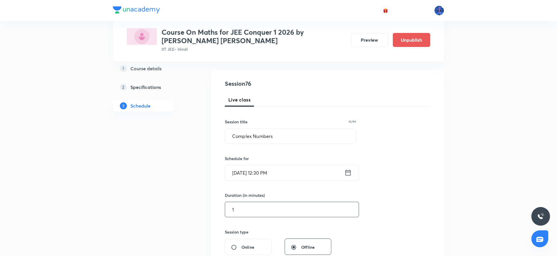
click at [255, 212] on input "1" at bounding box center [292, 209] width 134 height 15
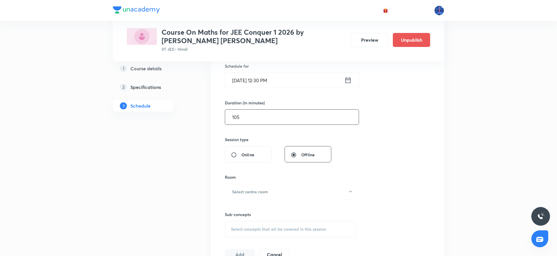
scroll to position [152, 0]
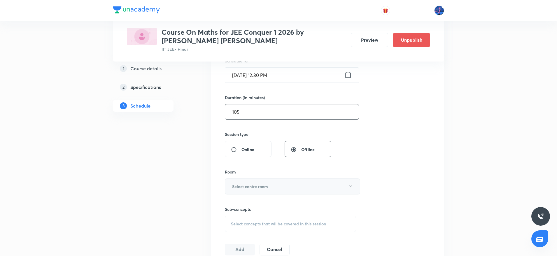
type input "105"
click at [278, 194] on button "Select centre room" at bounding box center [292, 187] width 135 height 16
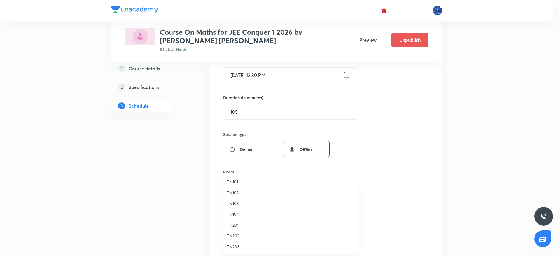
click at [244, 183] on span "TN101" at bounding box center [291, 182] width 128 height 6
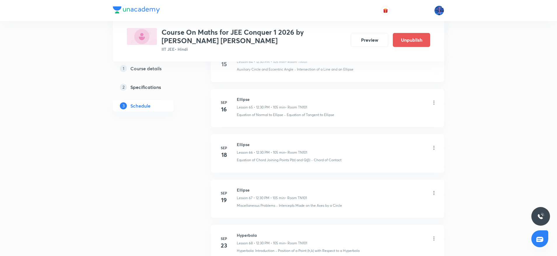
scroll to position [3669, 0]
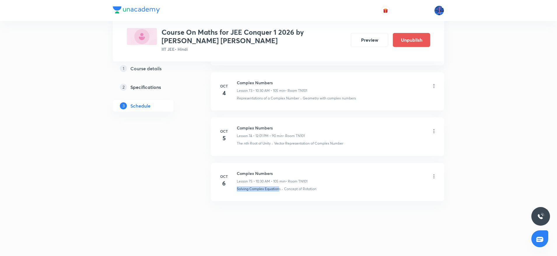
drag, startPoint x: 235, startPoint y: 195, endPoint x: 280, endPoint y: 197, distance: 45.0
click at [280, 197] on li "Oct 6 Complex Numbers Lesson 75 • 10:30 AM • 105 min • Room TN101 Solving Compl…" at bounding box center [327, 182] width 233 height 38
copy p "Solving Complex Equations"
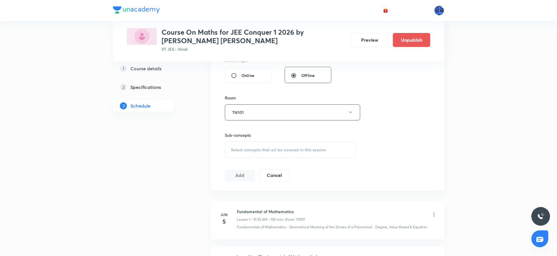
scroll to position [226, 0]
click at [261, 148] on span "Select concepts that wil be covered in this session" at bounding box center [278, 149] width 95 height 5
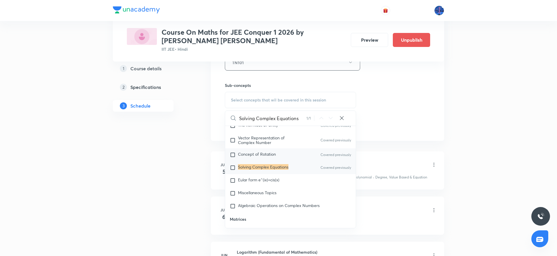
scroll to position [556, 0]
type input "Solving Complex Equations"
click at [267, 182] on div "Eular form e^(ix)=cis(x)" at bounding box center [290, 178] width 131 height 13
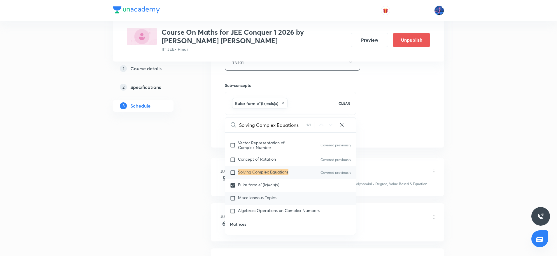
click at [253, 198] on span "Miscellaneous Topics" at bounding box center [257, 198] width 39 height 6
checkbox input "true"
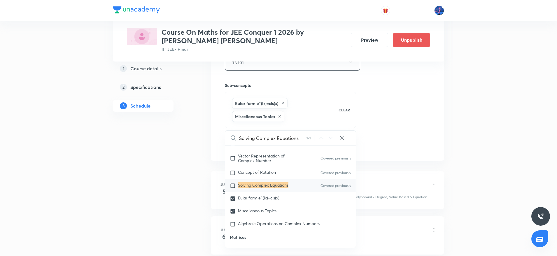
click at [373, 148] on div "Session 76 Live class Session title 15/99 Complex Numbers ​ Schedule for Oct 7,…" at bounding box center [327, 5] width 205 height 294
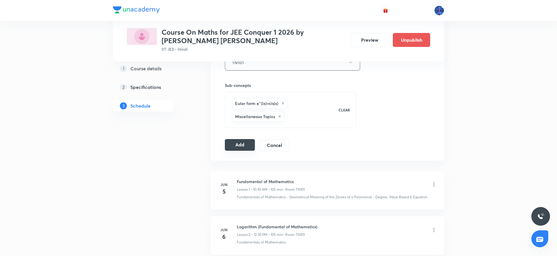
click at [246, 147] on button "Add" at bounding box center [240, 145] width 30 height 12
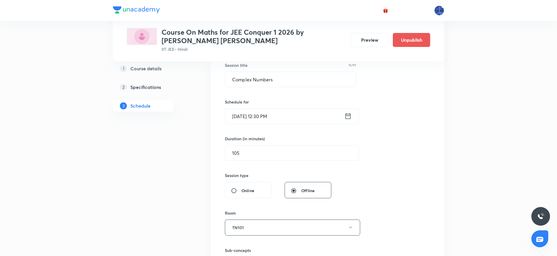
scroll to position [110, 0]
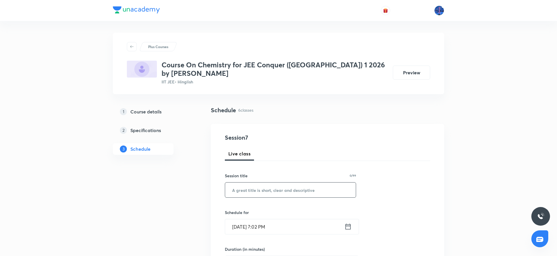
click at [268, 183] on input "text" at bounding box center [290, 190] width 131 height 15
paste input "Haloalkanes and Haloarenes"
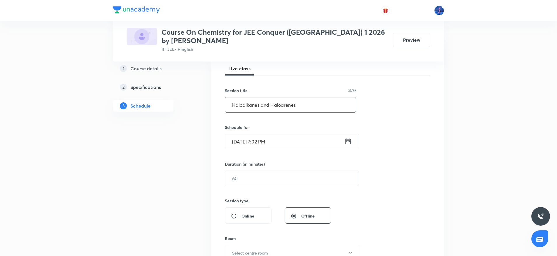
scroll to position [86, 0]
type input "Haloalkanes and Haloarenes"
click at [318, 137] on input "[DATE] 7:02 PM" at bounding box center [284, 140] width 119 height 15
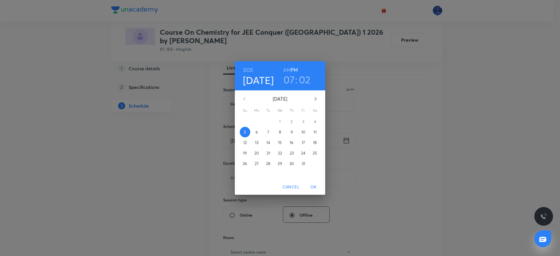
click at [259, 134] on span "6" at bounding box center [256, 132] width 11 height 6
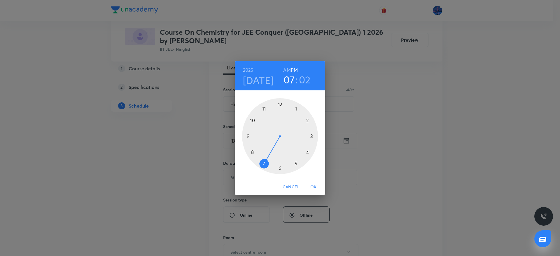
click at [280, 103] on div at bounding box center [280, 136] width 76 height 76
click at [280, 166] on div at bounding box center [280, 136] width 76 height 76
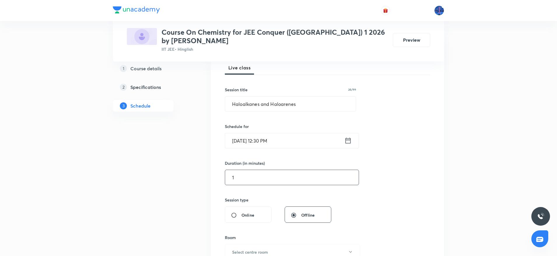
click at [262, 170] on input "1" at bounding box center [292, 177] width 134 height 15
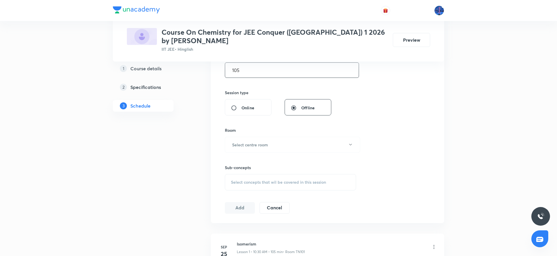
scroll to position [202, 0]
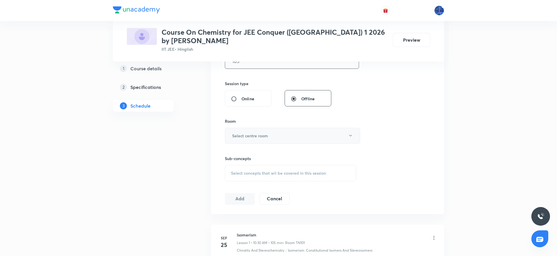
type input "105"
click at [307, 128] on button "Select centre room" at bounding box center [292, 136] width 135 height 16
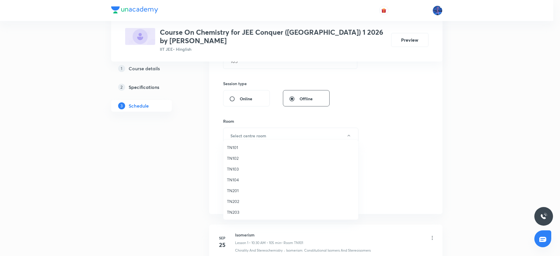
click at [238, 146] on span "TN101" at bounding box center [291, 147] width 128 height 6
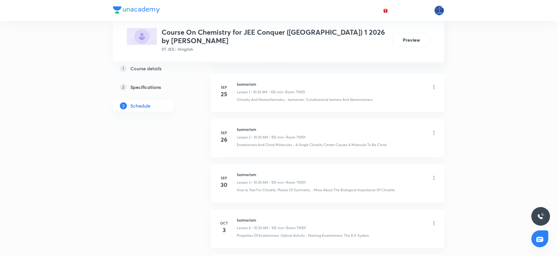
scroll to position [483, 0]
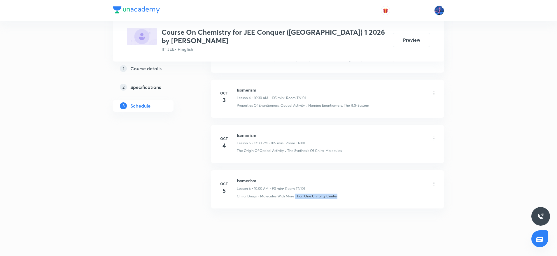
drag, startPoint x: 342, startPoint y: 190, endPoint x: 295, endPoint y: 195, distance: 47.2
click at [295, 195] on li "[DATE] Isomerism Lesson 6 • 10:00 AM • 90 min • Room TN101 Chiral Drugs · Molec…" at bounding box center [327, 189] width 233 height 38
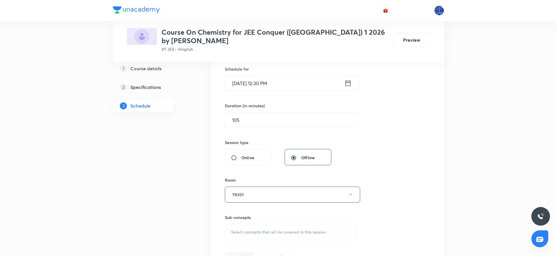
scroll to position [209, 0]
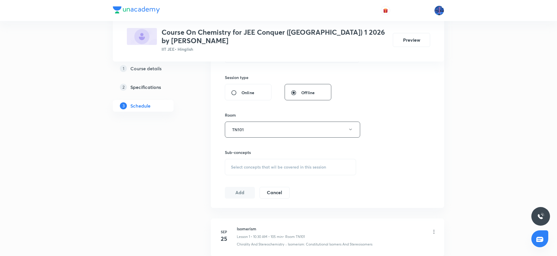
click at [257, 165] on span "Select concepts that wil be covered in this session" at bounding box center [278, 167] width 95 height 5
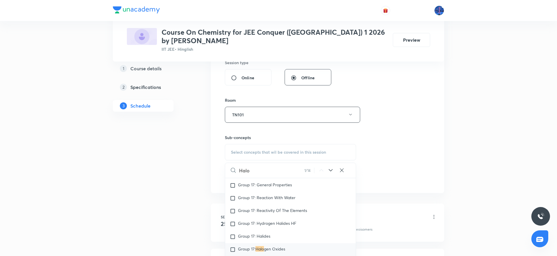
scroll to position [271, 0]
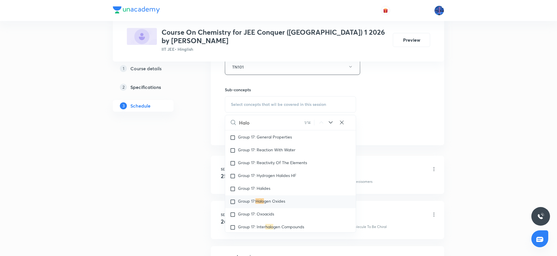
type input "Halo"
click at [270, 198] on span "gen Oxides" at bounding box center [274, 201] width 21 height 6
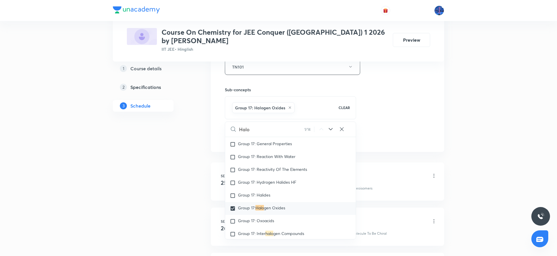
click at [331, 126] on icon at bounding box center [330, 129] width 7 height 7
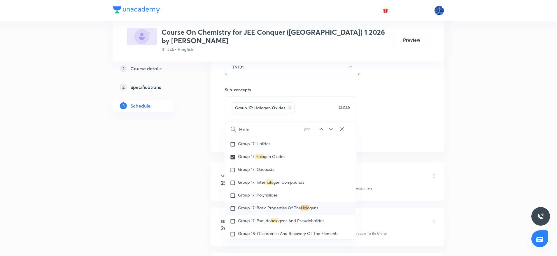
click at [331, 126] on icon at bounding box center [330, 129] width 7 height 7
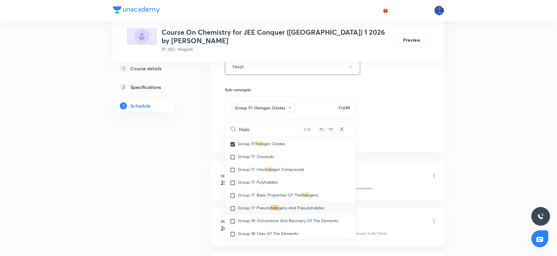
click at [331, 126] on icon at bounding box center [330, 129] width 7 height 7
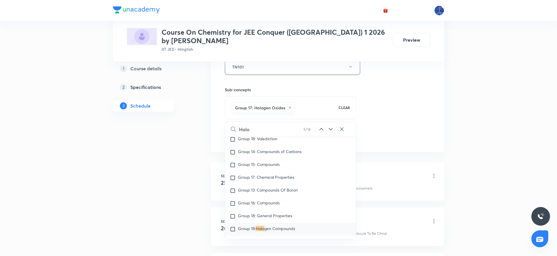
scroll to position [7164, 0]
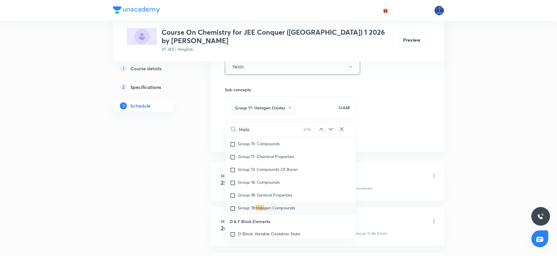
click at [331, 126] on icon at bounding box center [330, 129] width 7 height 7
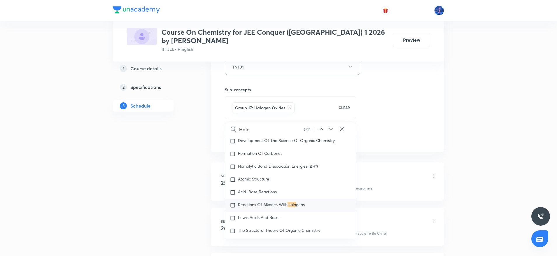
scroll to position [9645, 0]
click at [331, 126] on icon at bounding box center [330, 129] width 7 height 7
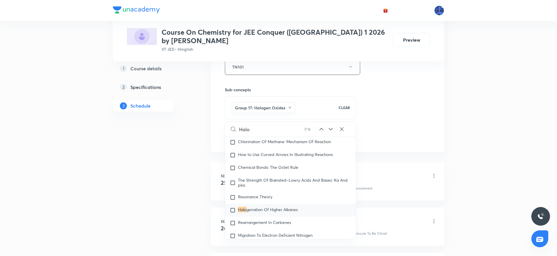
scroll to position [9777, 0]
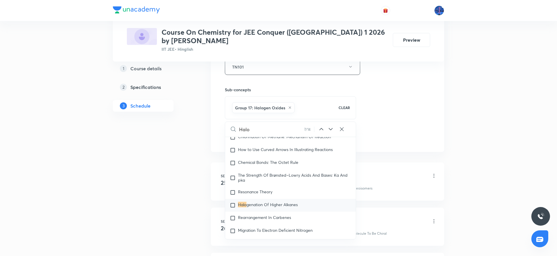
click at [331, 126] on icon at bounding box center [330, 129] width 7 height 7
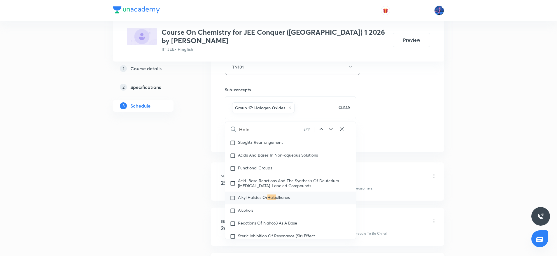
click at [331, 126] on icon at bounding box center [330, 129] width 7 height 7
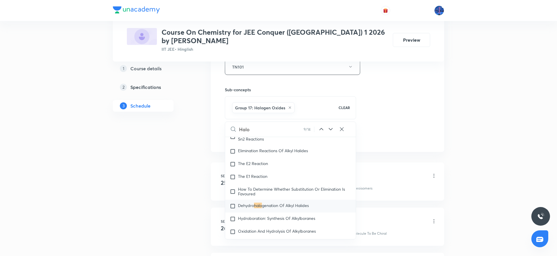
scroll to position [11398, 0]
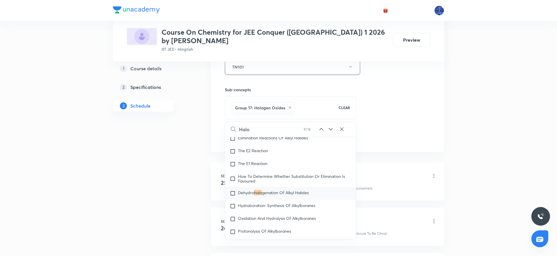
click at [270, 195] on span "genation Of Alkyl Halides" at bounding box center [285, 193] width 47 height 6
checkbox input "true"
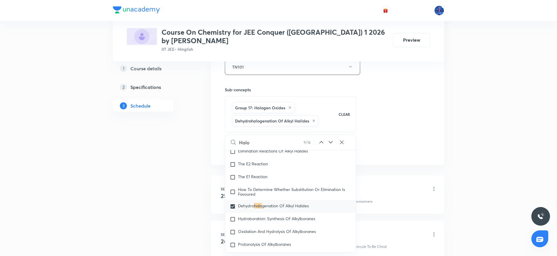
click at [367, 126] on div "Session 7 Live class Session title 26/99 Haloalkanes and Haloarenes ​ Schedule …" at bounding box center [327, 9] width 205 height 294
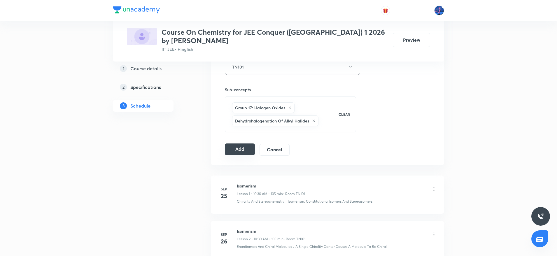
click at [242, 144] on button "Add" at bounding box center [240, 150] width 30 height 12
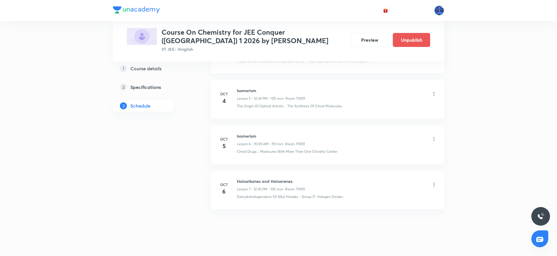
scroll to position [268, 0]
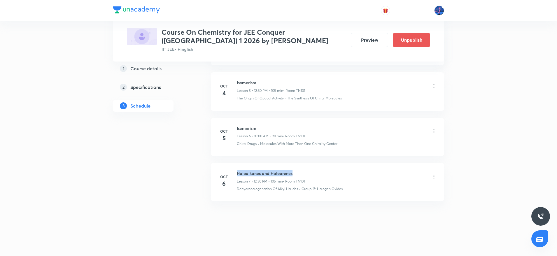
drag, startPoint x: 237, startPoint y: 173, endPoint x: 315, endPoint y: 169, distance: 77.7
click at [315, 169] on li "[DATE] Haloalkanes and Haloarenes Lesson 7 • 12:30 PM • 105 min • Room TN101 De…" at bounding box center [327, 182] width 233 height 38
copy h6 "Haloalkanes and Haloarenes"
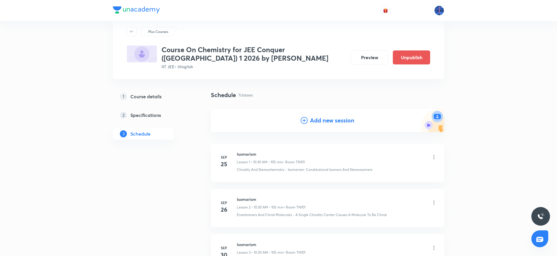
scroll to position [0, 0]
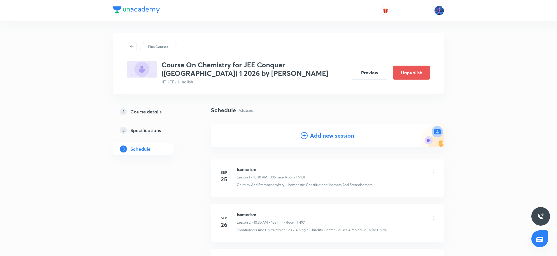
click at [326, 137] on h4 "Add new session" at bounding box center [332, 135] width 44 height 9
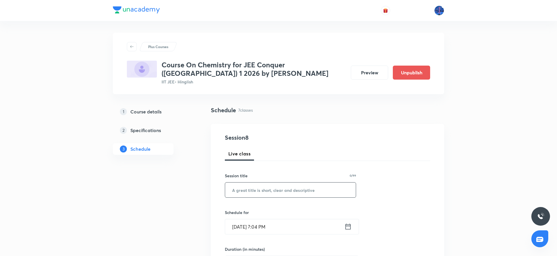
click at [260, 192] on input "text" at bounding box center [290, 190] width 131 height 15
paste input "Haloalkanes and Haloarenes"
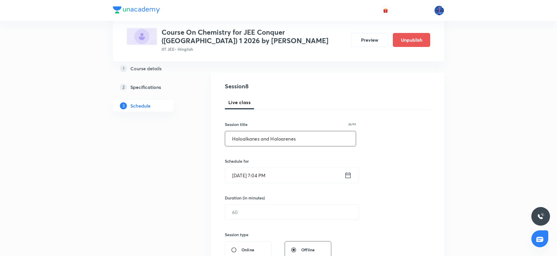
scroll to position [58, 0]
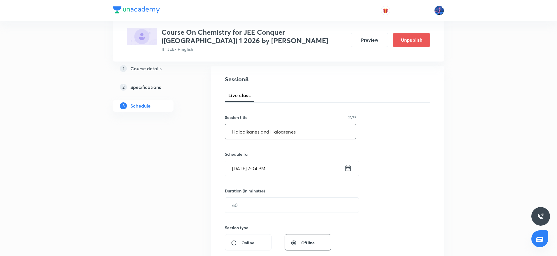
type input "Haloalkanes and Haloarenes"
click at [314, 169] on input "[DATE] 7:04 PM" at bounding box center [284, 168] width 119 height 15
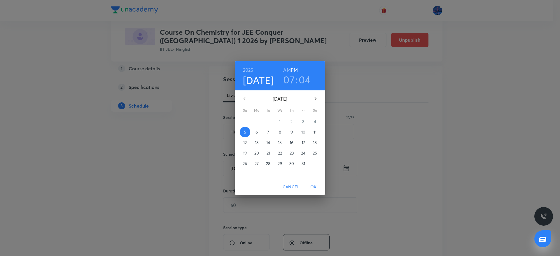
click at [269, 131] on p "7" at bounding box center [268, 132] width 2 height 6
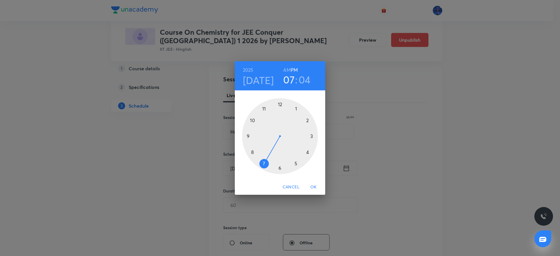
click at [284, 67] on h6 "AM" at bounding box center [286, 70] width 7 height 8
click at [253, 120] on div at bounding box center [280, 136] width 76 height 76
click at [280, 169] on div at bounding box center [280, 136] width 76 height 76
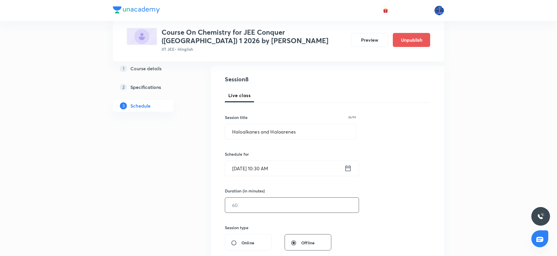
click at [263, 209] on input "text" at bounding box center [292, 205] width 134 height 15
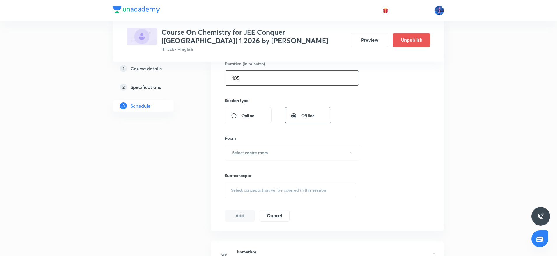
scroll to position [187, 0]
type input "105"
click at [311, 156] on button "Select centre room" at bounding box center [292, 152] width 135 height 16
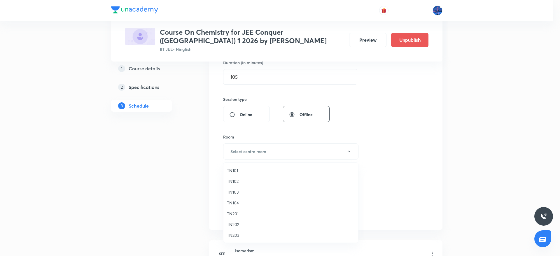
click at [242, 171] on span "TN101" at bounding box center [291, 170] width 128 height 6
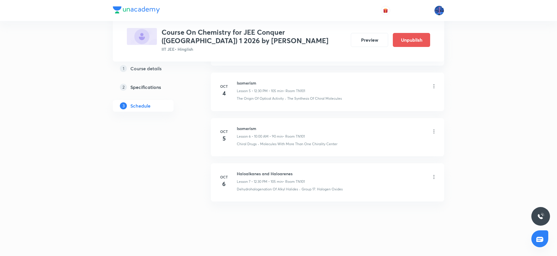
scroll to position [536, 0]
click at [273, 174] on h6 "Haloalkanes and Haloarenes" at bounding box center [271, 173] width 68 height 6
drag, startPoint x: 237, startPoint y: 172, endPoint x: 261, endPoint y: 172, distance: 24.5
click at [261, 172] on h6 "Haloalkanes and Haloarenes" at bounding box center [271, 173] width 68 height 6
copy h6 "Haloalkanes"
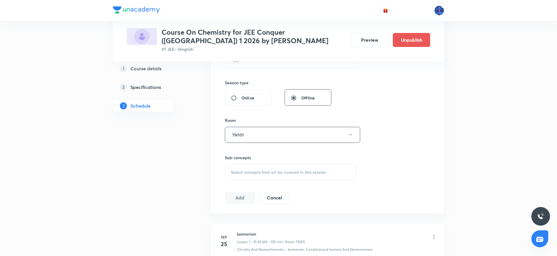
scroll to position [210, 0]
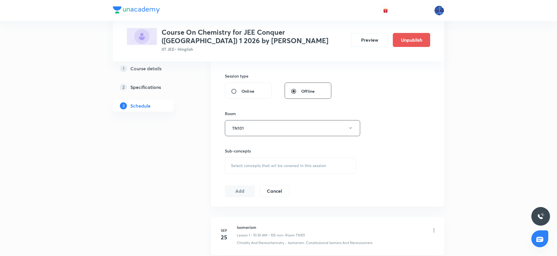
click at [295, 166] on span "Select concepts that wil be covered in this session" at bounding box center [278, 165] width 95 height 5
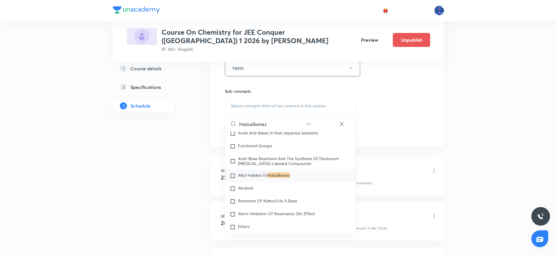
scroll to position [10230, 0]
type input "Haloalkanes"
click at [279, 177] on mark "Haloalkanes" at bounding box center [279, 175] width 22 height 6
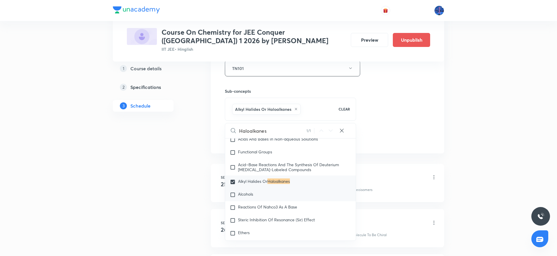
click at [249, 197] on span "Alcohols" at bounding box center [245, 194] width 15 height 6
checkbox input "true"
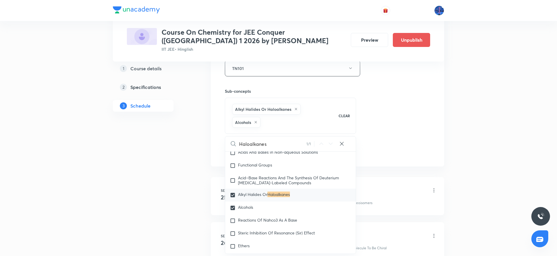
click at [396, 117] on div "Session 8 Live class Session title 26/99 Haloalkanes and Haloarenes ​ Schedule …" at bounding box center [327, 10] width 205 height 294
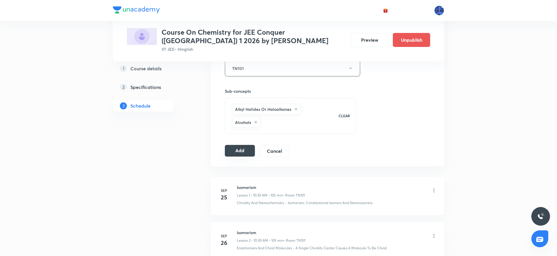
click at [246, 152] on button "Add" at bounding box center [240, 151] width 30 height 12
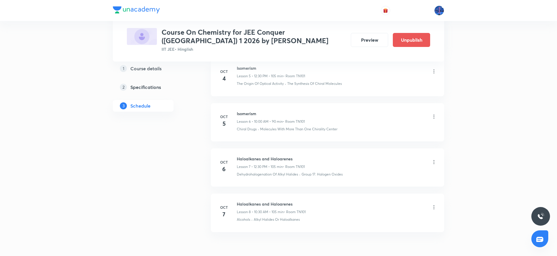
scroll to position [313, 0]
